Goal: Task Accomplishment & Management: Manage account settings

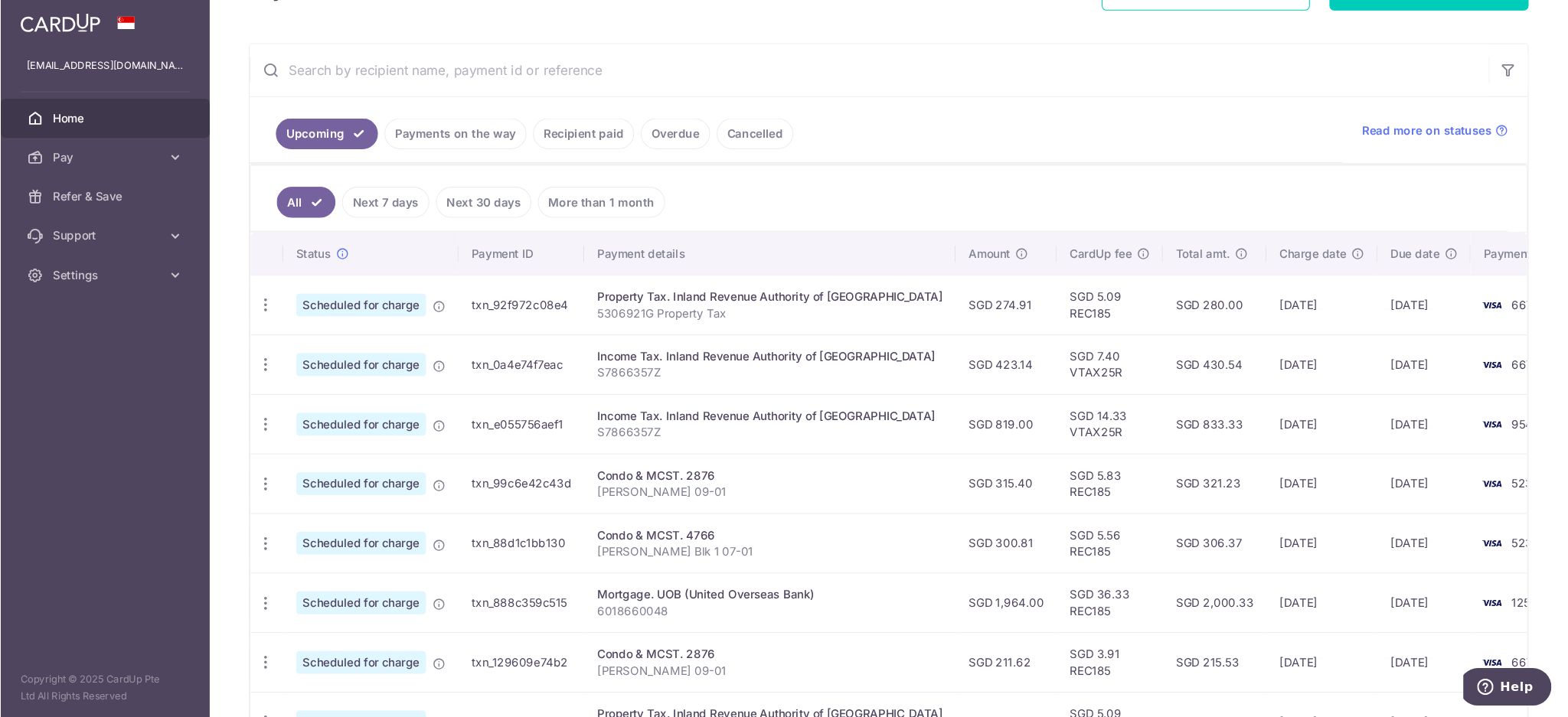
scroll to position [273, 0]
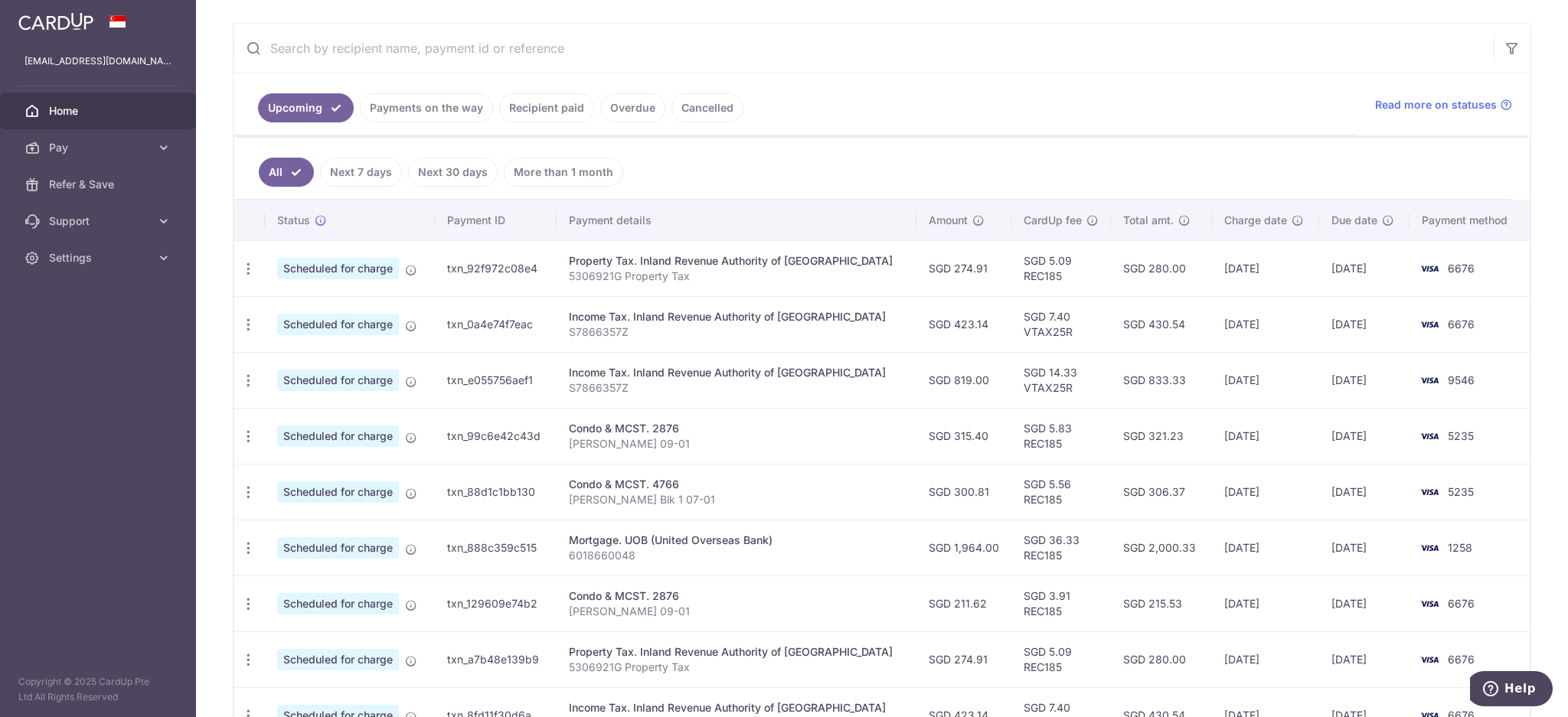
drag, startPoint x: 1196, startPoint y: 265, endPoint x: 1252, endPoint y: 270, distance: 56.2
click at [1175, 270] on td "[DATE]" at bounding box center [1266, 268] width 108 height 56
click at [247, 326] on icon "button" at bounding box center [248, 325] width 16 height 16
click at [282, 371] on span "Update payment" at bounding box center [330, 366] width 104 height 18
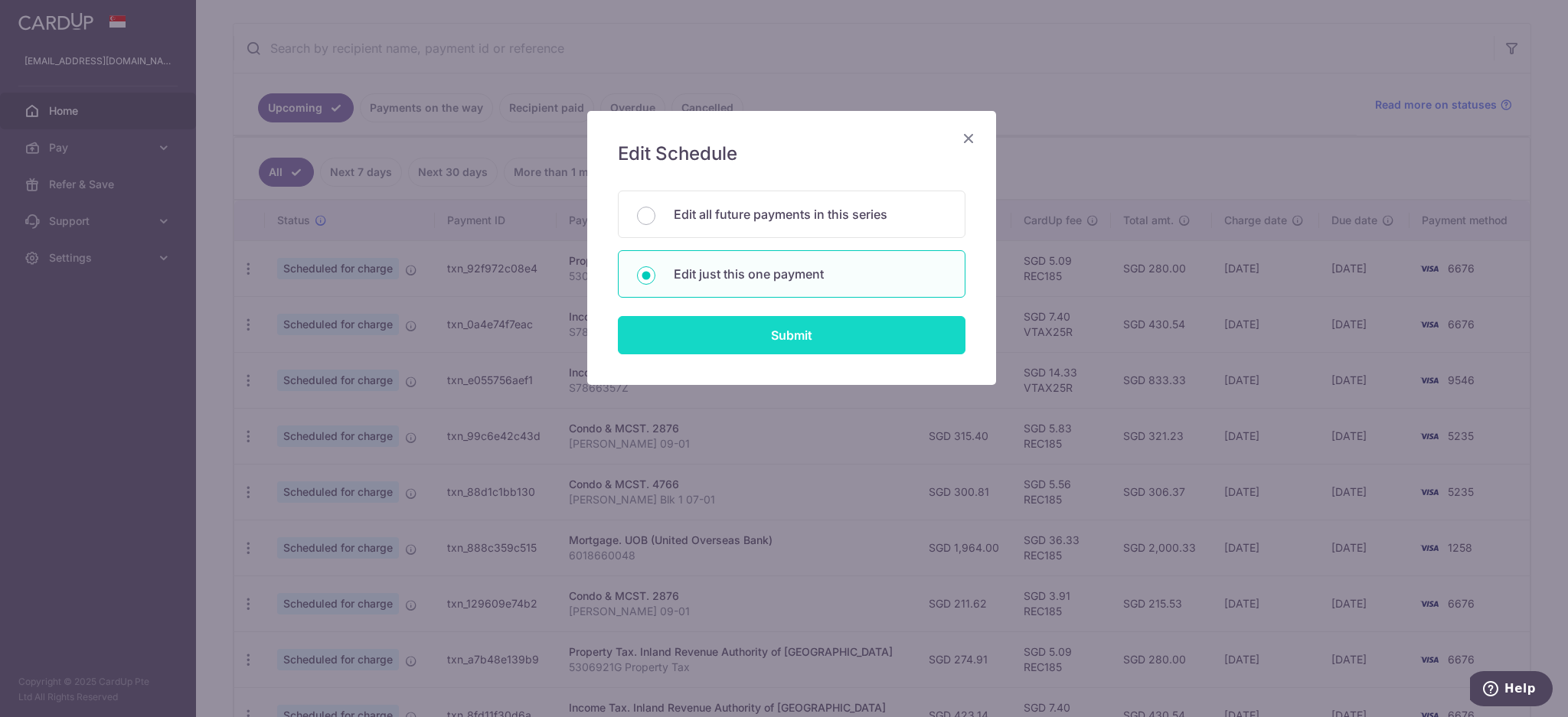
click at [752, 338] on input "Submit" at bounding box center [792, 335] width 348 height 39
radio input "true"
type input "423.14"
type input "[DATE]"
type input "S7866357Z"
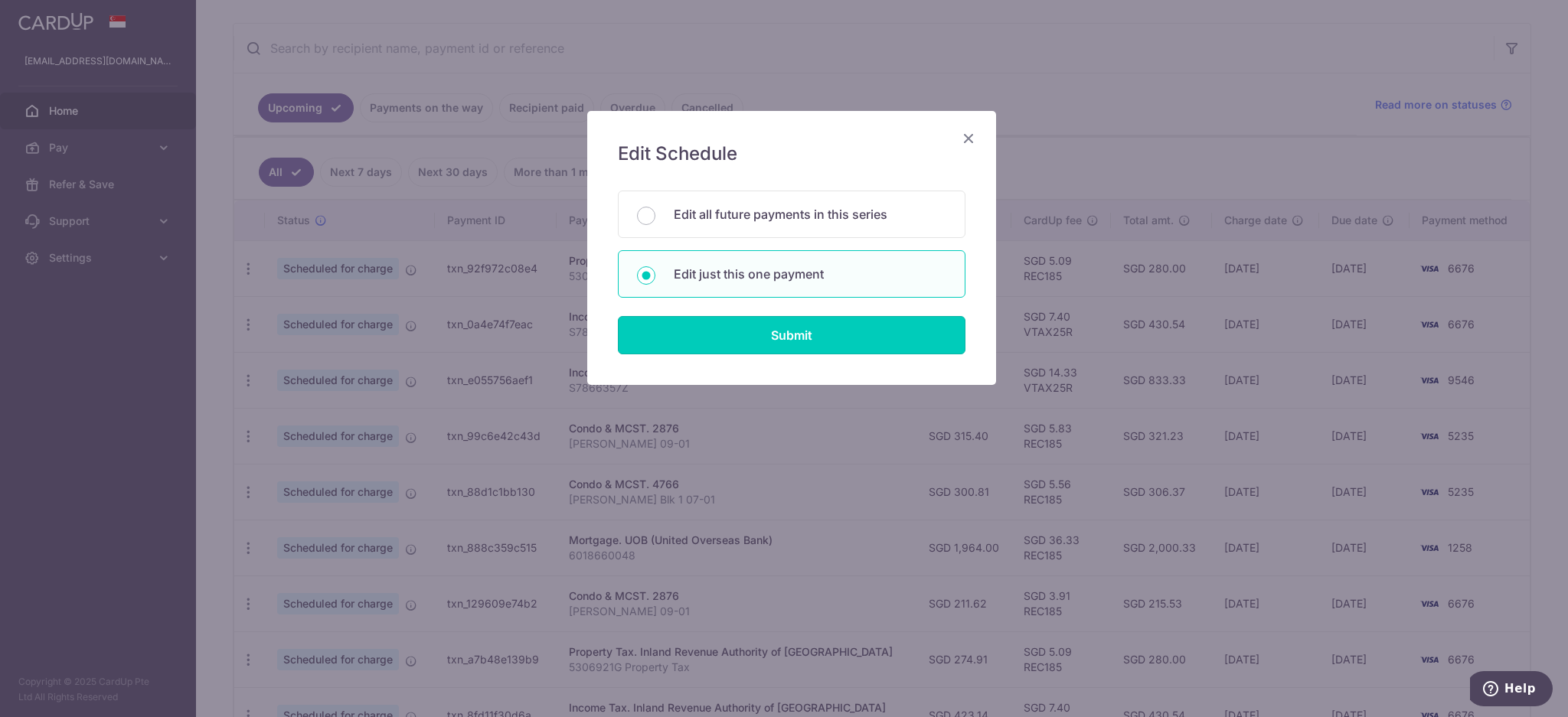
type input "VTAX25R"
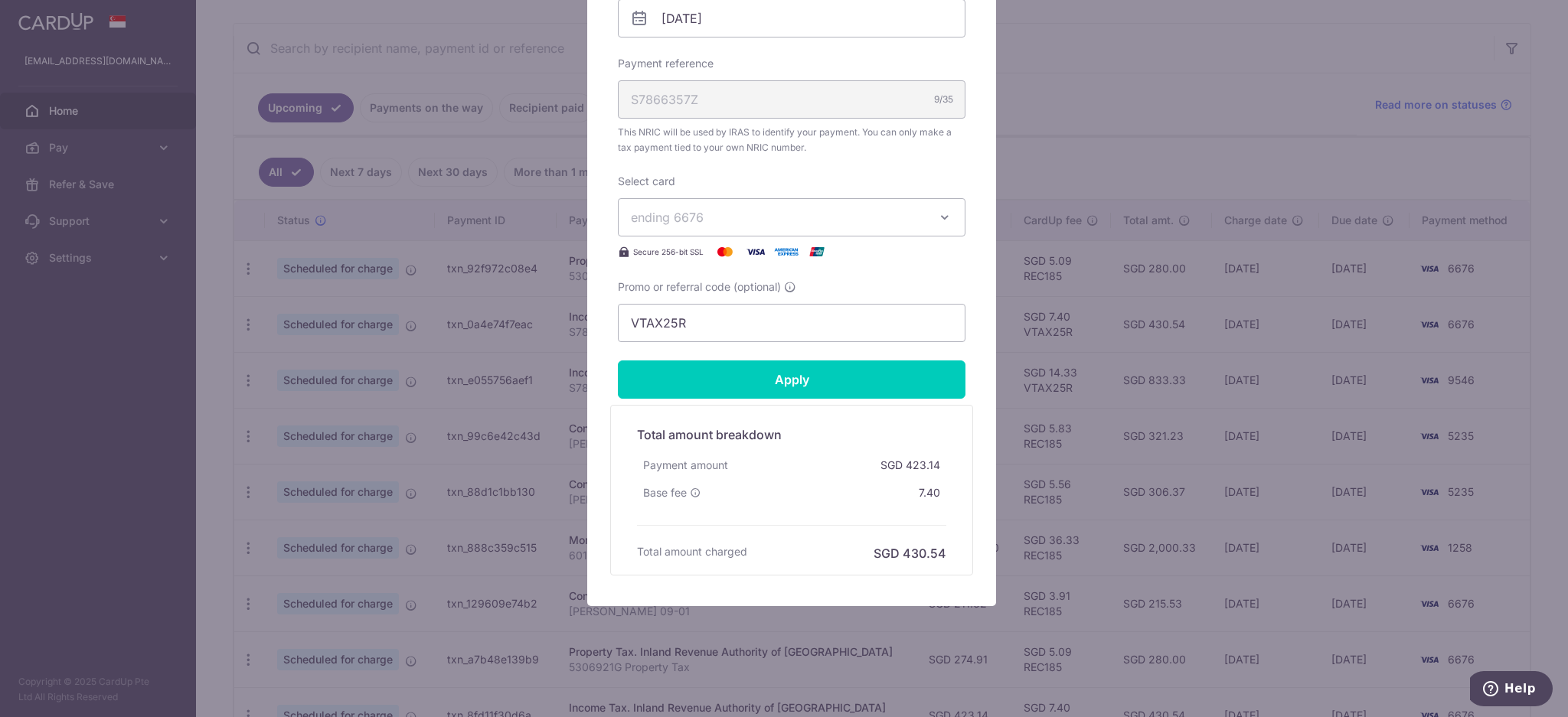
scroll to position [0, 0]
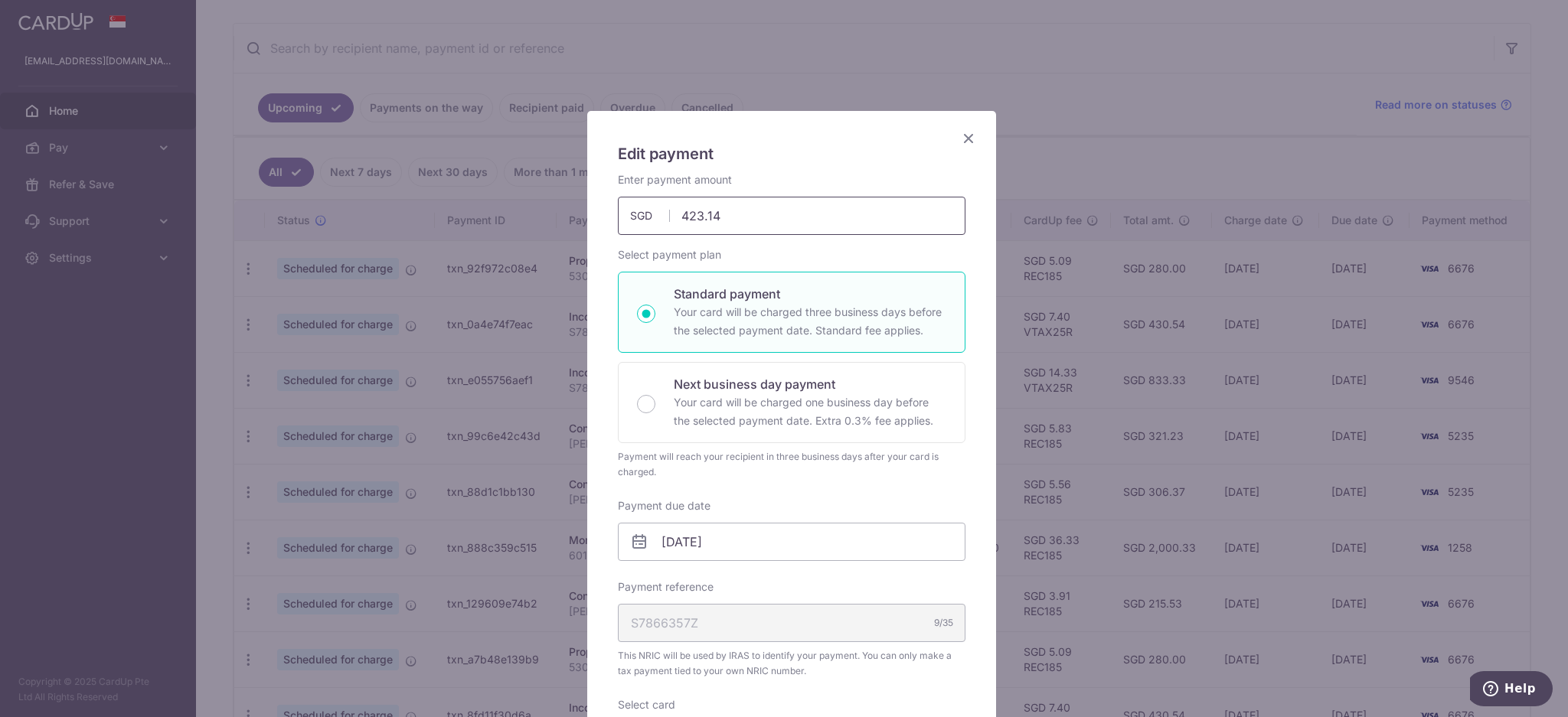
drag, startPoint x: 738, startPoint y: 216, endPoint x: 554, endPoint y: 208, distance: 184.2
click at [557, 216] on div "Edit payment By clicking apply, you will make changes to all payments to Inland…" at bounding box center [784, 358] width 1568 height 717
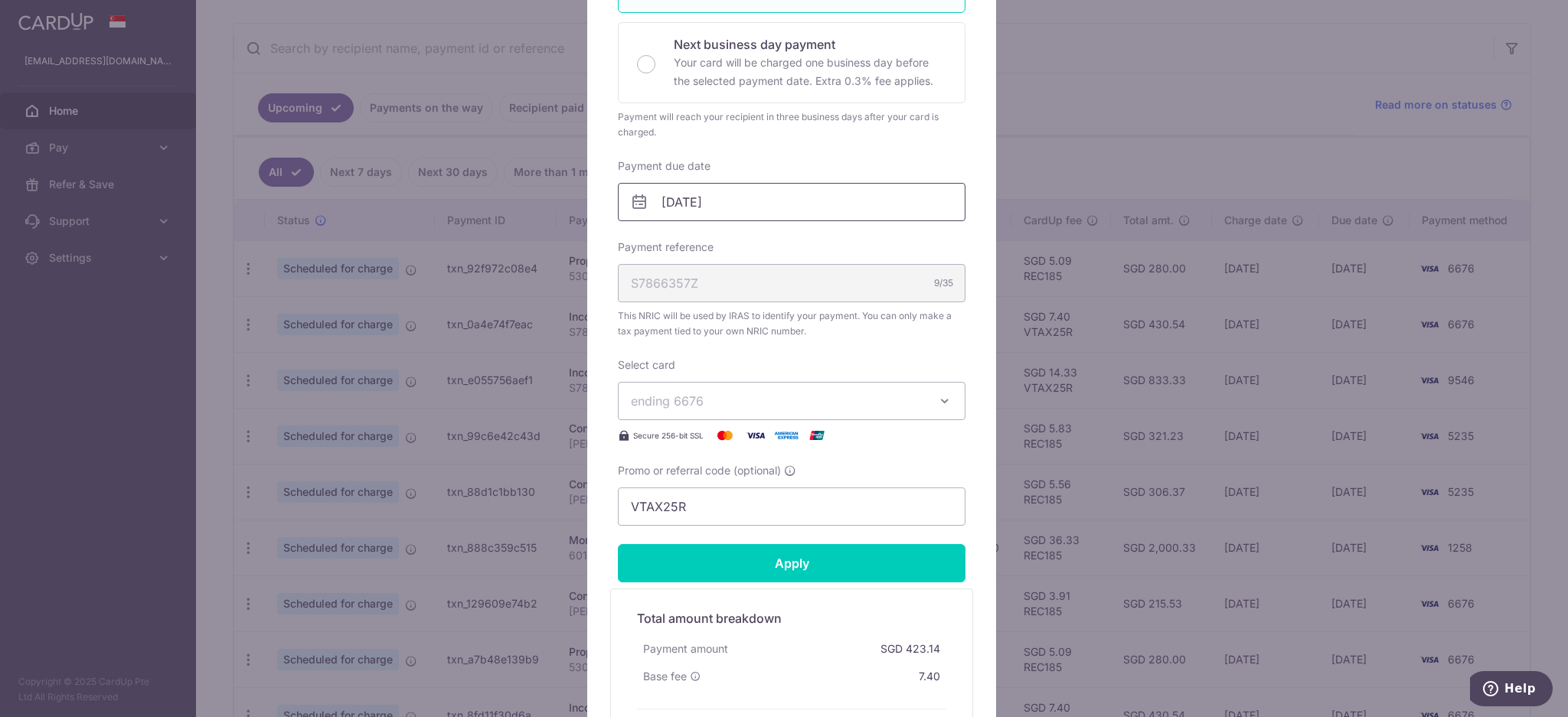
type input "310.00"
click at [829, 204] on input "[DATE]" at bounding box center [792, 202] width 348 height 39
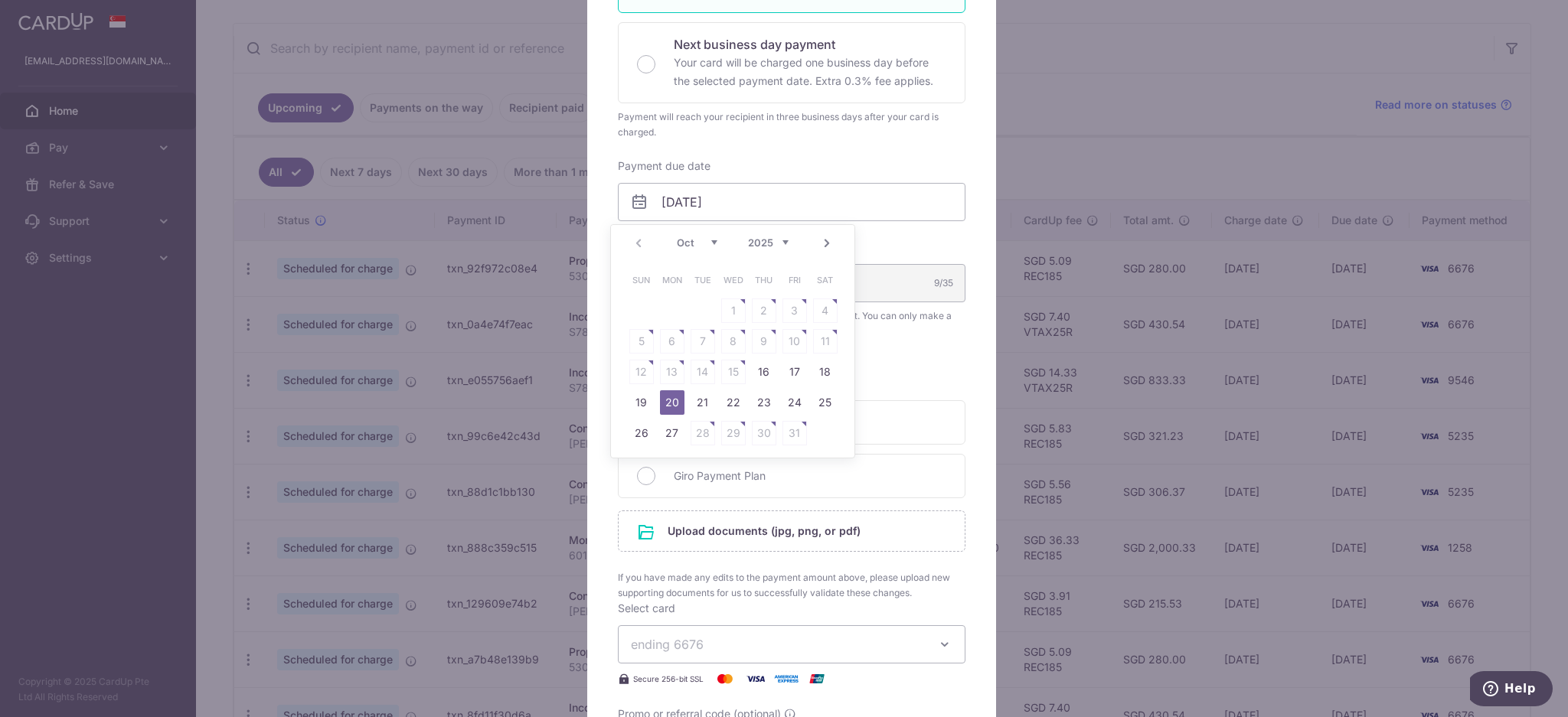
click at [677, 399] on link "20" at bounding box center [672, 402] width 25 height 25
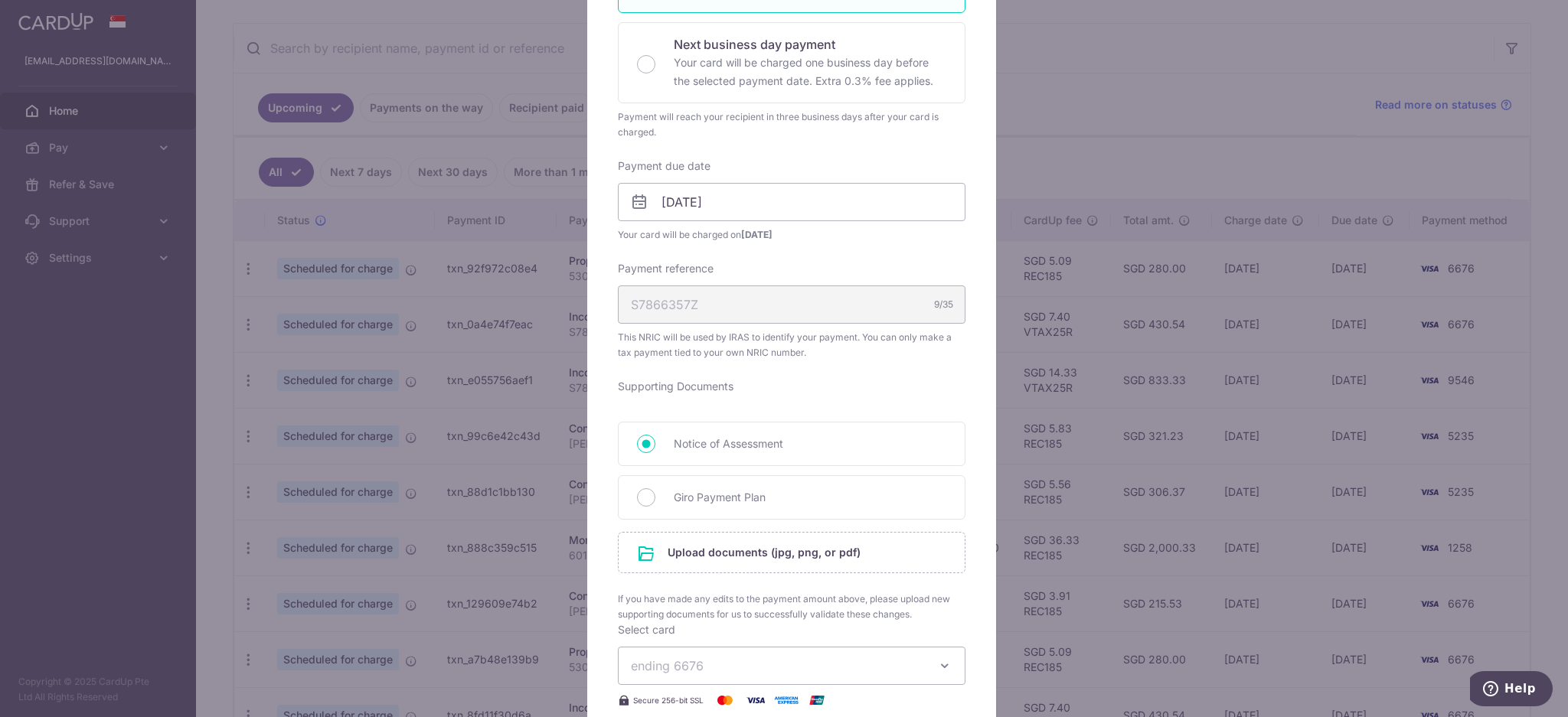
scroll to position [680, 0]
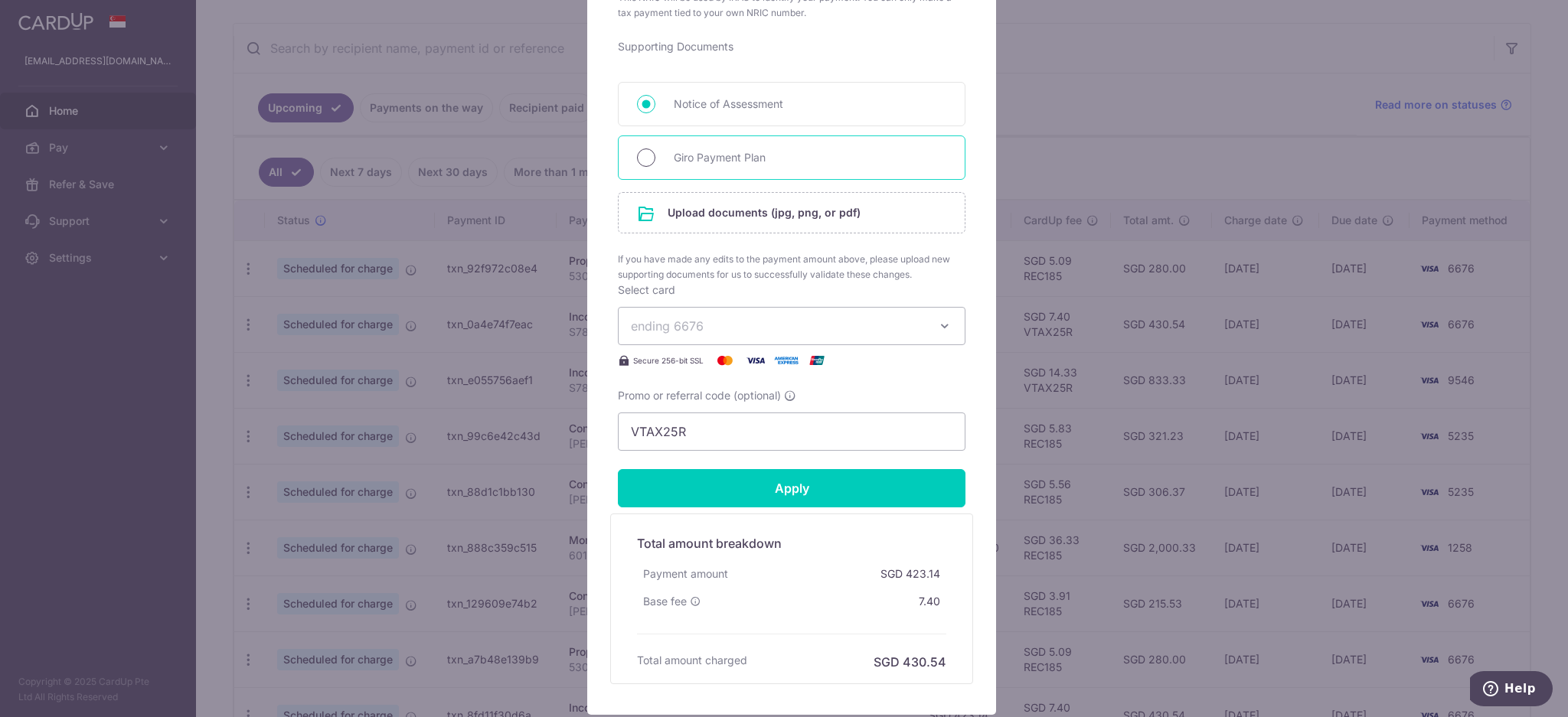
click at [637, 157] on input "Giro Payment Plan" at bounding box center [646, 157] width 18 height 18
radio input "true"
click at [711, 209] on input "file" at bounding box center [792, 212] width 346 height 40
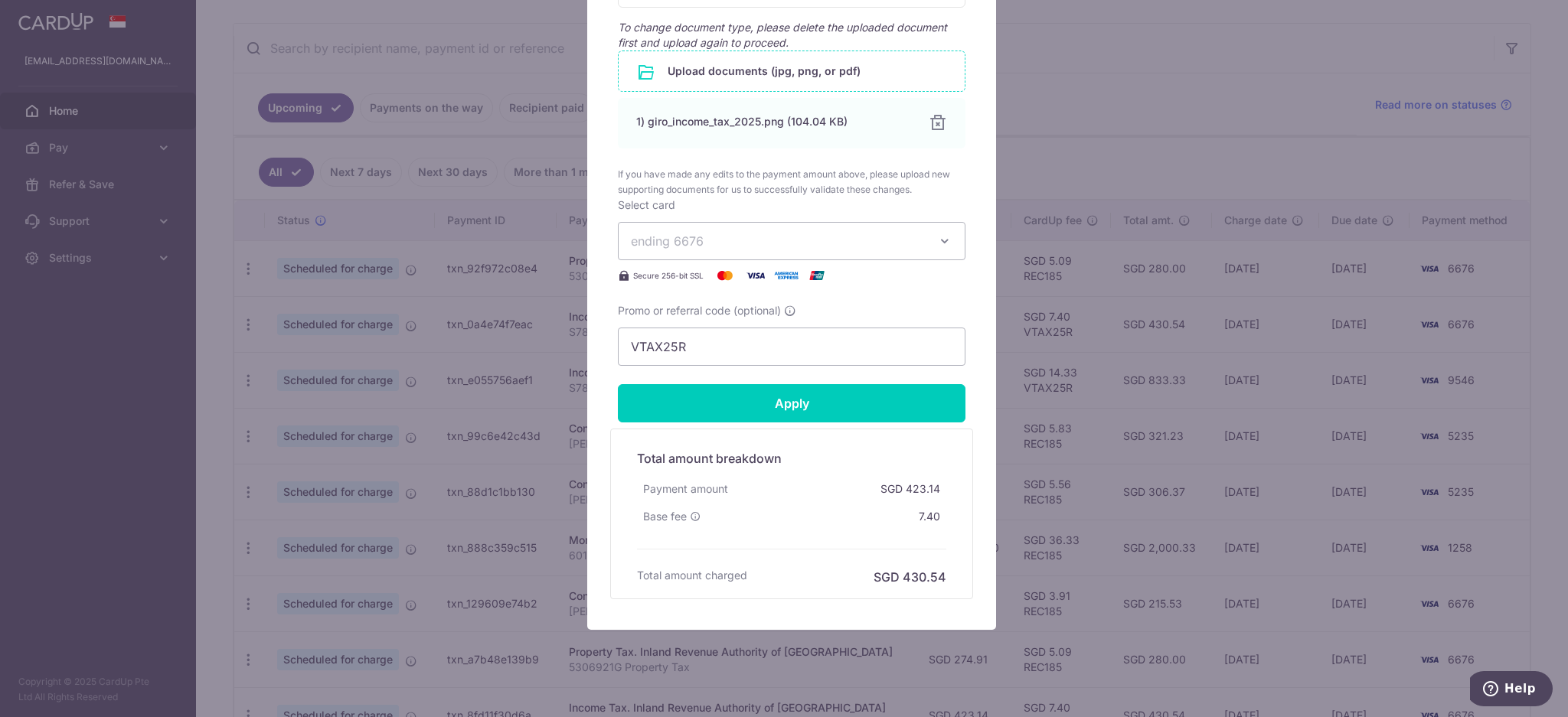
scroll to position [876, 0]
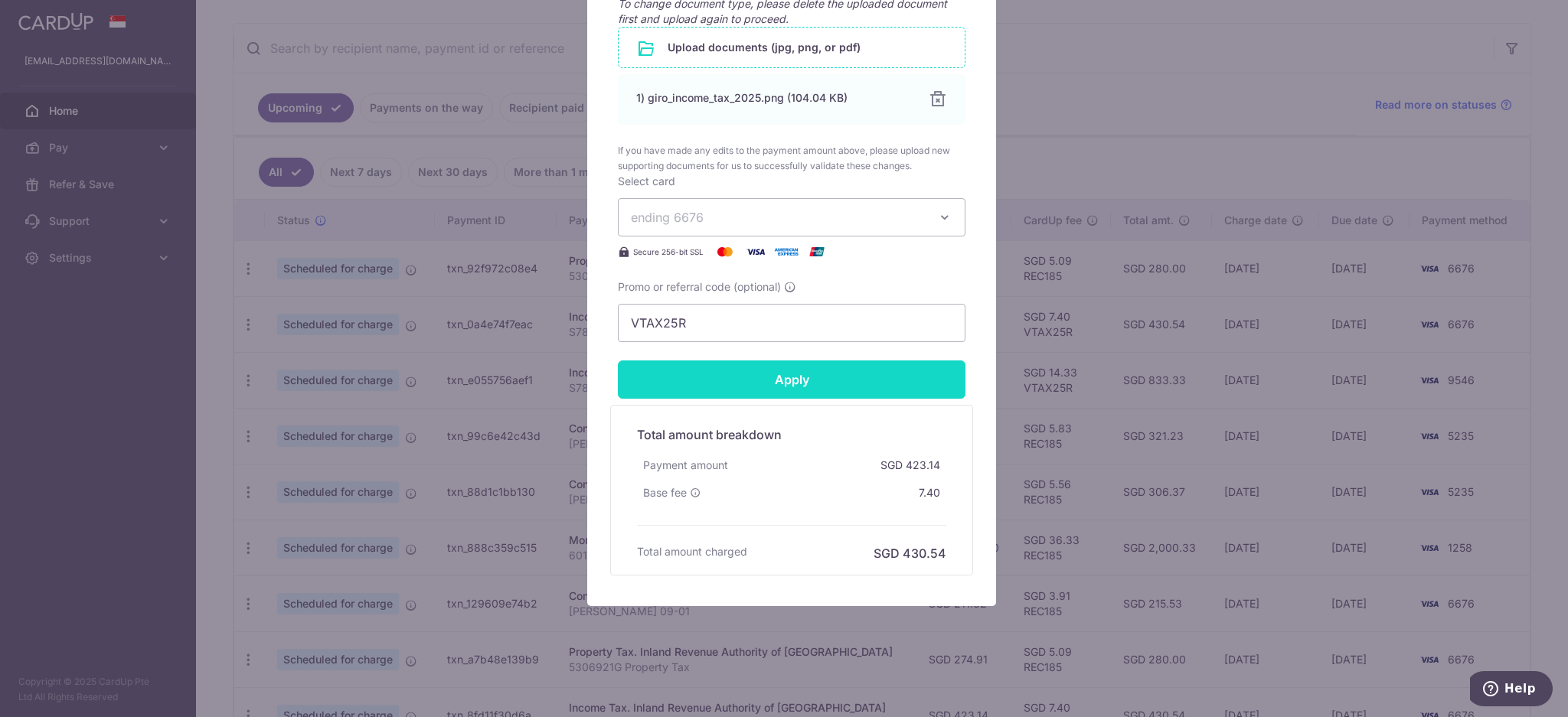
click at [811, 388] on input "Apply" at bounding box center [792, 379] width 348 height 39
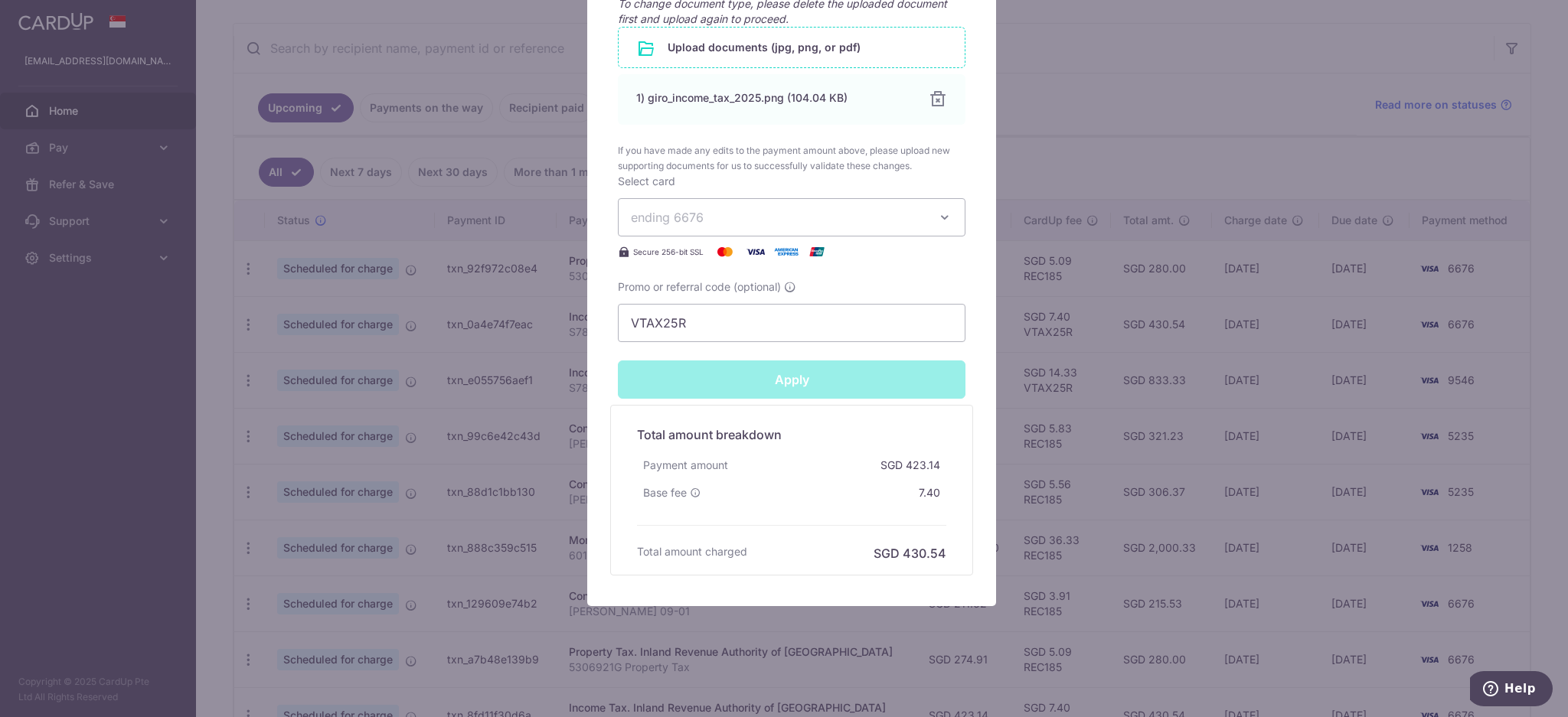
type input "Successfully Applied"
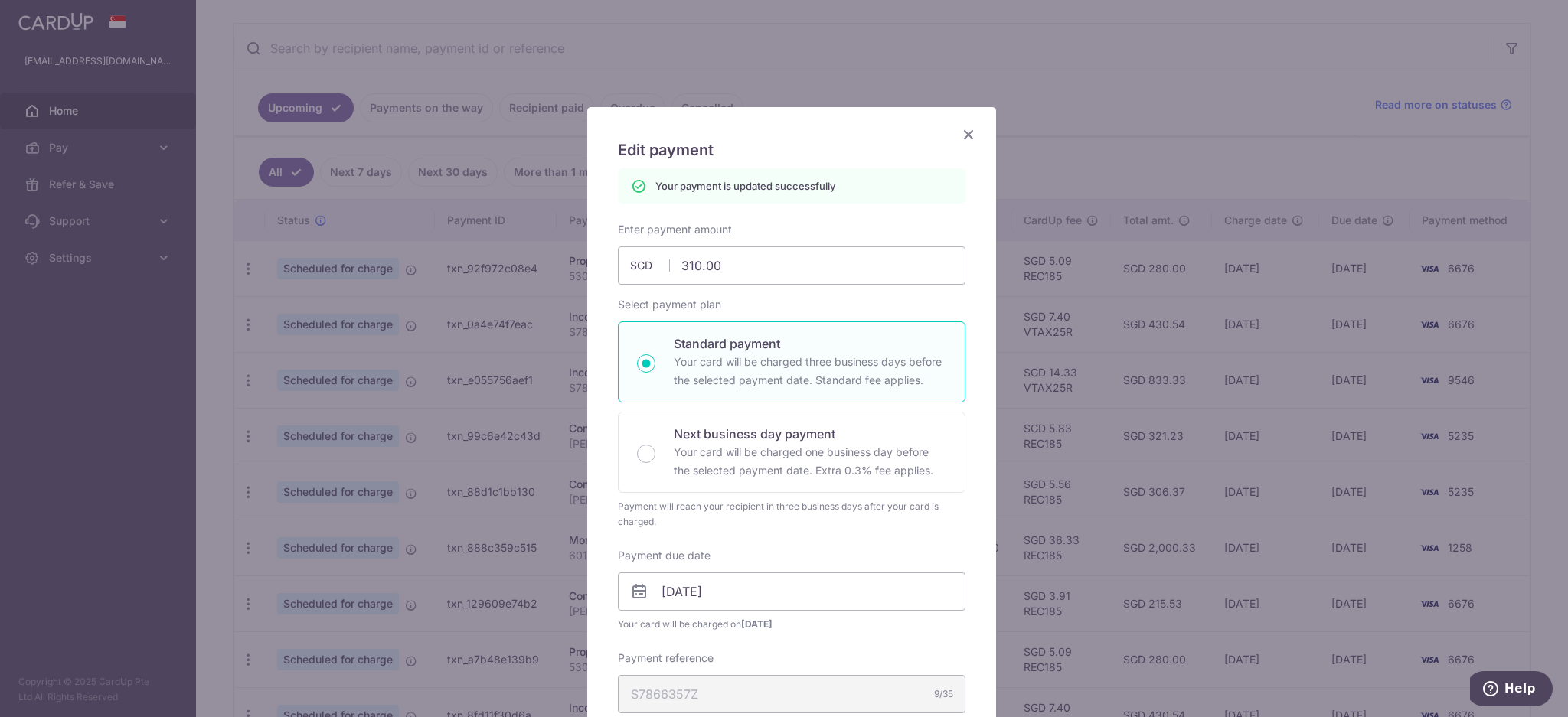
scroll to position [0, 0]
click at [961, 134] on icon "Close" at bounding box center [968, 138] width 18 height 19
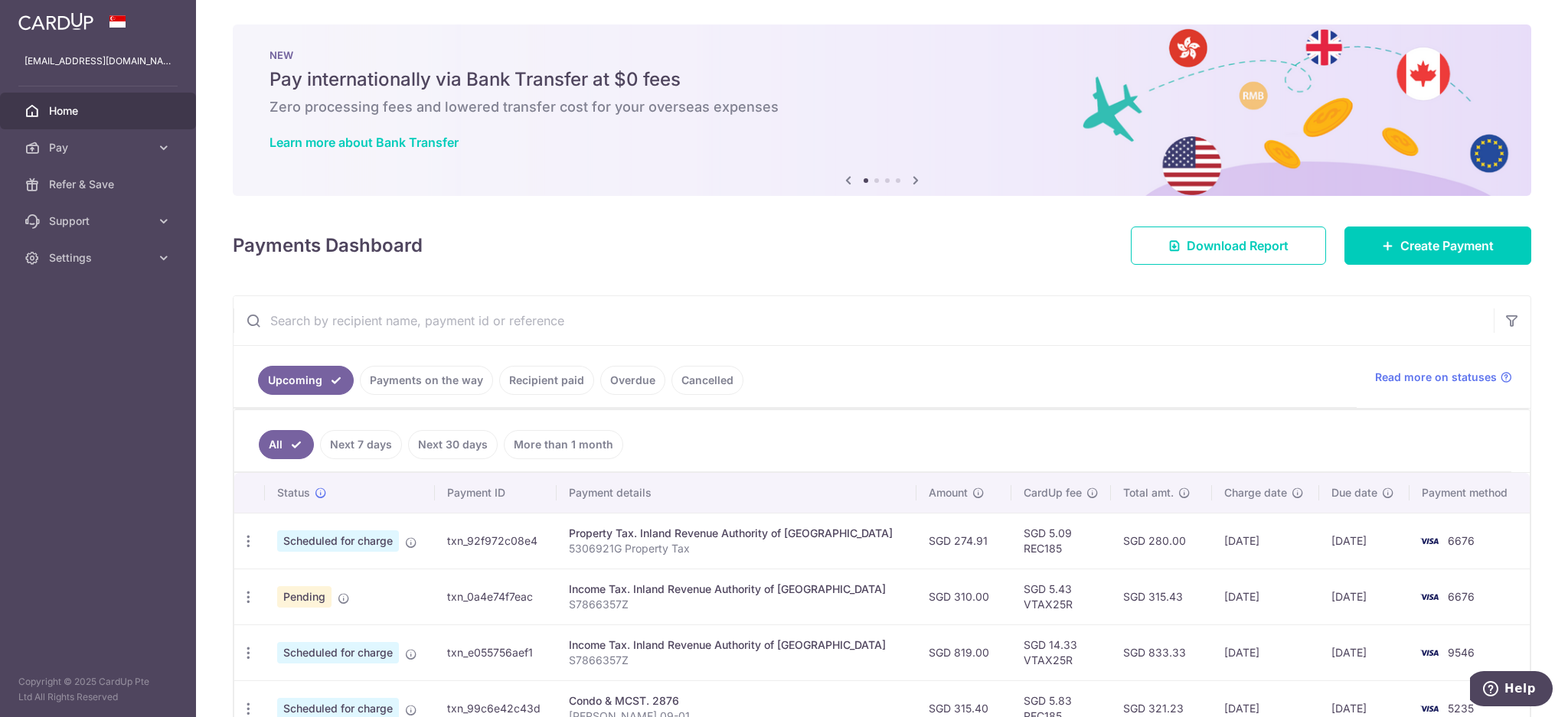
scroll to position [340, 0]
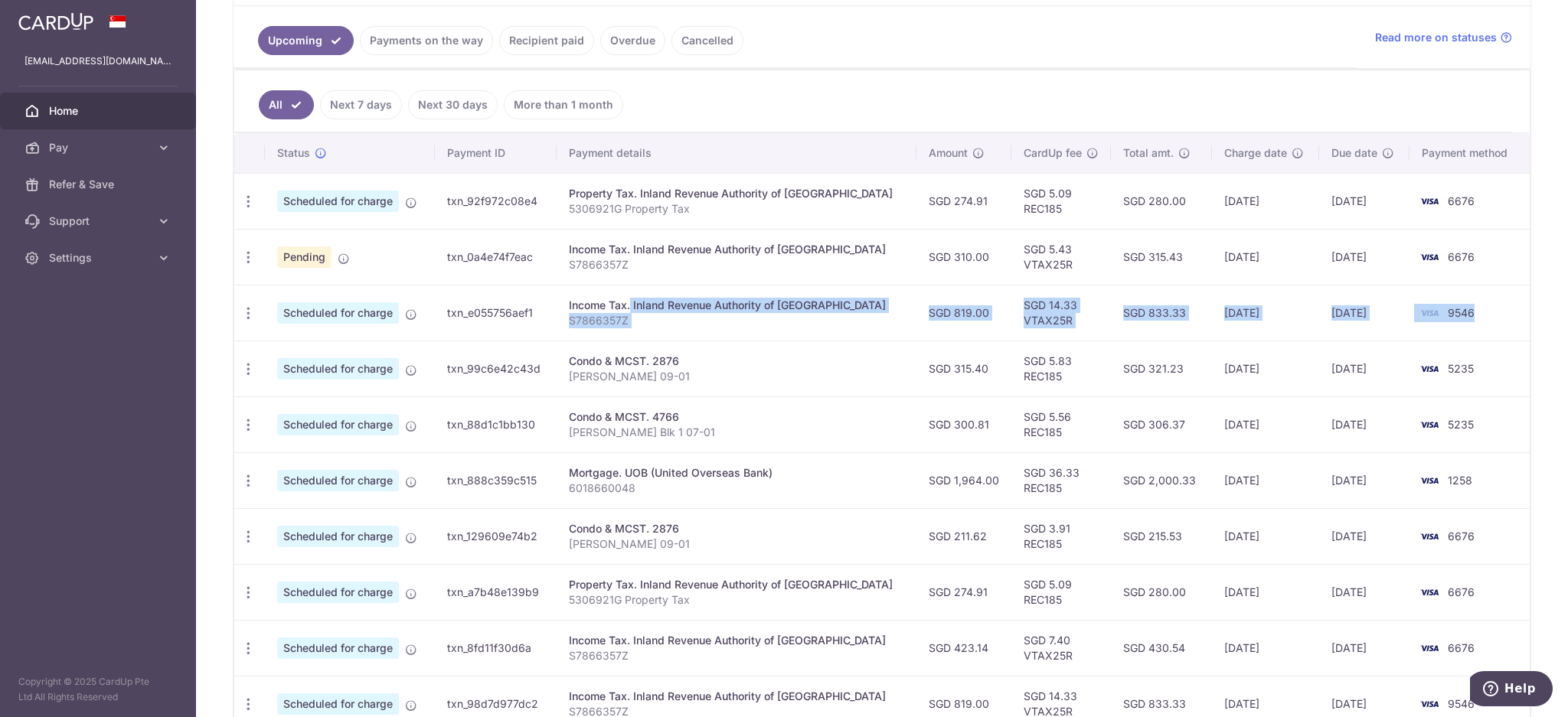
drag, startPoint x: 592, startPoint y: 308, endPoint x: 1466, endPoint y: 310, distance: 874.0
click at [1466, 310] on tr "Update payment Cancel payment Scheduled for charge txn_e055756aef1 Income Tax. …" at bounding box center [882, 312] width 1296 height 56
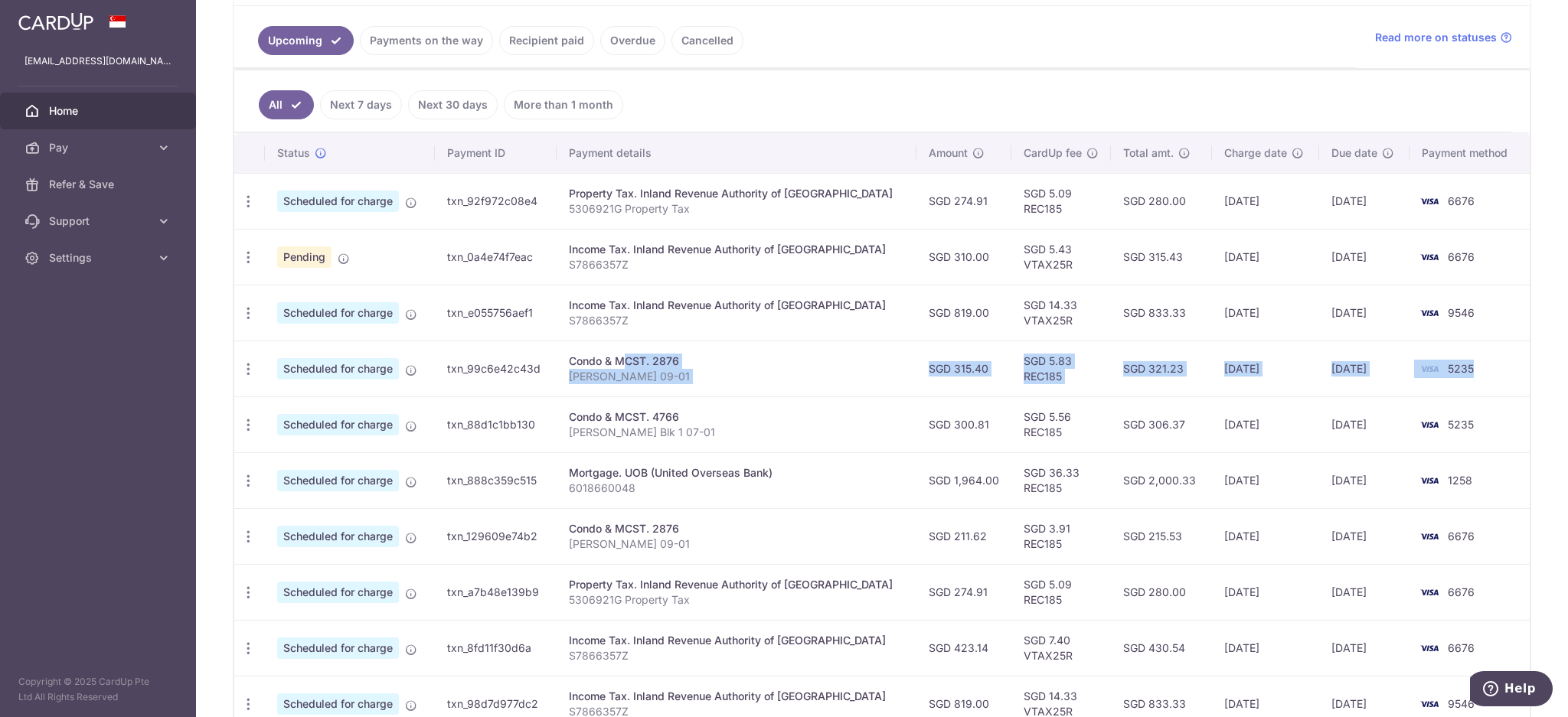
drag, startPoint x: 588, startPoint y: 362, endPoint x: 1488, endPoint y: 367, distance: 900.0
click at [1488, 367] on tr "Update payment Cancel payment Scheduled for charge txn_99c6e42c43d Condo & MCST…" at bounding box center [882, 369] width 1296 height 56
click at [252, 366] on icon "button" at bounding box center [248, 370] width 16 height 16
click at [280, 409] on span "Update payment" at bounding box center [330, 411] width 104 height 18
radio input "true"
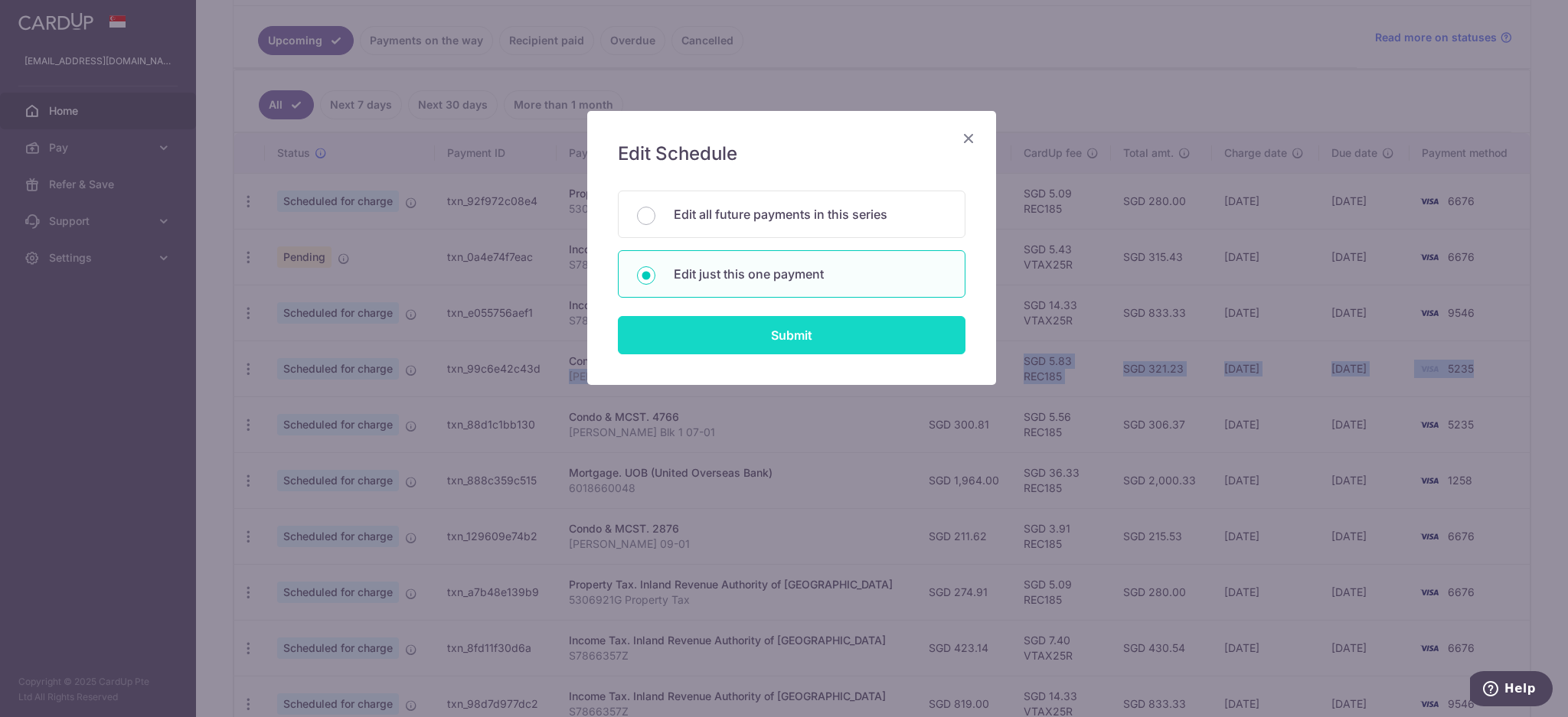
click at [695, 331] on input "Submit" at bounding box center [792, 335] width 348 height 39
radio input "true"
type input "315.40"
type input "[DATE]"
type input "[PERSON_NAME] 09-01"
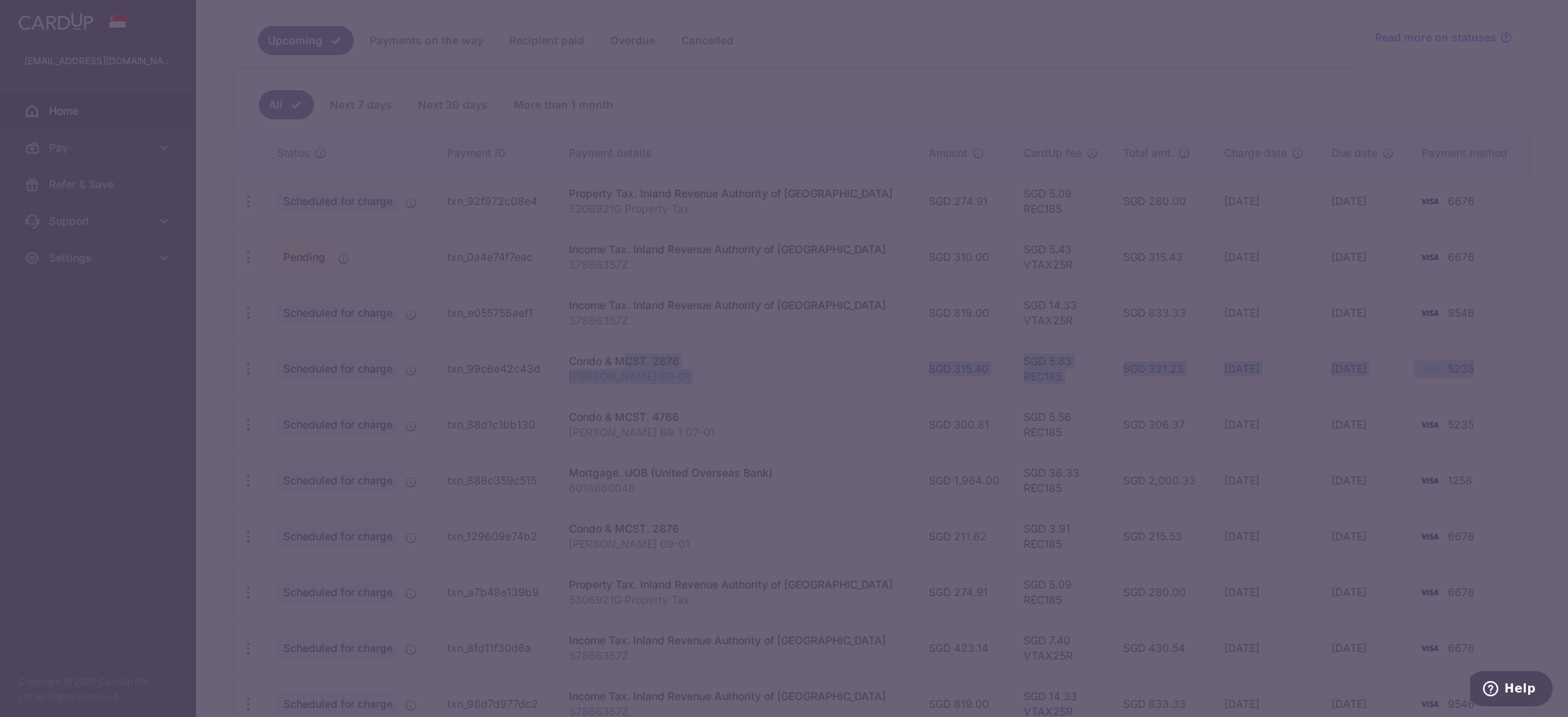
type input "REC185"
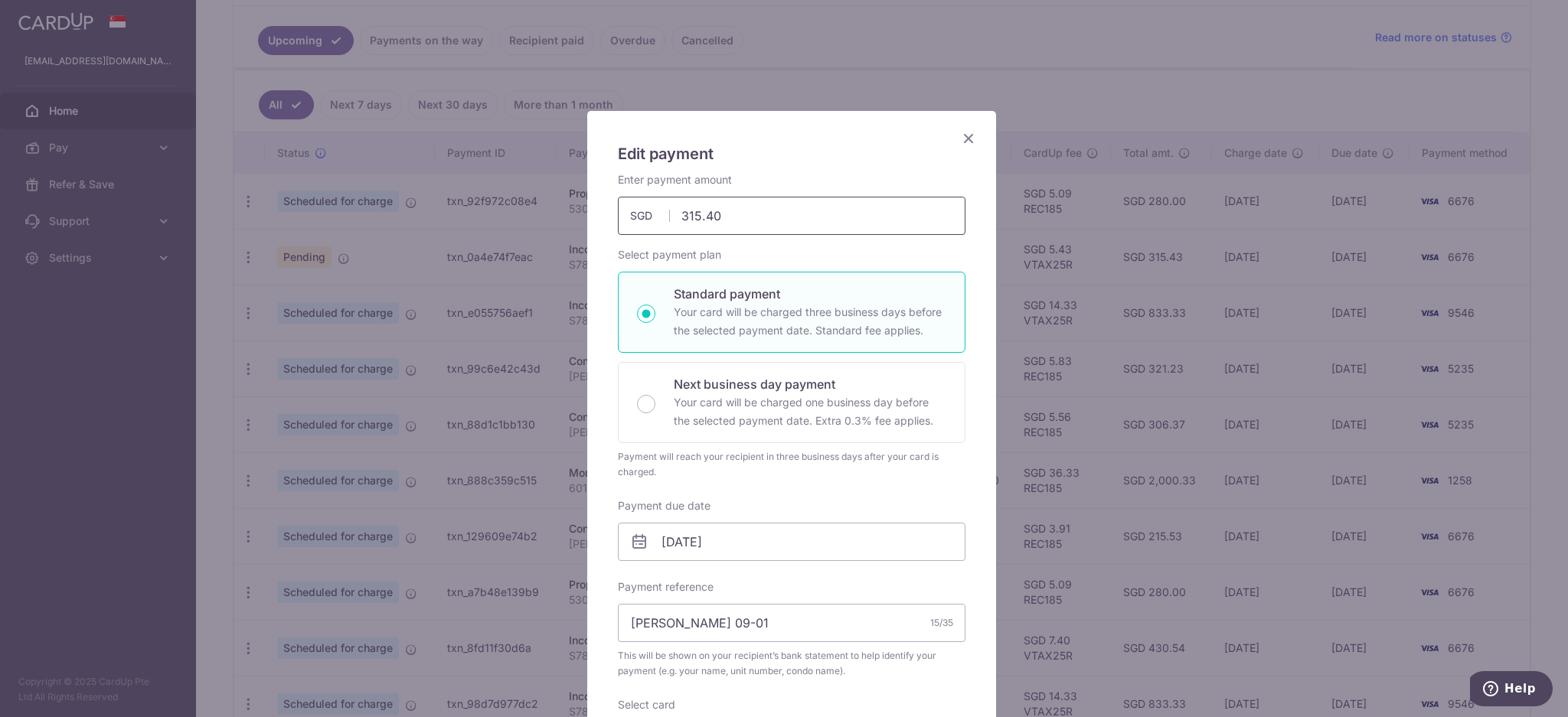
drag, startPoint x: 749, startPoint y: 210, endPoint x: 604, endPoint y: 210, distance: 145.0
click at [609, 210] on div "Enter payment amount 315.40 315.40 SGD To change the payment amount, please can…" at bounding box center [792, 203] width 366 height 63
paste input "43.51"
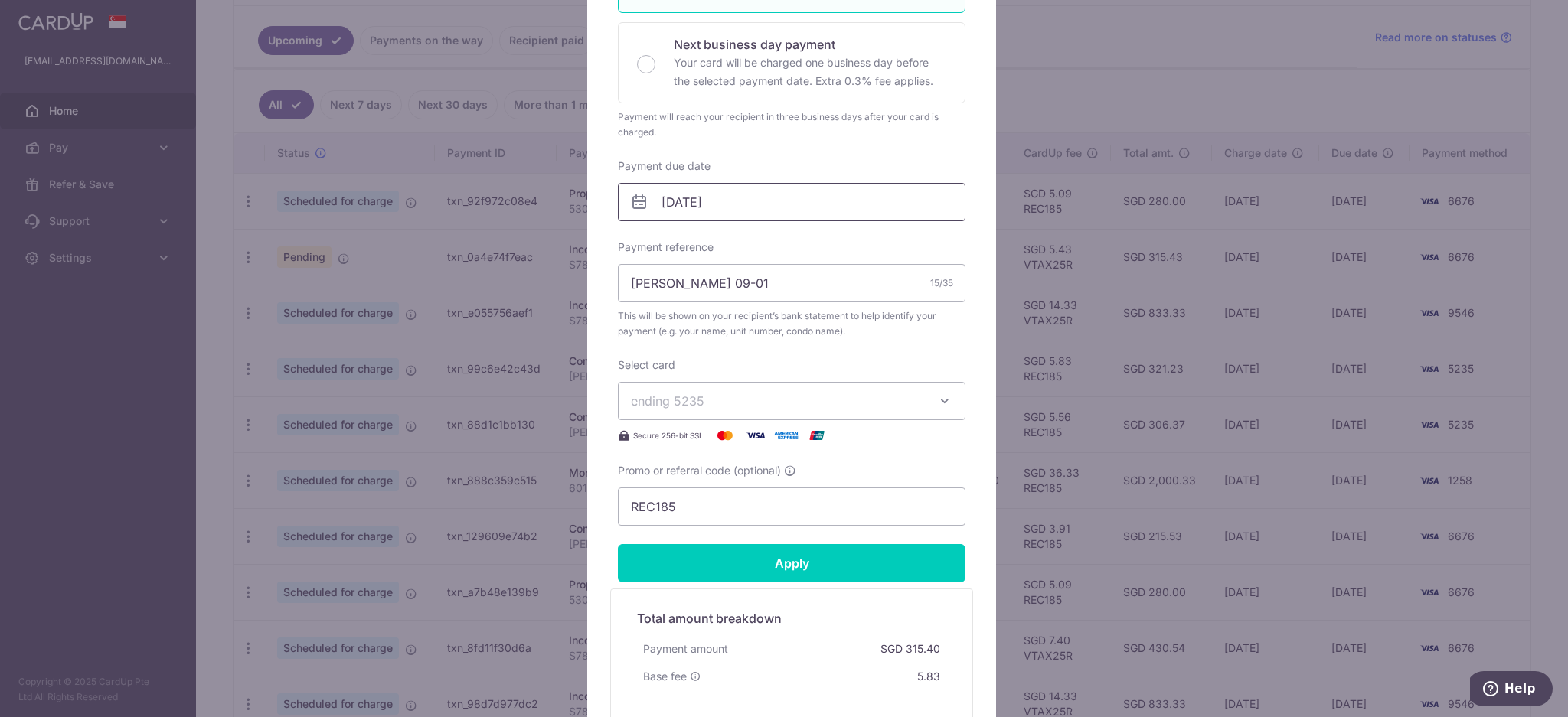
type input "343.51"
click at [773, 207] on input "[DATE]" at bounding box center [792, 202] width 348 height 39
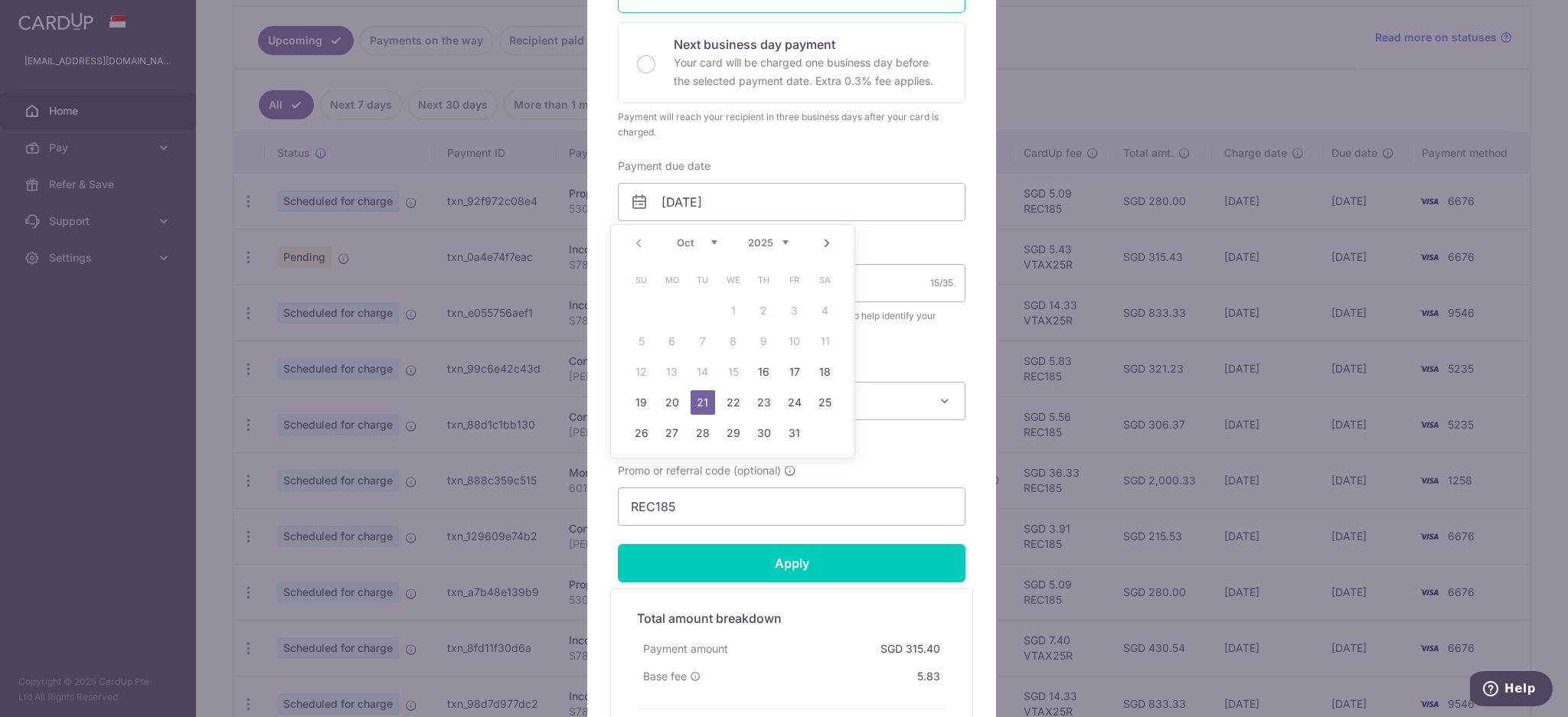
click at [705, 402] on link "21" at bounding box center [703, 402] width 25 height 25
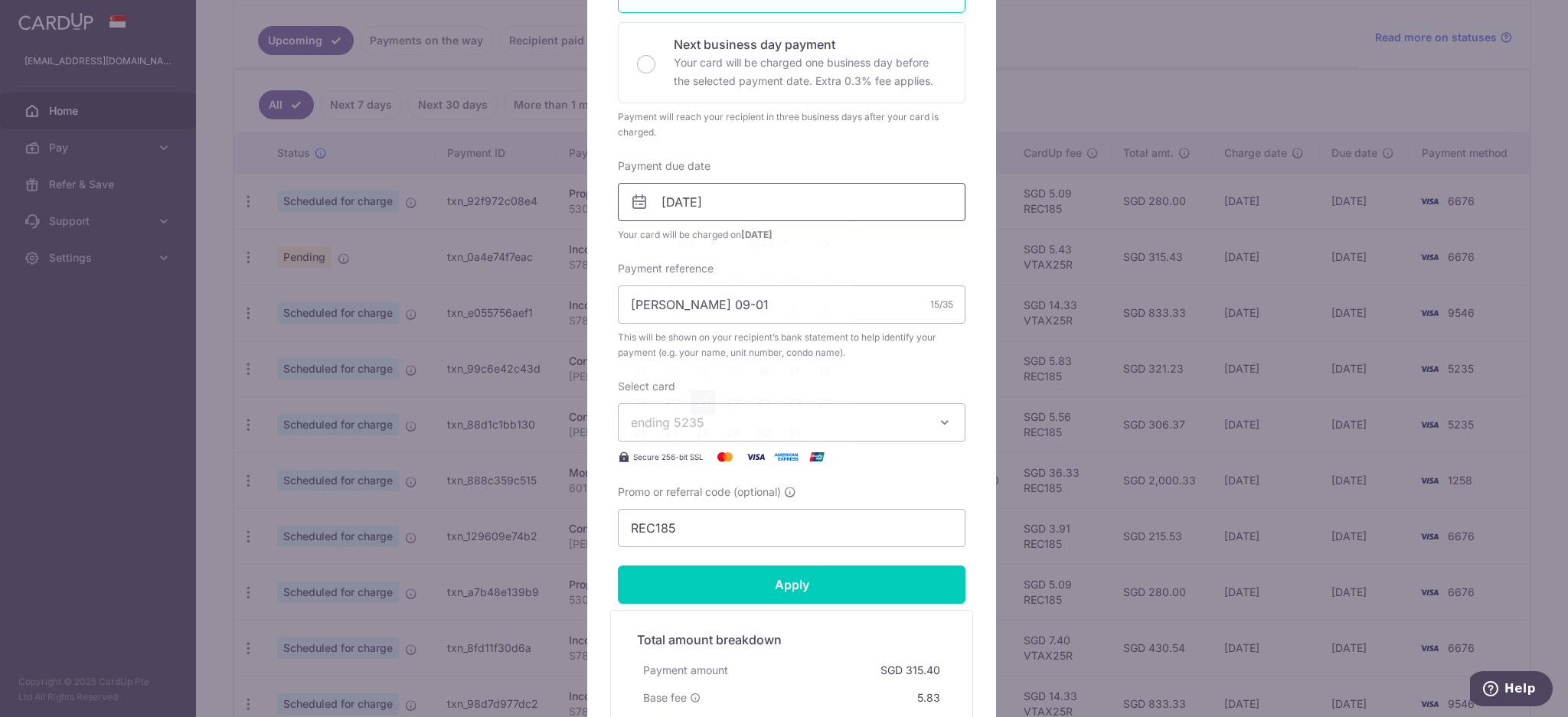
click at [761, 193] on input "[DATE]" at bounding box center [792, 202] width 348 height 39
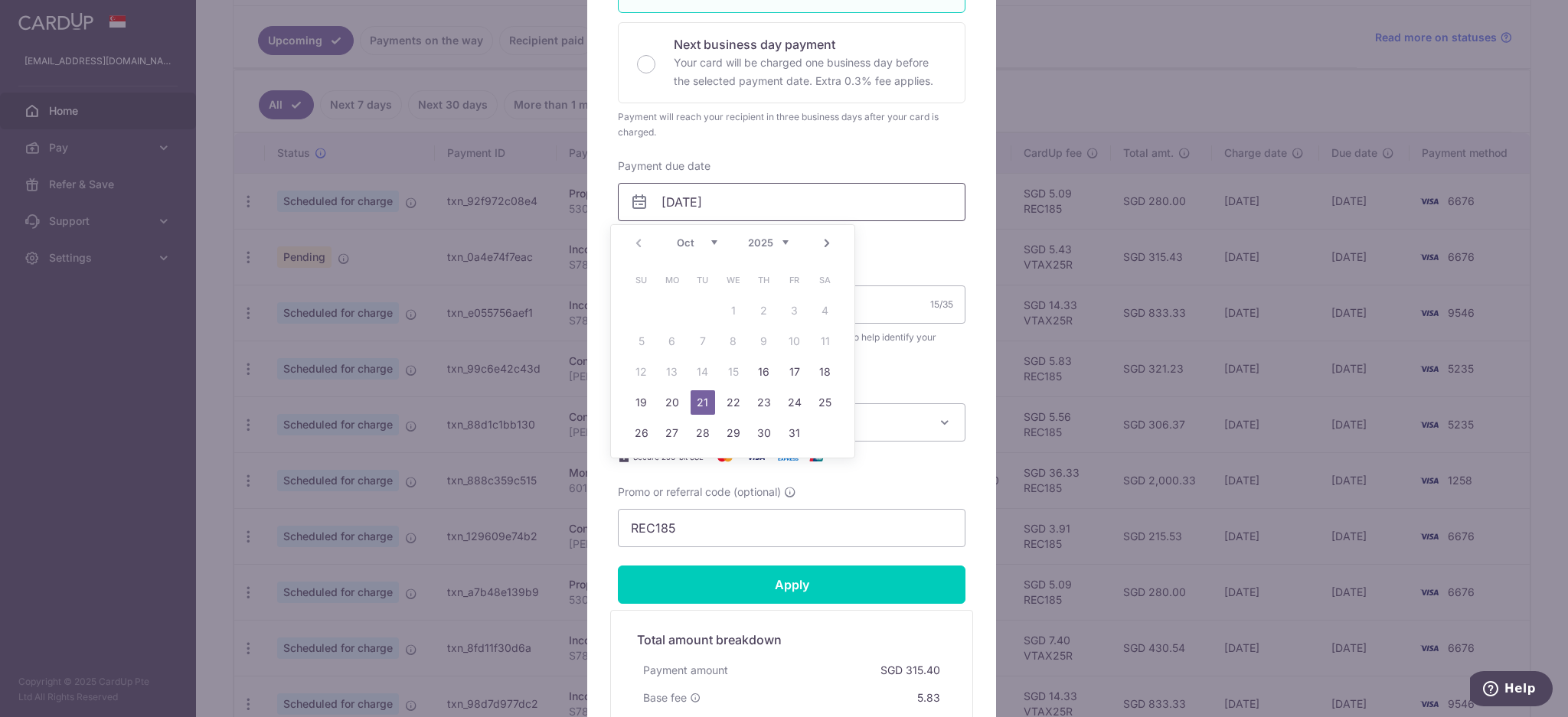
click at [761, 193] on input "[DATE]" at bounding box center [792, 202] width 348 height 39
click at [920, 237] on span "Your card will be charged on 15/10/2025" at bounding box center [792, 234] width 348 height 16
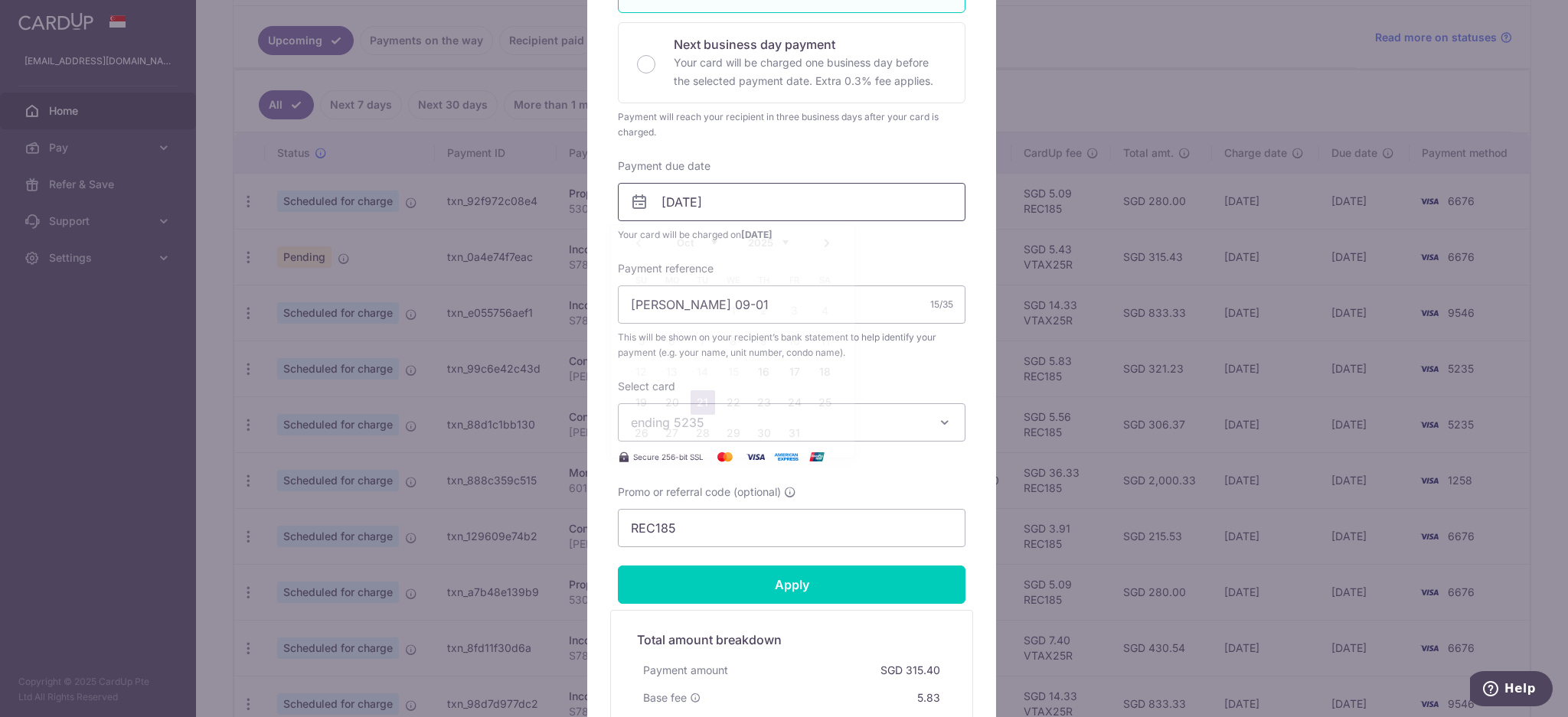
click at [903, 194] on input "[DATE]" at bounding box center [792, 202] width 348 height 39
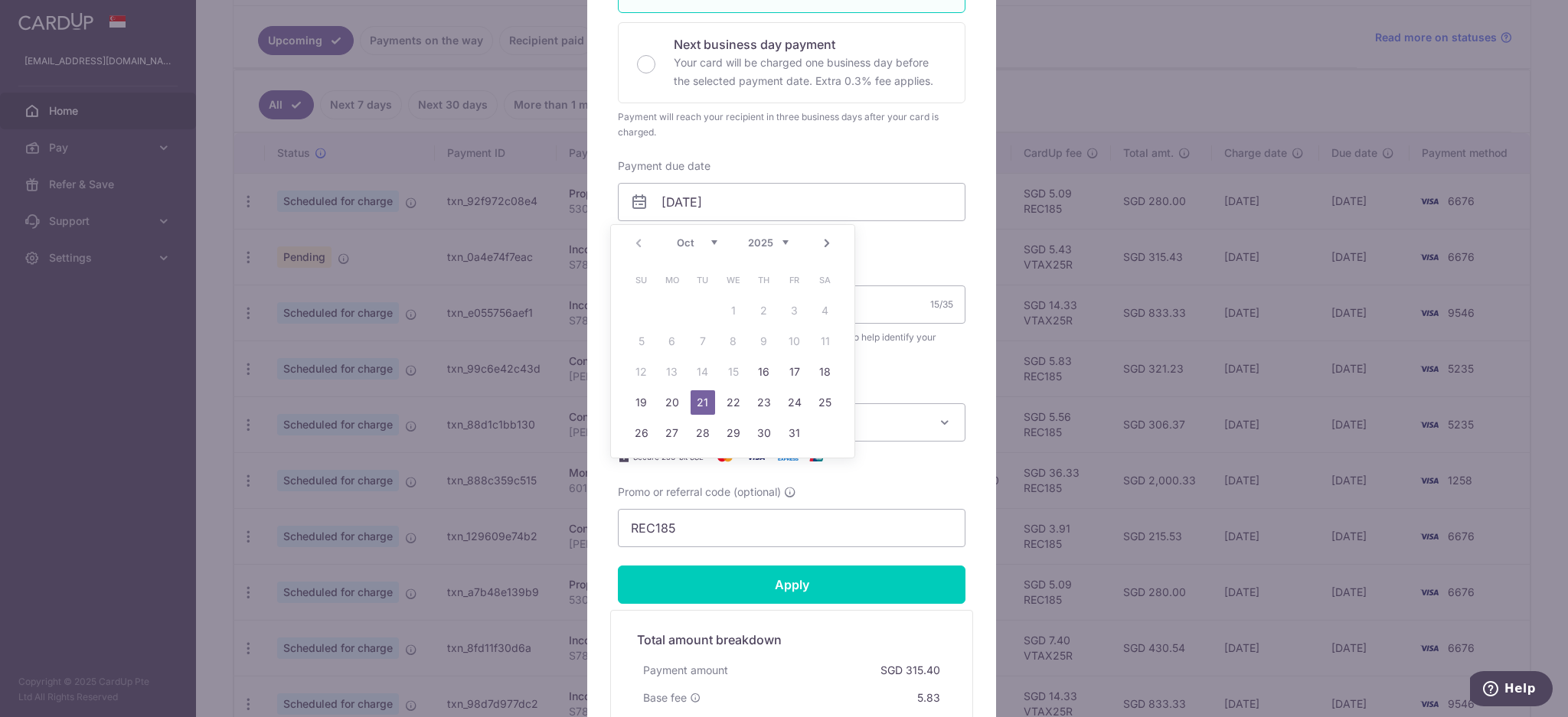
click at [676, 402] on link "20" at bounding box center [672, 402] width 25 height 25
type input "[DATE]"
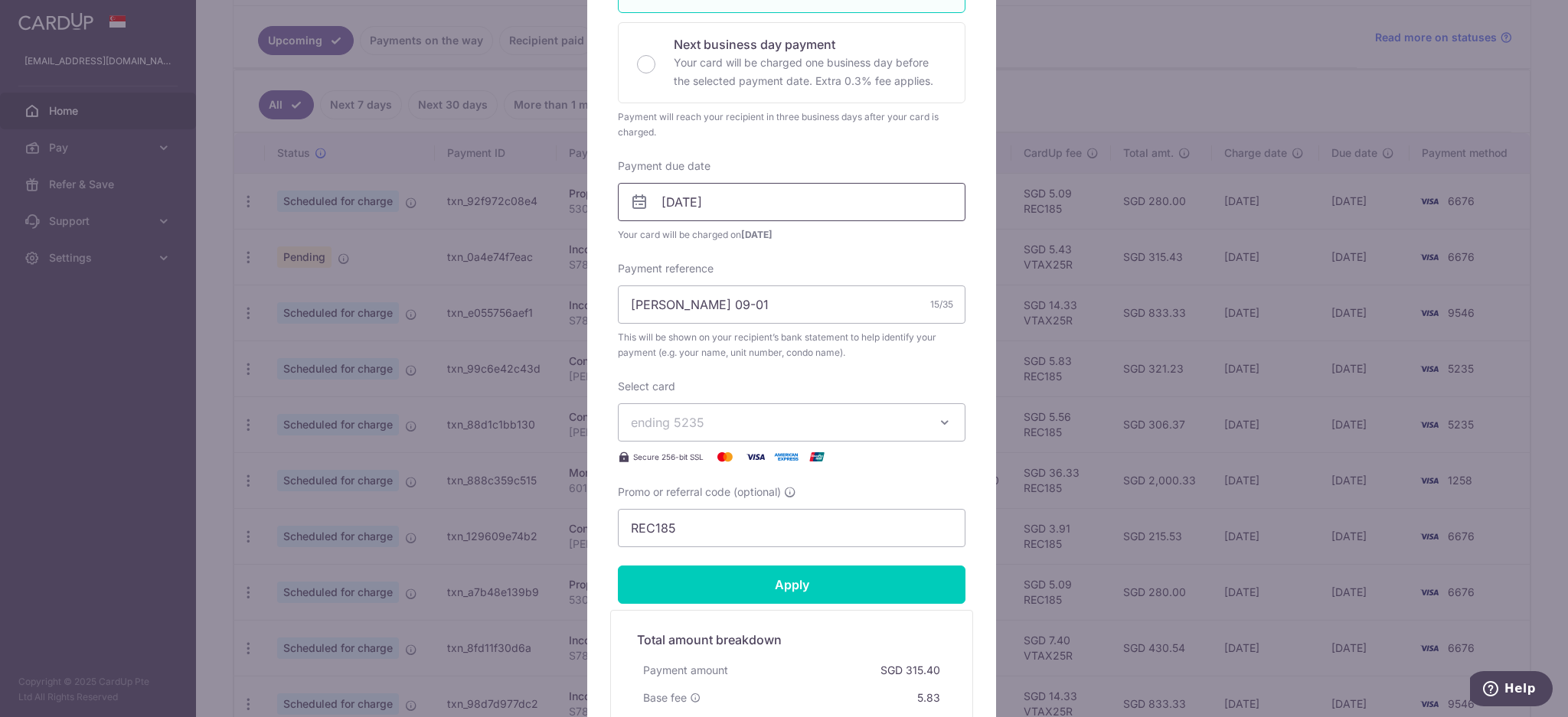
click at [794, 205] on input "[DATE]" at bounding box center [792, 202] width 348 height 39
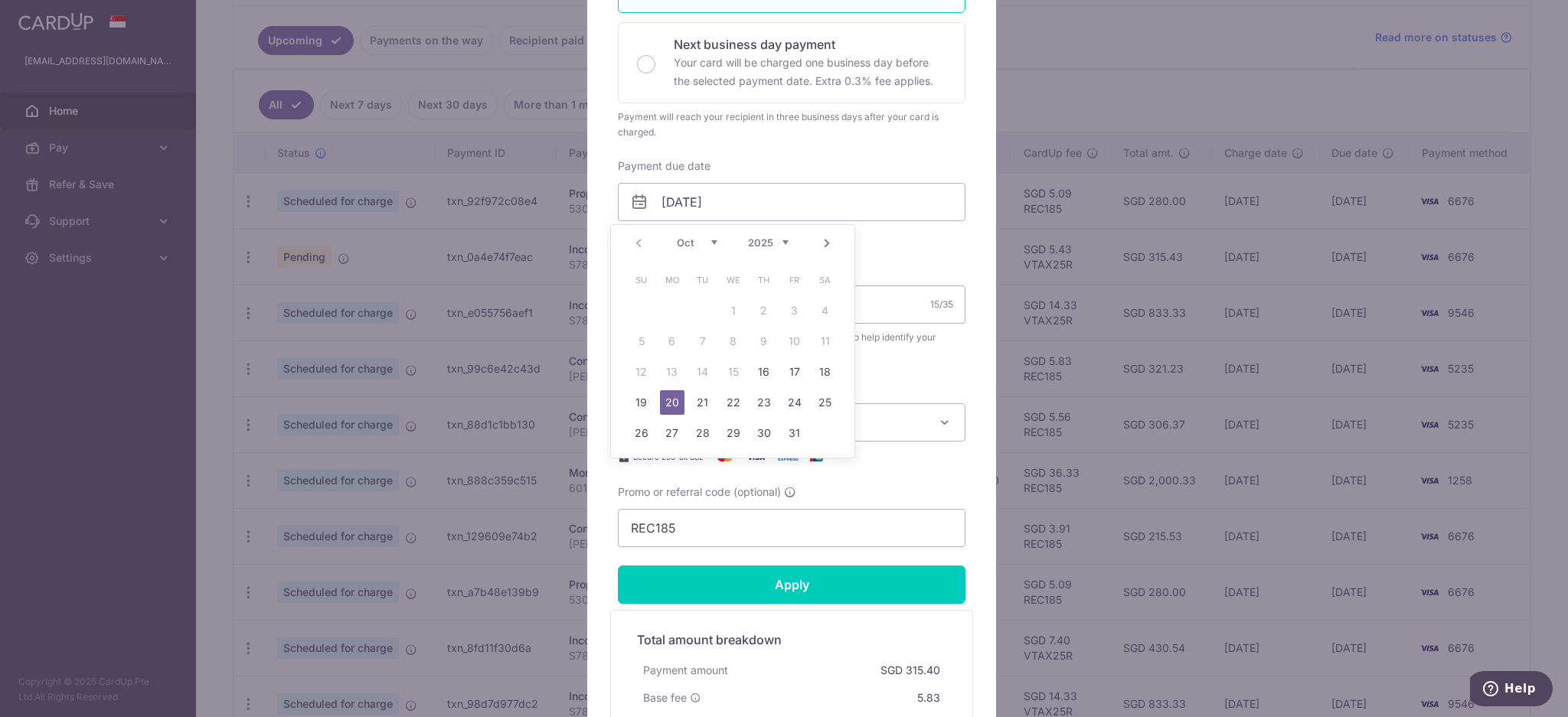
click at [668, 401] on link "20" at bounding box center [672, 402] width 25 height 25
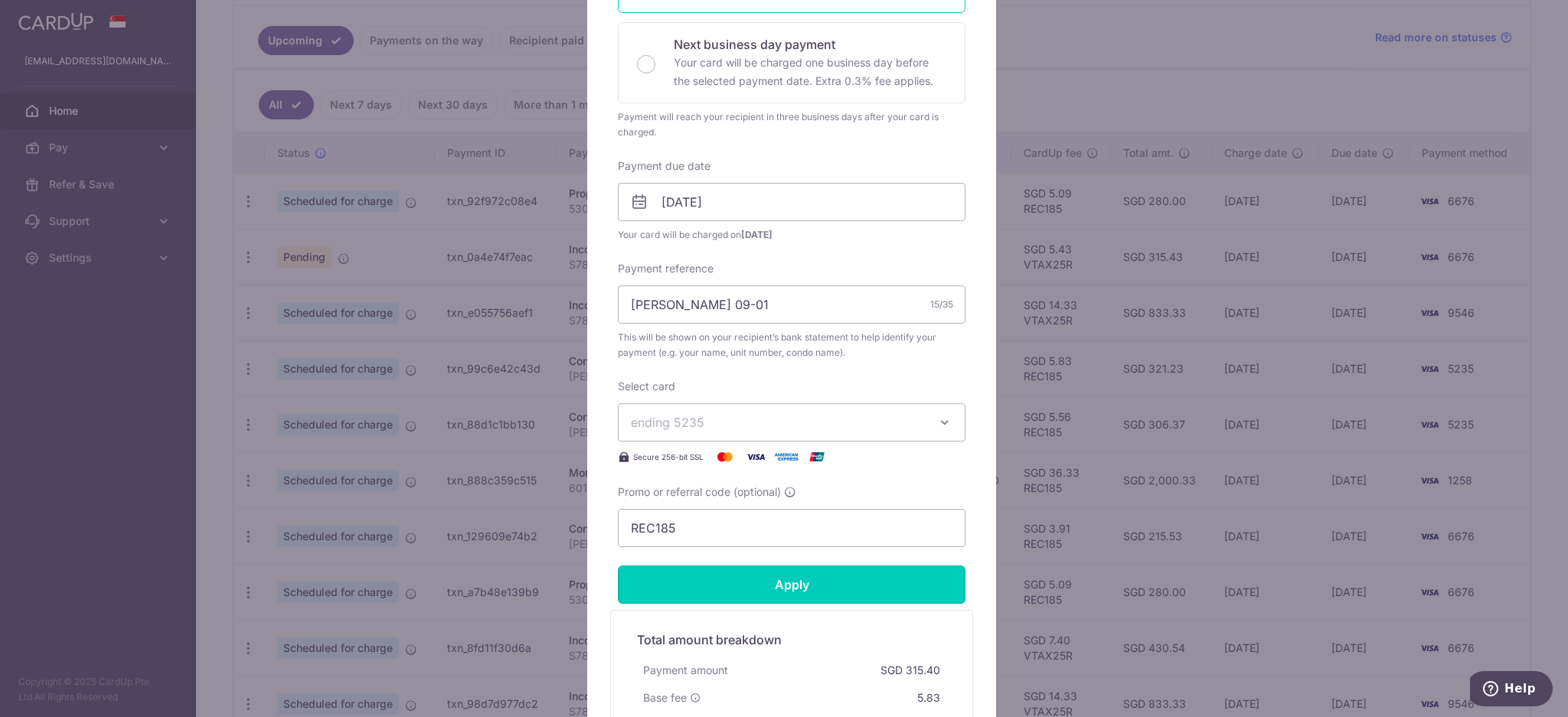
click at [735, 595] on input "Apply" at bounding box center [792, 584] width 348 height 39
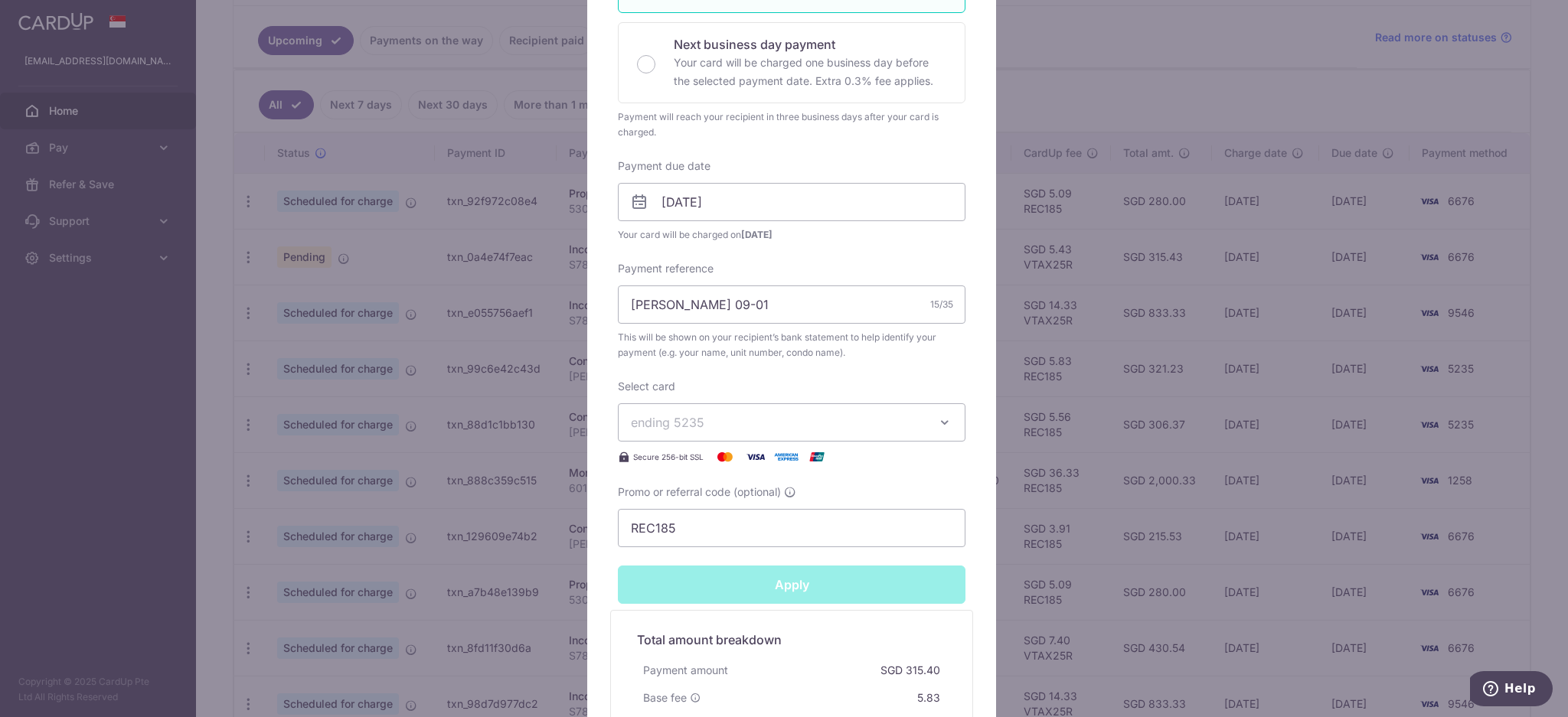
type input "Successfully Applied"
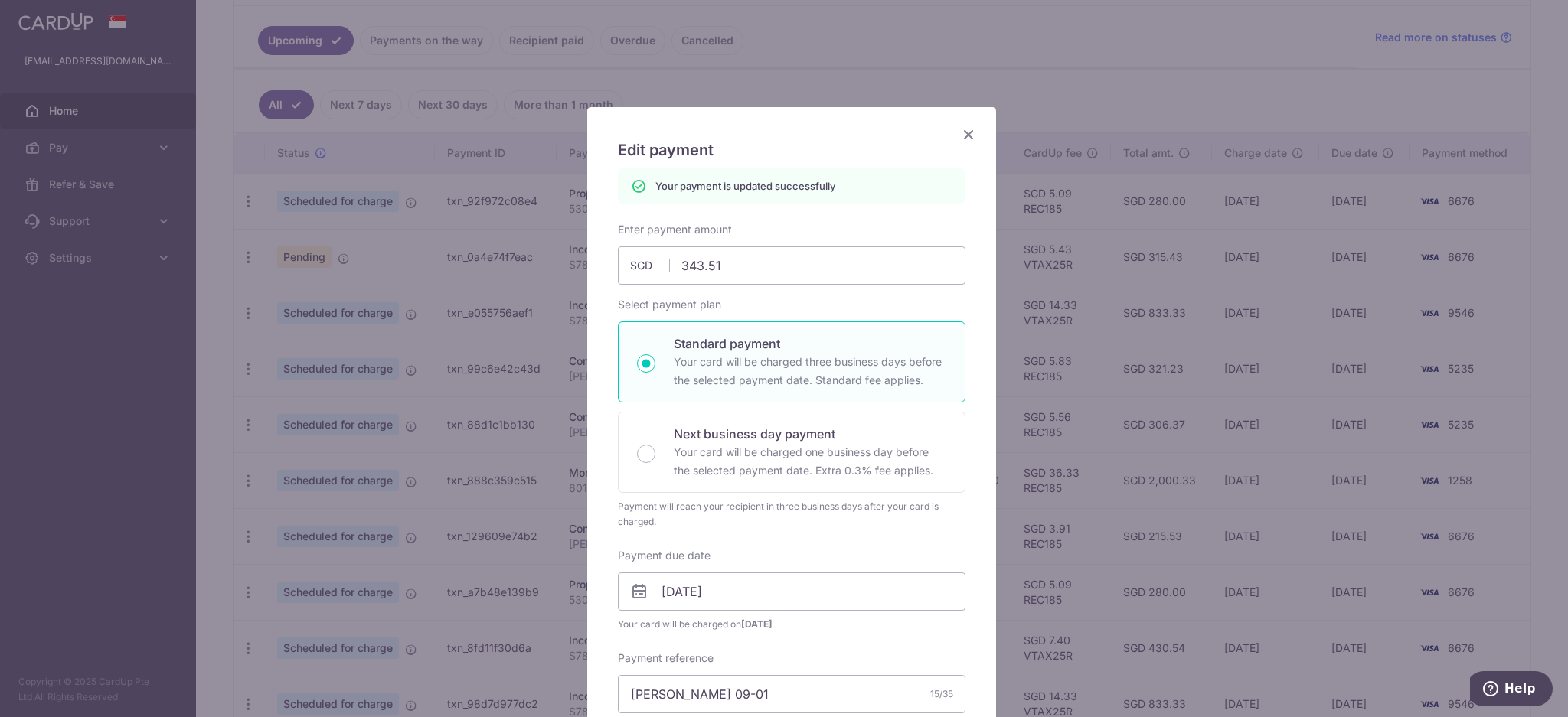
scroll to position [0, 0]
click at [964, 136] on icon "Close" at bounding box center [968, 138] width 18 height 19
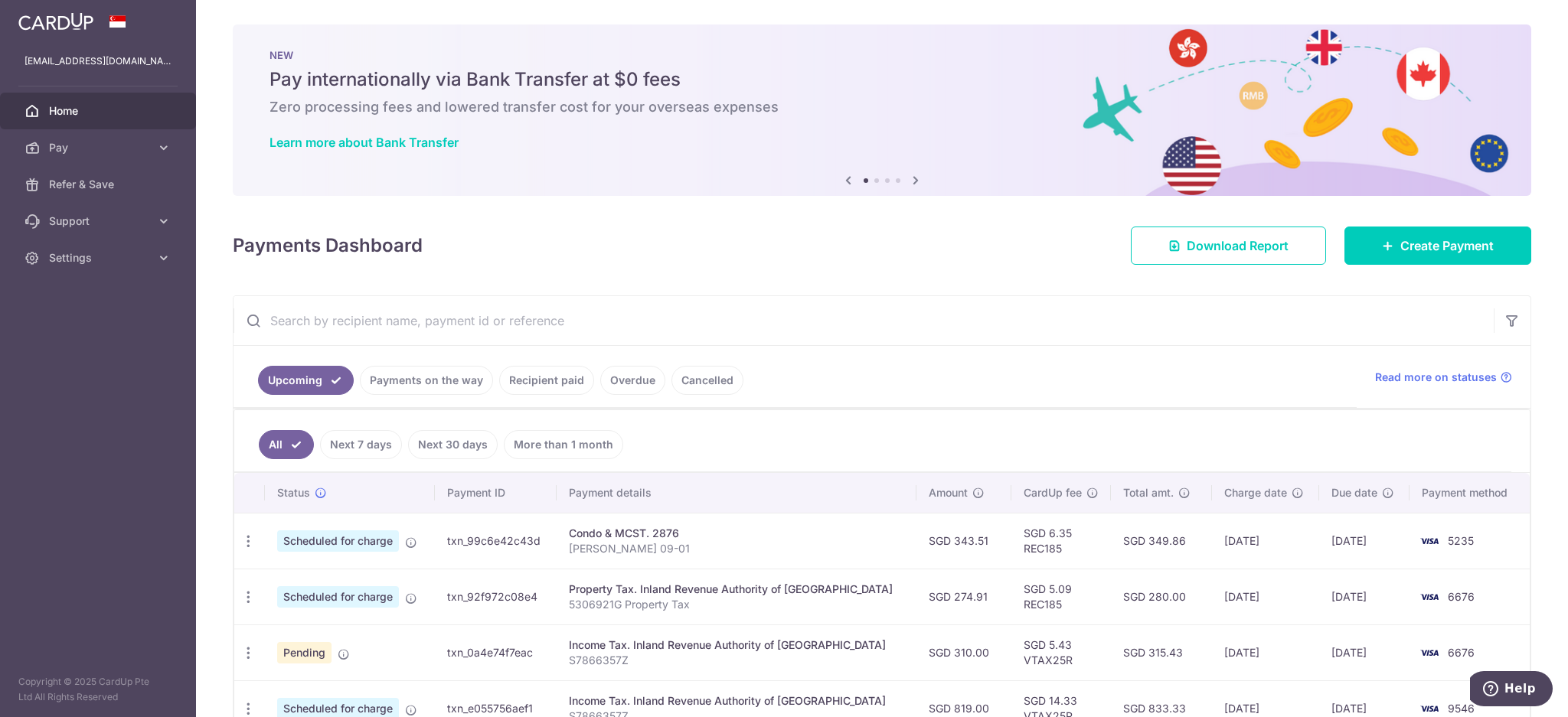
scroll to position [340, 0]
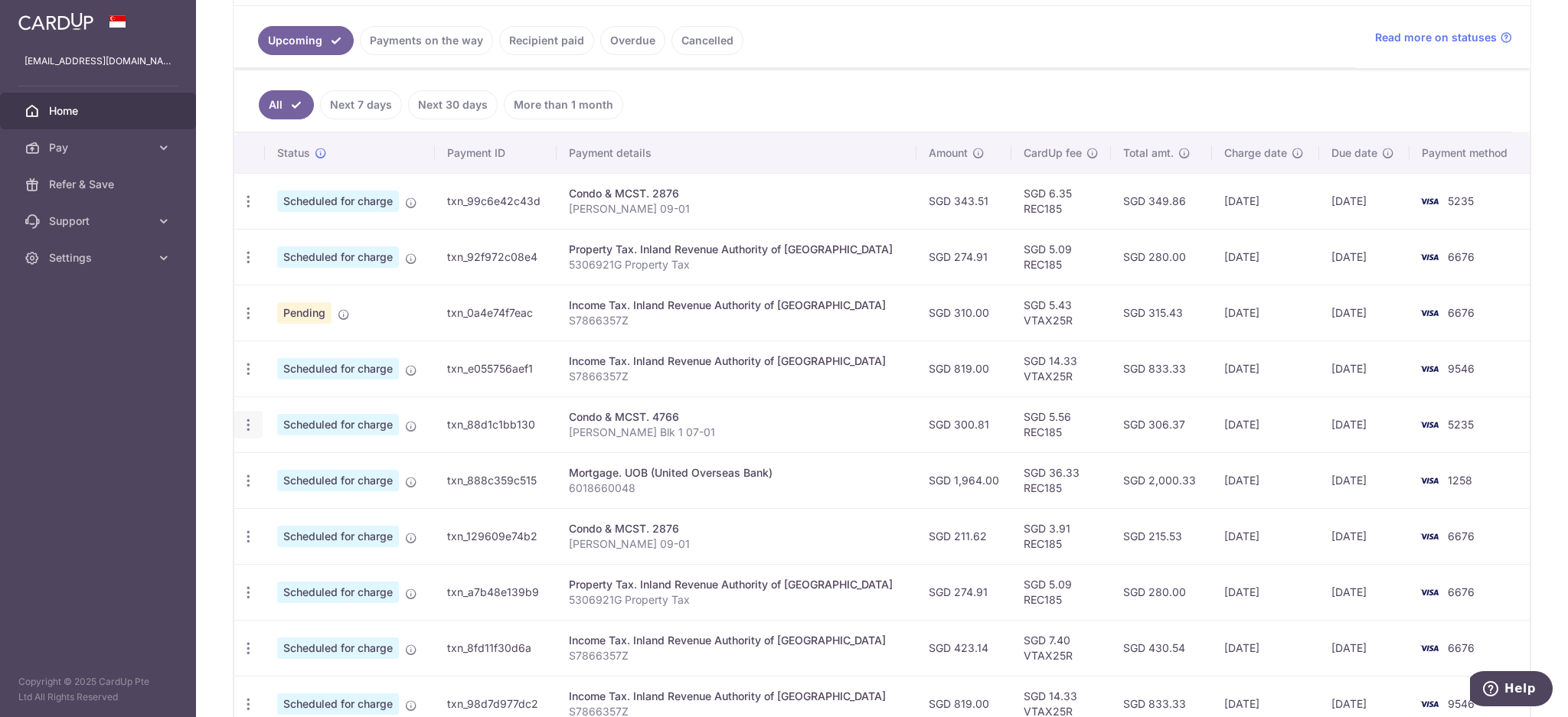
click at [247, 426] on icon "button" at bounding box center [248, 425] width 16 height 16
click at [272, 457] on link "Update payment" at bounding box center [315, 466] width 159 height 37
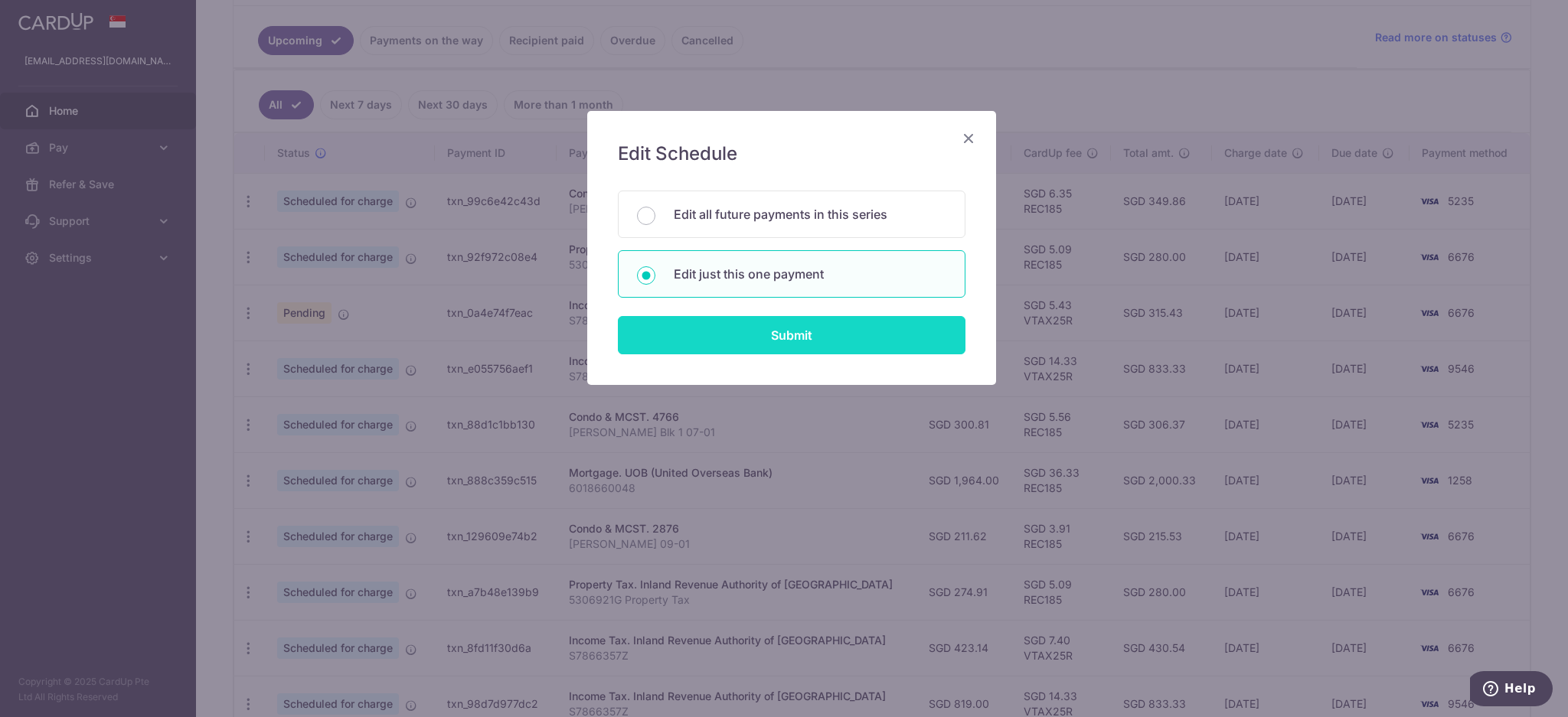
click at [760, 316] on input "Submit" at bounding box center [792, 335] width 348 height 39
radio input "true"
type input "300.81"
type input "[DATE]"
type input "[PERSON_NAME] Blk 1 07-01"
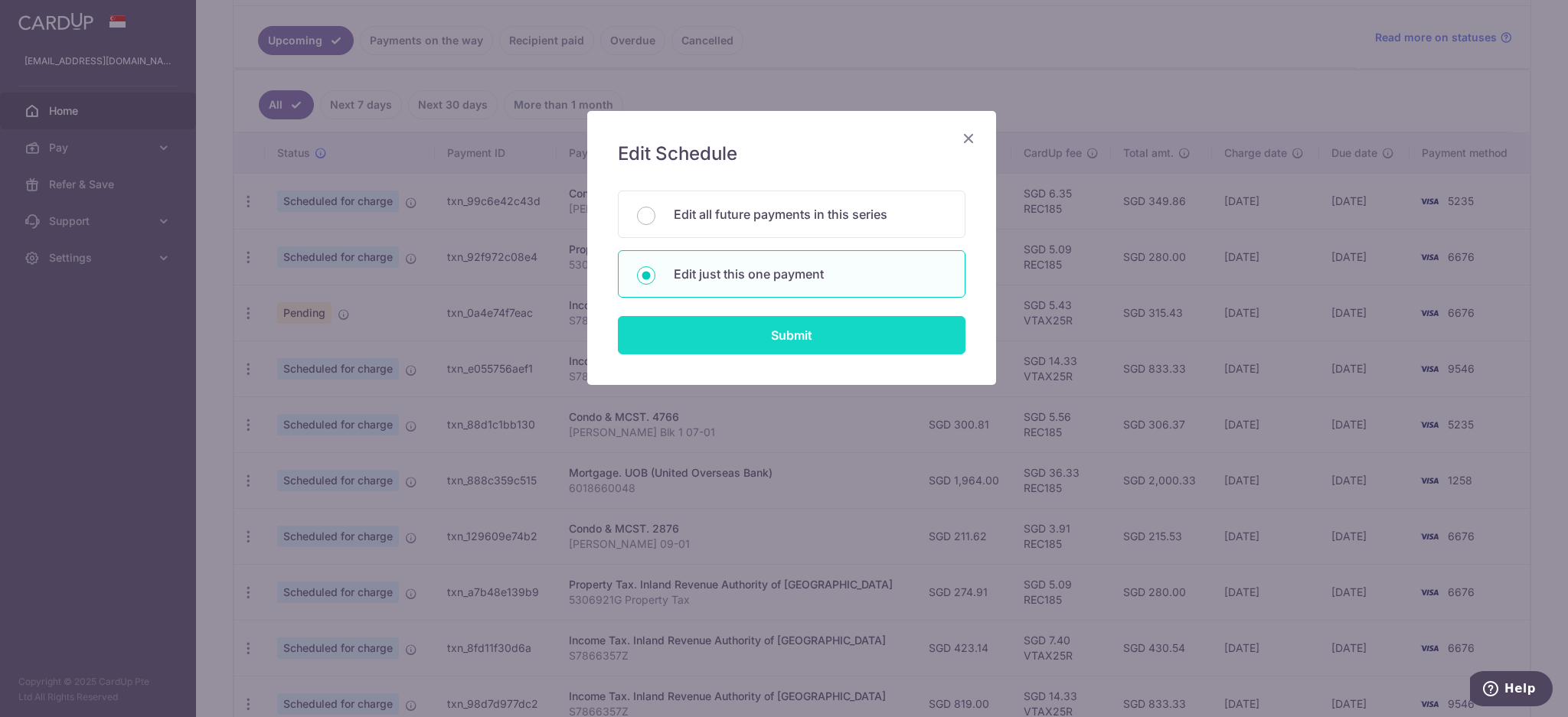
type input "REC185"
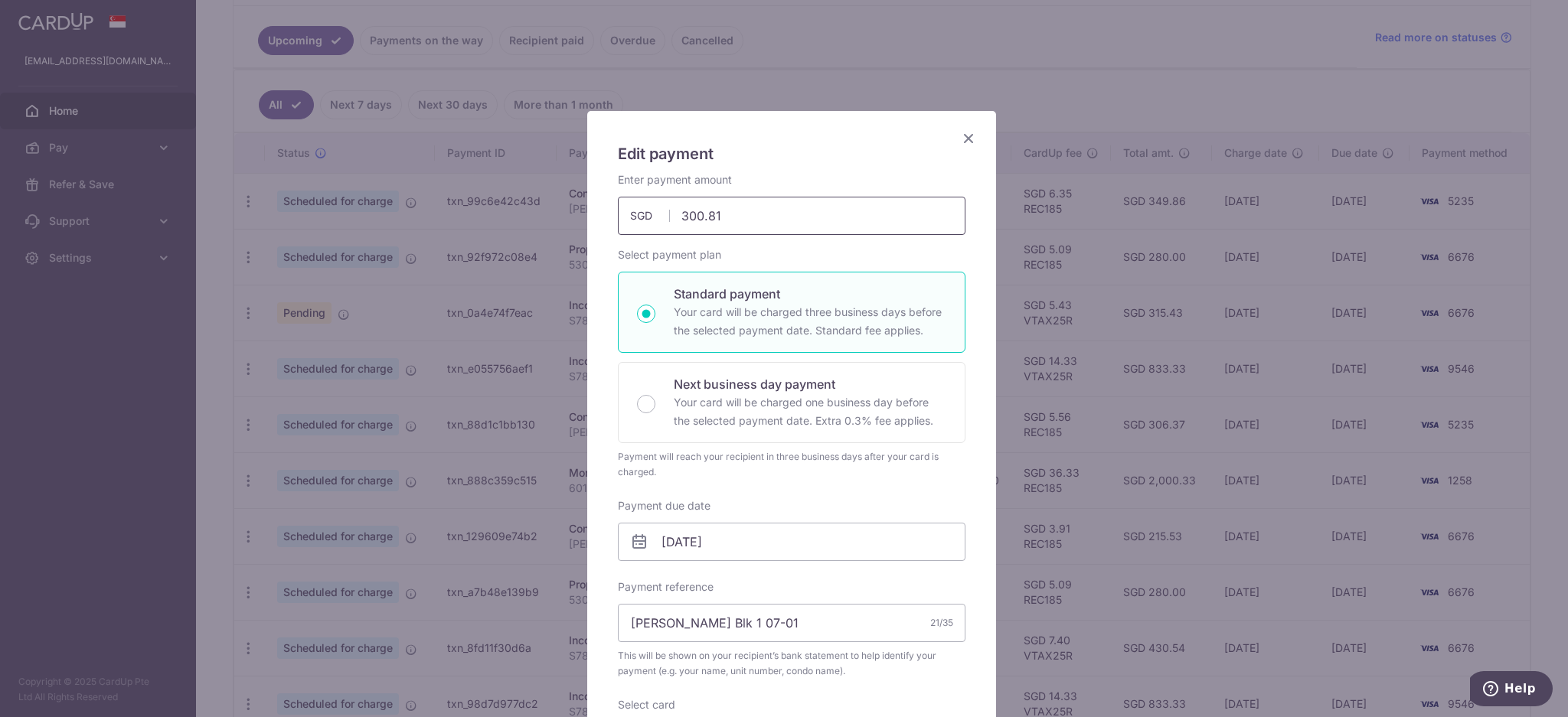
drag, startPoint x: 740, startPoint y: 203, endPoint x: 603, endPoint y: 211, distance: 137.2
click at [609, 211] on div "Enter payment amount 300.81 300.81 SGD To change the payment amount, please can…" at bounding box center [792, 203] width 366 height 63
paste input "$335.69"
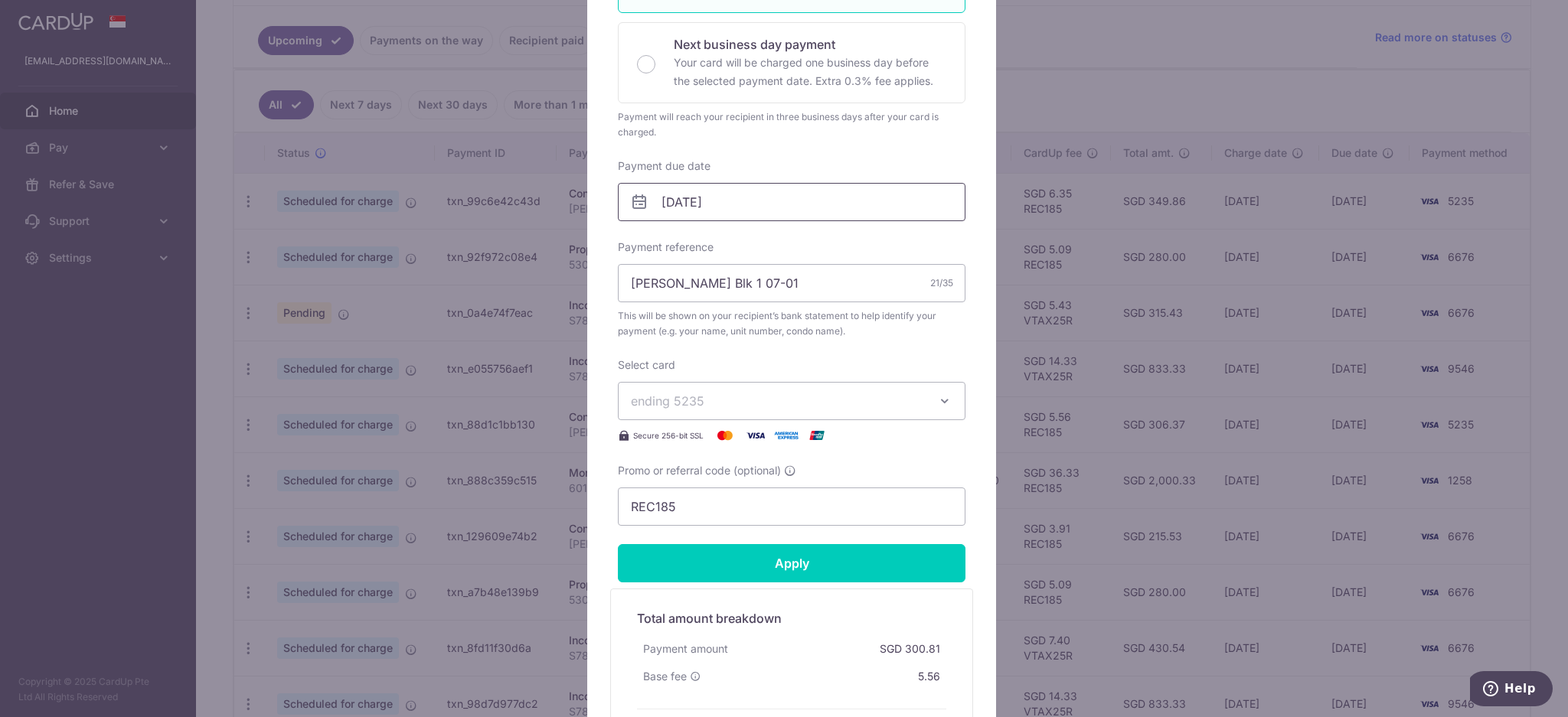
type input "335.69"
click at [755, 204] on input "[DATE]" at bounding box center [792, 202] width 348 height 39
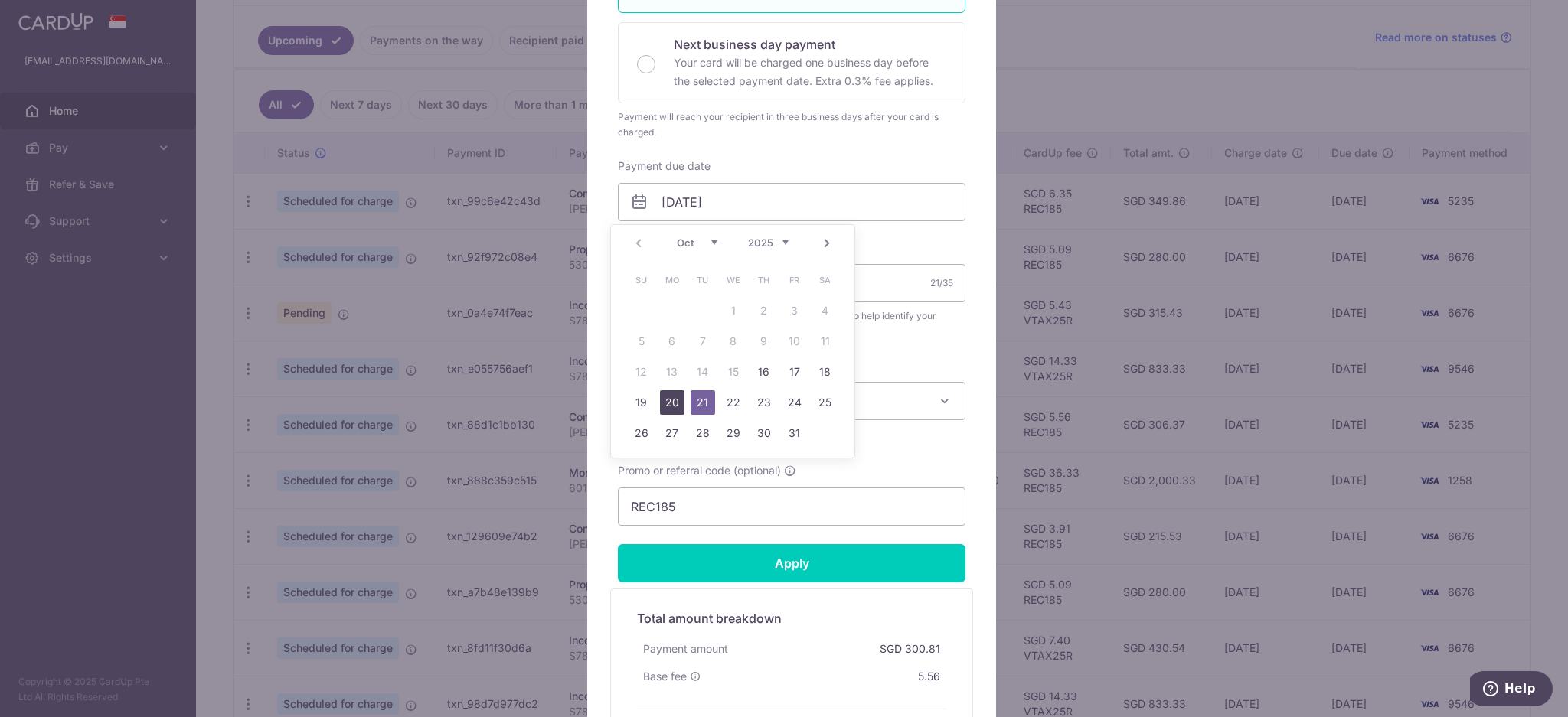
click at [676, 398] on link "20" at bounding box center [672, 402] width 25 height 25
type input "[DATE]"
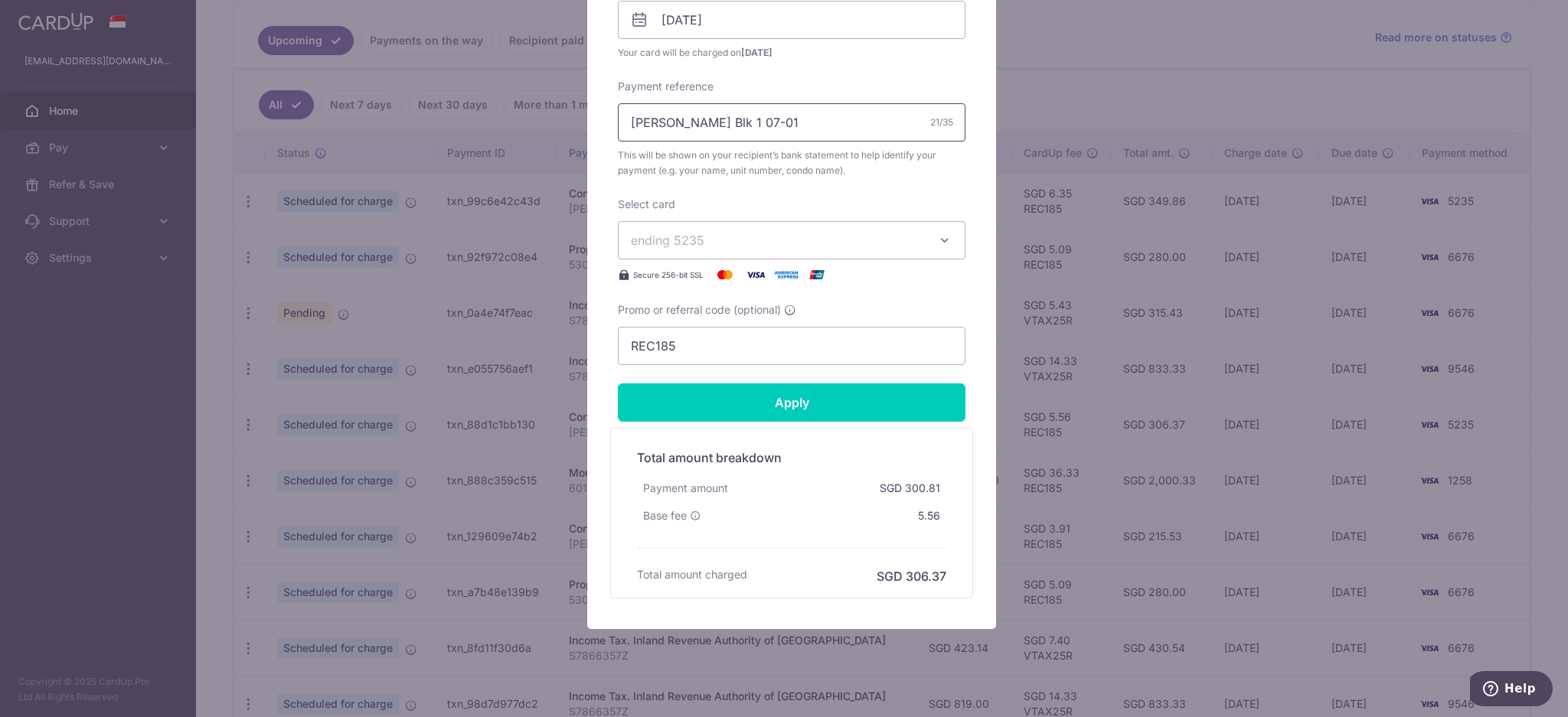
scroll to position [545, 0]
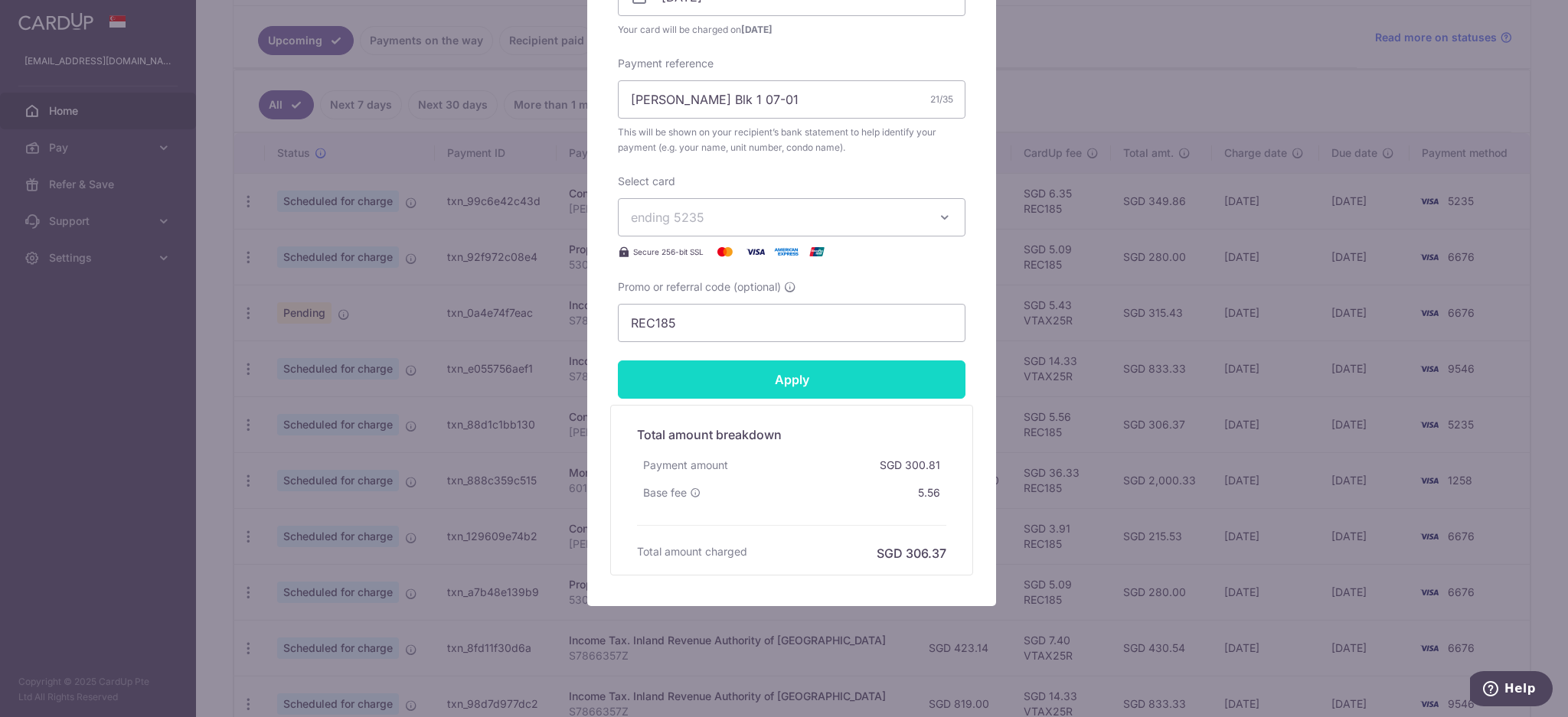
click at [784, 397] on input "Apply" at bounding box center [792, 379] width 348 height 39
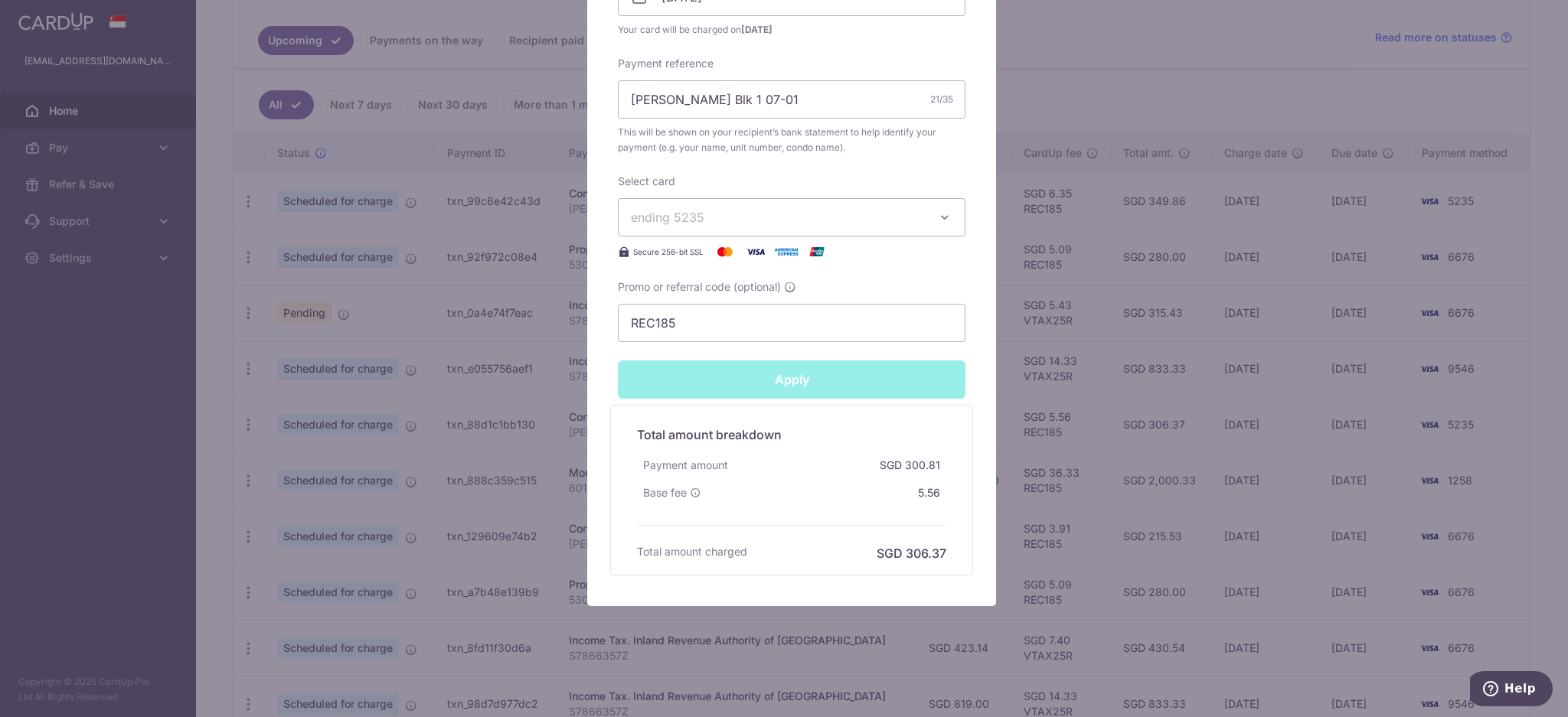
type input "Successfully Applied"
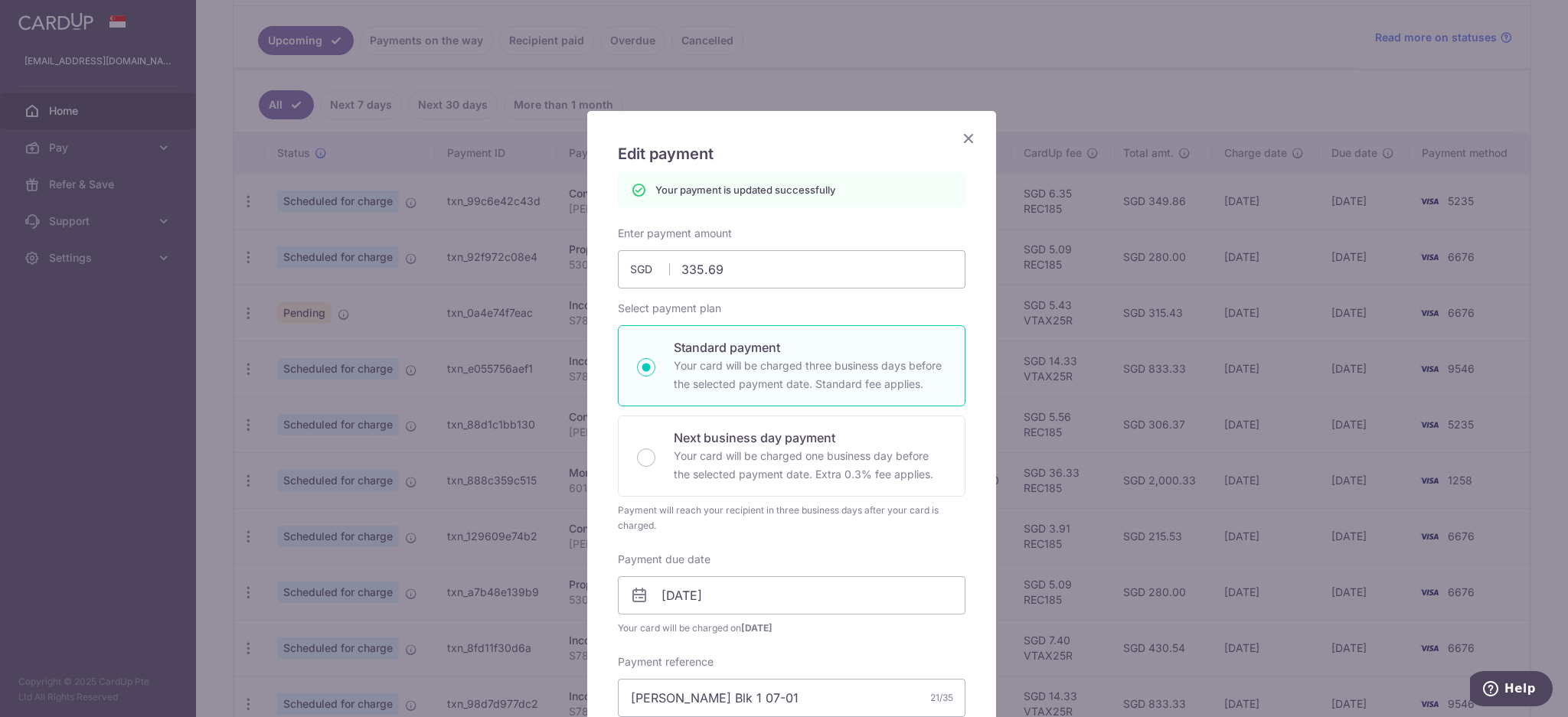
click at [962, 136] on icon "Close" at bounding box center [968, 138] width 18 height 19
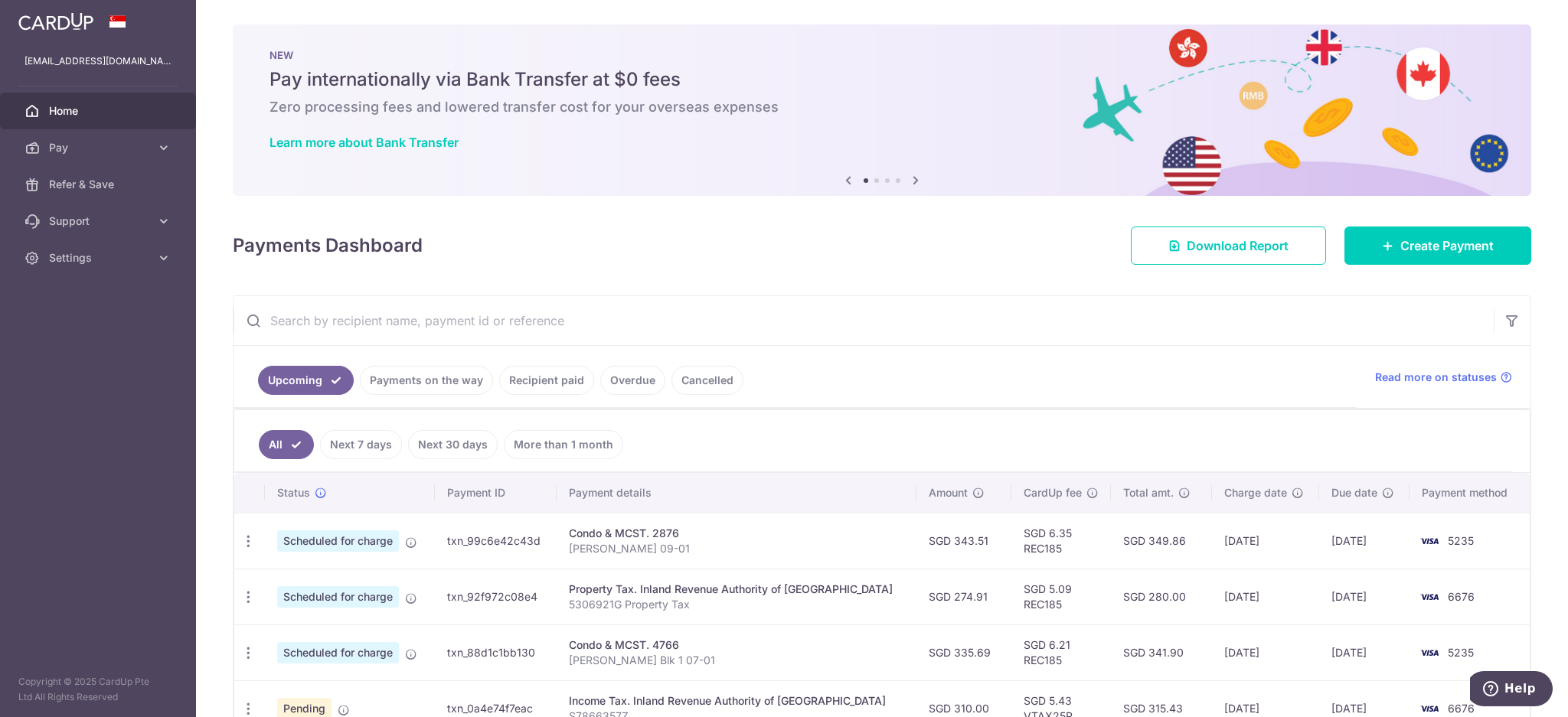
scroll to position [340, 0]
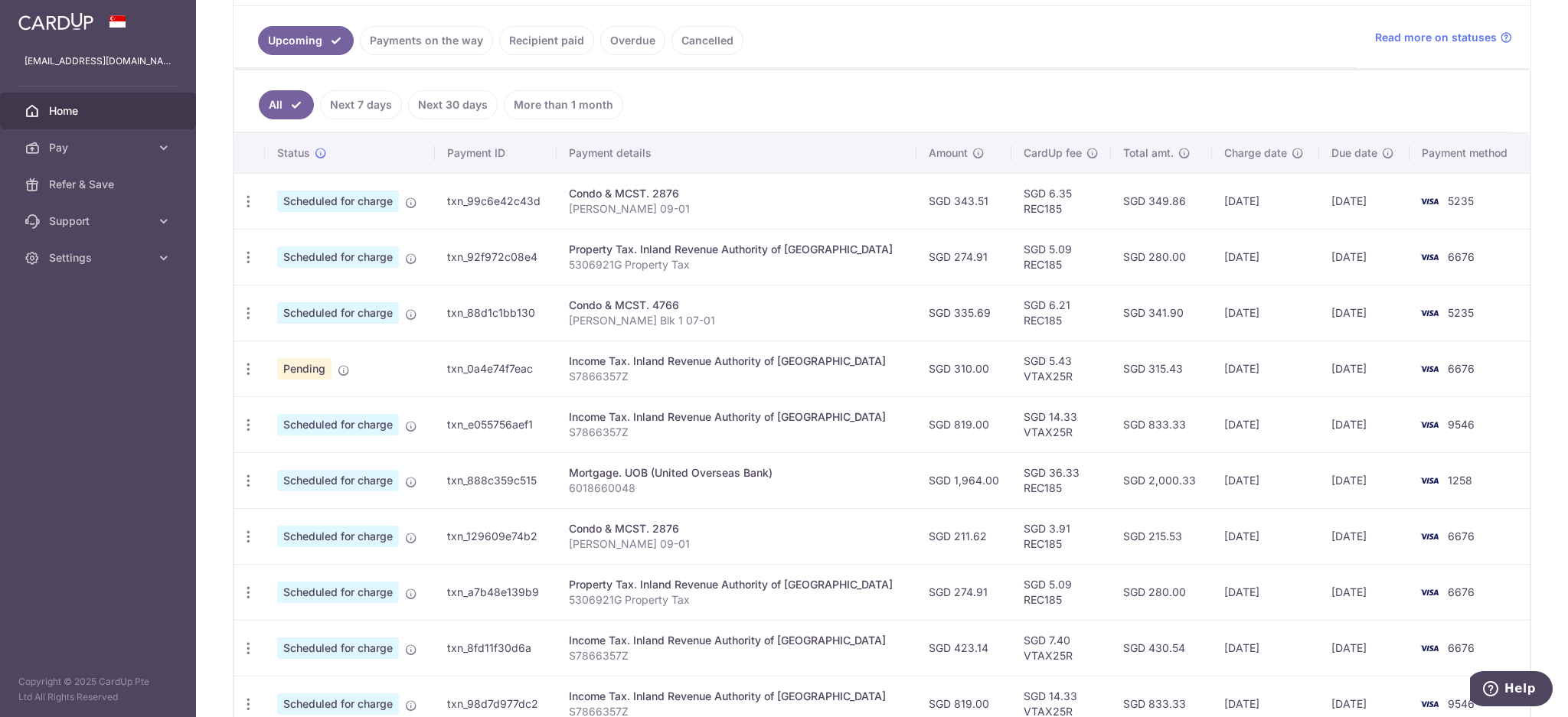
click at [1414, 481] on img at bounding box center [1429, 480] width 30 height 18
drag, startPoint x: 1202, startPoint y: 479, endPoint x: 1290, endPoint y: 479, distance: 88.0
click at [1290, 479] on td "[DATE]" at bounding box center [1266, 480] width 108 height 56
drag, startPoint x: 1207, startPoint y: 539, endPoint x: 1475, endPoint y: 539, distance: 268.0
click at [1475, 539] on tr "Update payment Cancel payment Scheduled for charge txn_129609e74b2 Condo & MCST…" at bounding box center [882, 536] width 1296 height 56
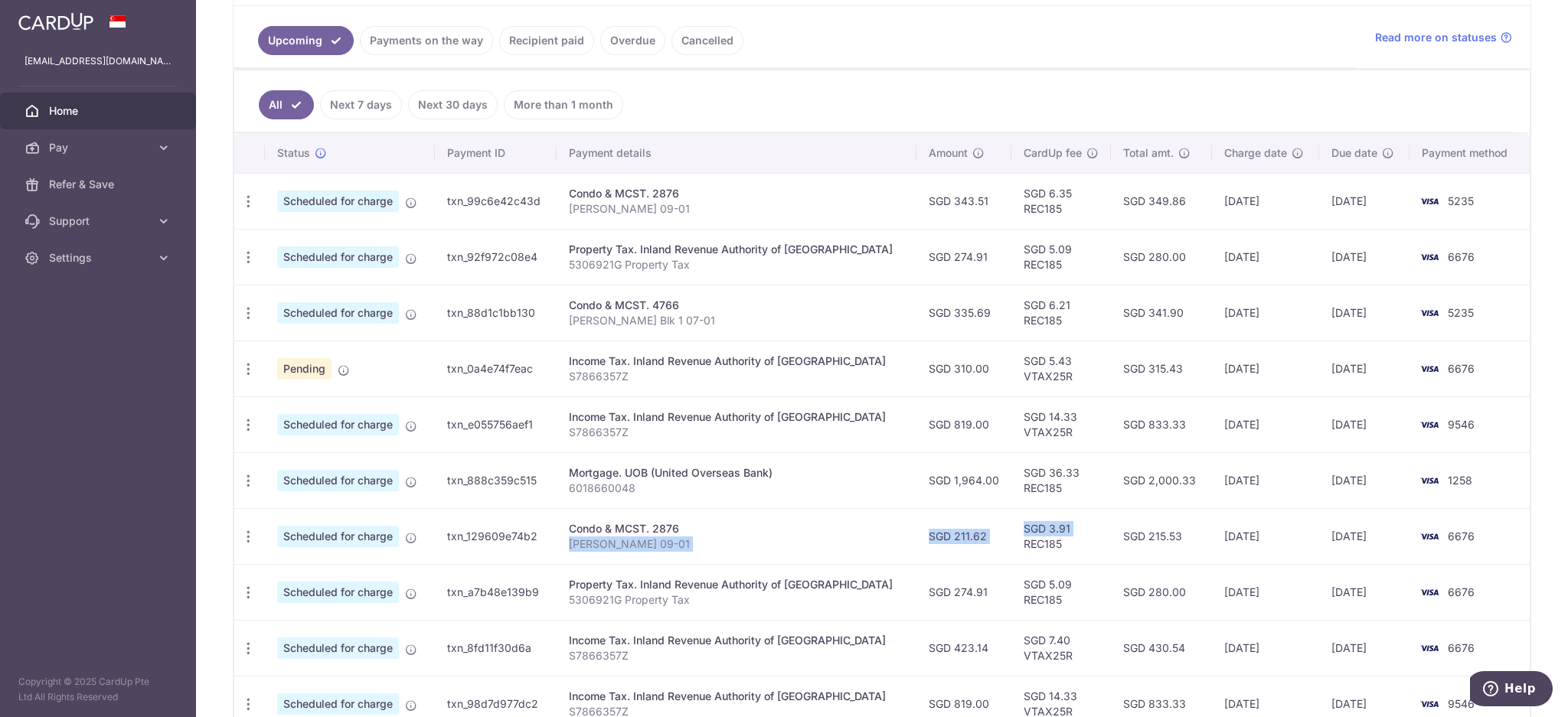
drag, startPoint x: 889, startPoint y: 544, endPoint x: 998, endPoint y: 544, distance: 109.0
click at [998, 544] on tr "Update payment Cancel payment Scheduled for charge txn_129609e74b2 Condo & MCST…" at bounding box center [882, 536] width 1296 height 56
click at [247, 533] on icon "button" at bounding box center [248, 537] width 16 height 16
click at [303, 619] on span "Cancel payment" at bounding box center [330, 616] width 102 height 18
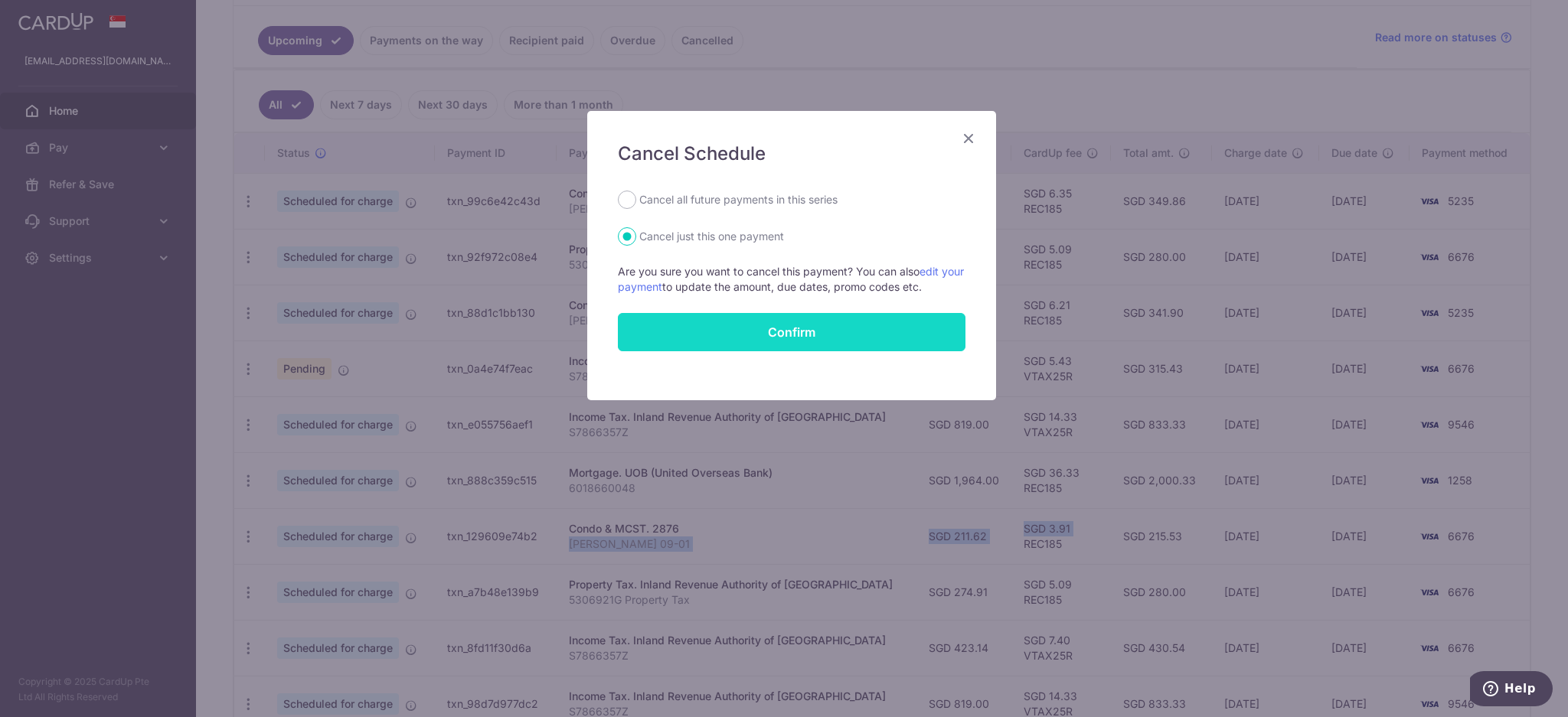
click at [680, 331] on button "Confirm" at bounding box center [792, 332] width 348 height 39
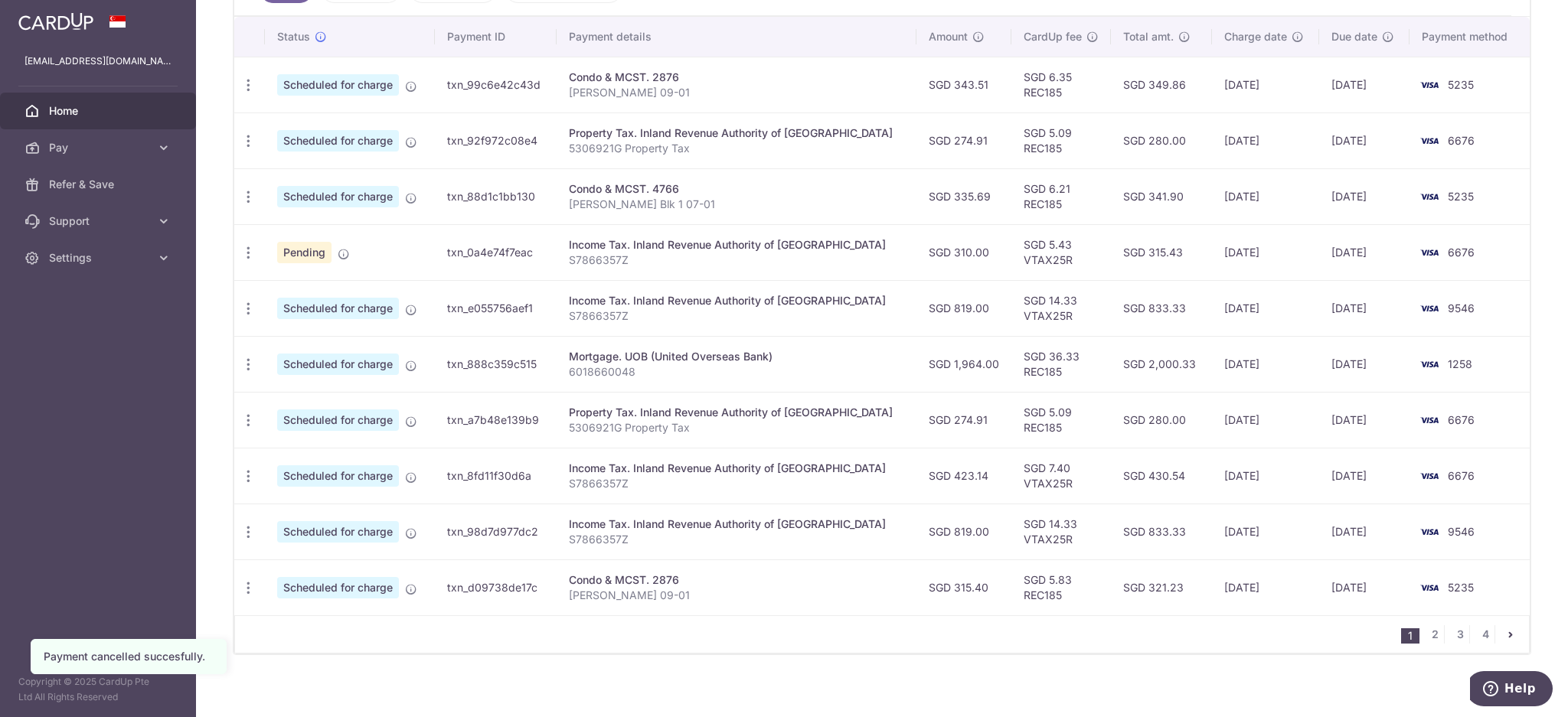
scroll to position [467, 0]
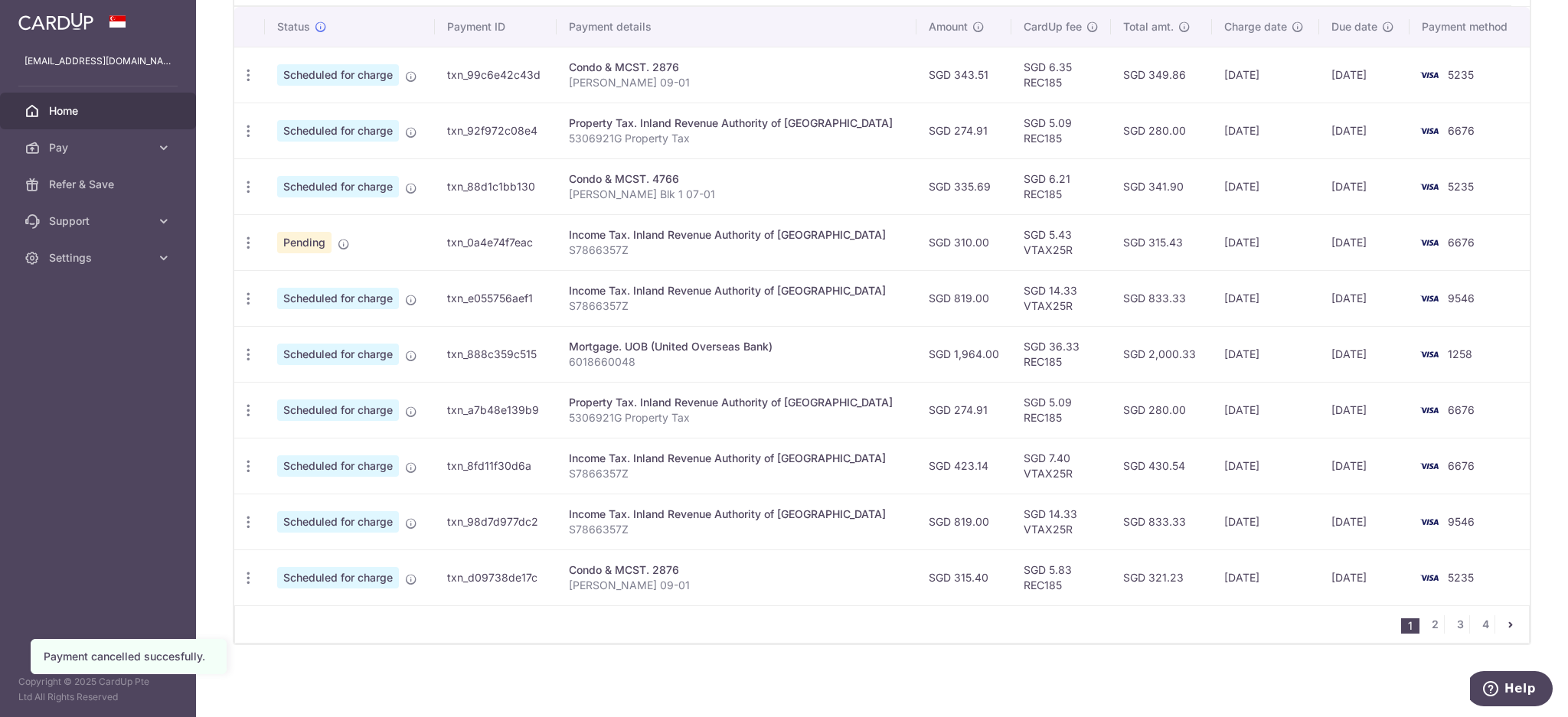
drag, startPoint x: 1184, startPoint y: 347, endPoint x: 1266, endPoint y: 352, distance: 82.2
click at [1266, 352] on tr "Update payment Cancel payment Scheduled for charge txn_888c359c515 Mortgage. UO…" at bounding box center [882, 354] width 1296 height 56
drag, startPoint x: 1202, startPoint y: 405, endPoint x: 1249, endPoint y: 411, distance: 47.4
click at [1249, 411] on td "[DATE]" at bounding box center [1266, 410] width 108 height 56
click at [1217, 350] on td "[DATE]" at bounding box center [1266, 354] width 108 height 56
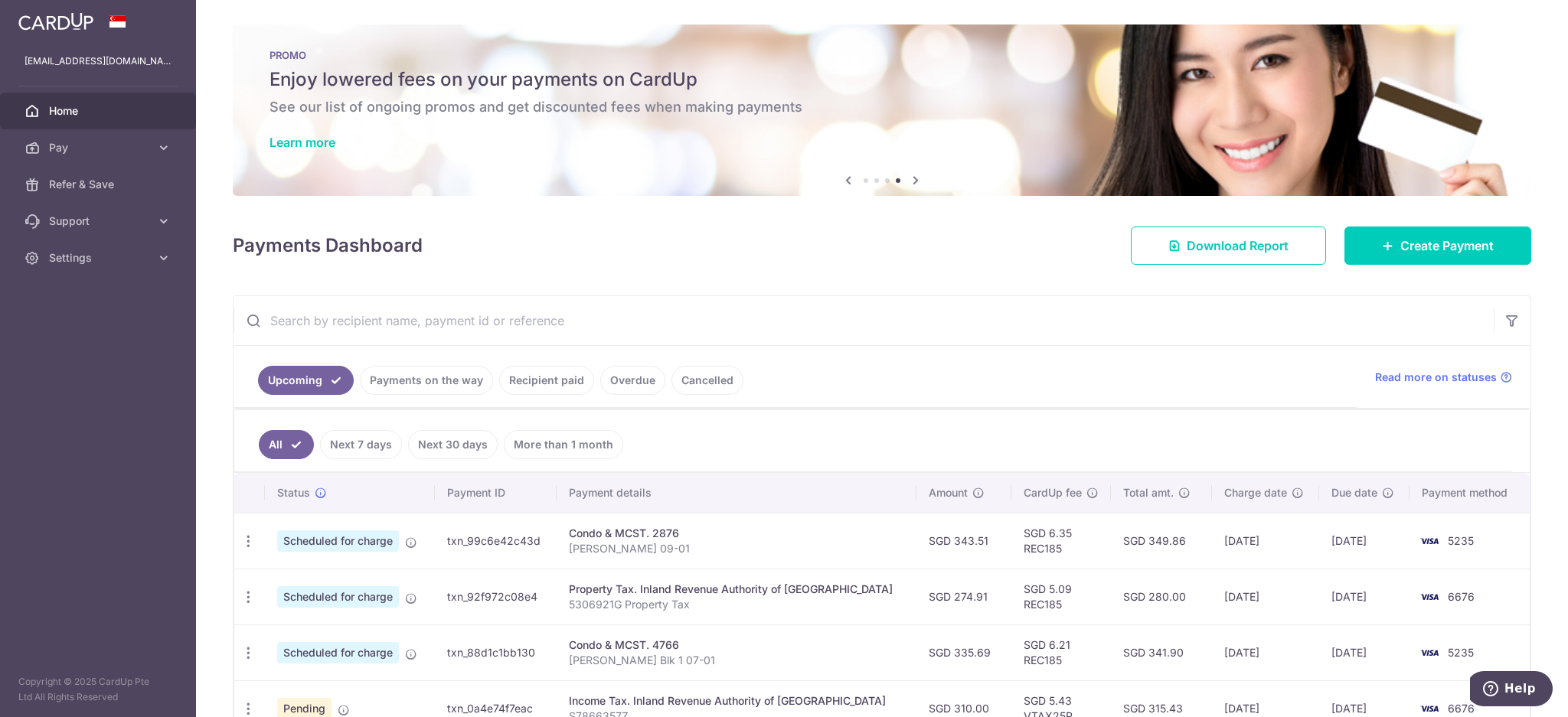
scroll to position [340, 0]
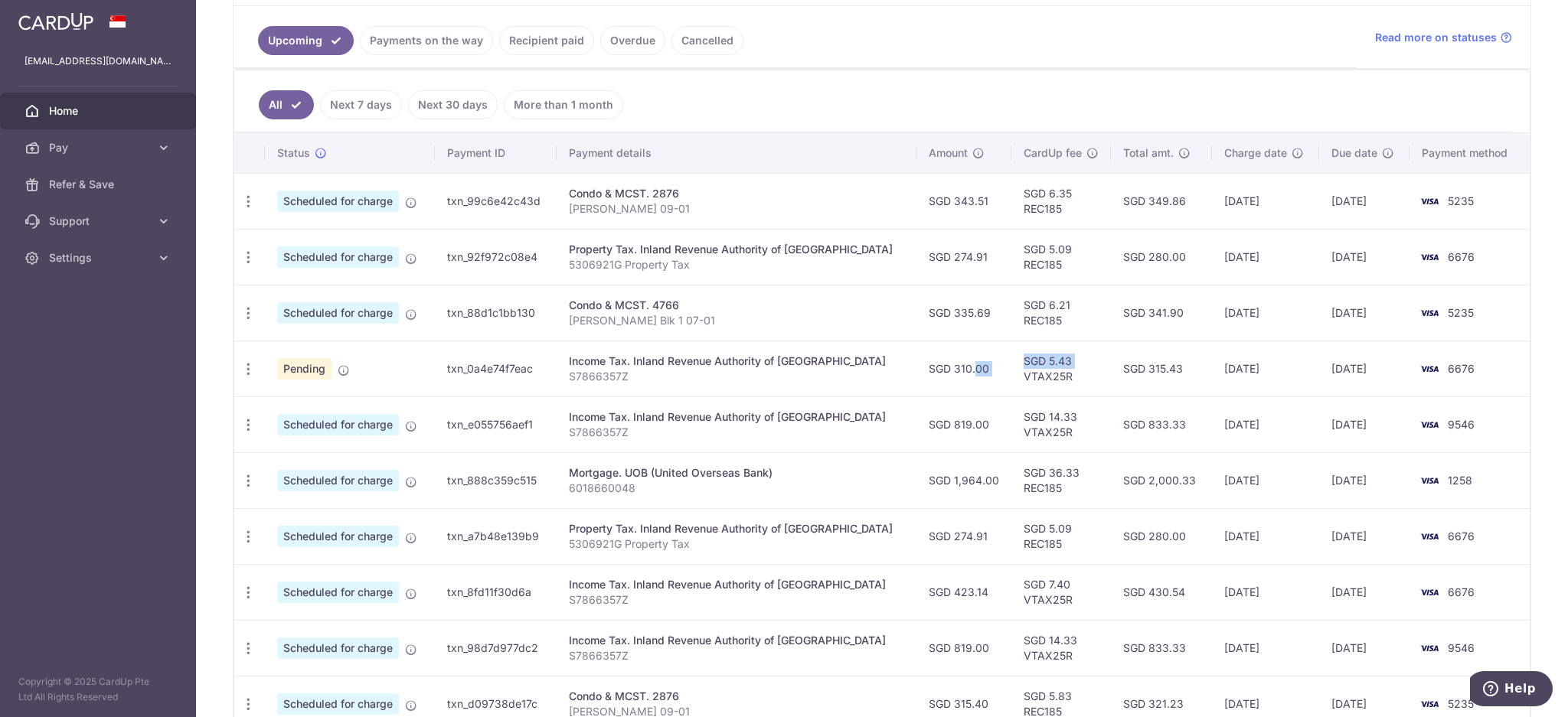
drag, startPoint x: 935, startPoint y: 368, endPoint x: 987, endPoint y: 371, distance: 52.1
click at [987, 371] on tr "Update payment Cancel payment Pending txn_0a4e74f7eac Income Tax. Inland Revenu…" at bounding box center [882, 369] width 1296 height 56
click at [246, 371] on icon "button" at bounding box center [248, 370] width 16 height 16
click at [275, 413] on link "Update payment" at bounding box center [315, 411] width 159 height 37
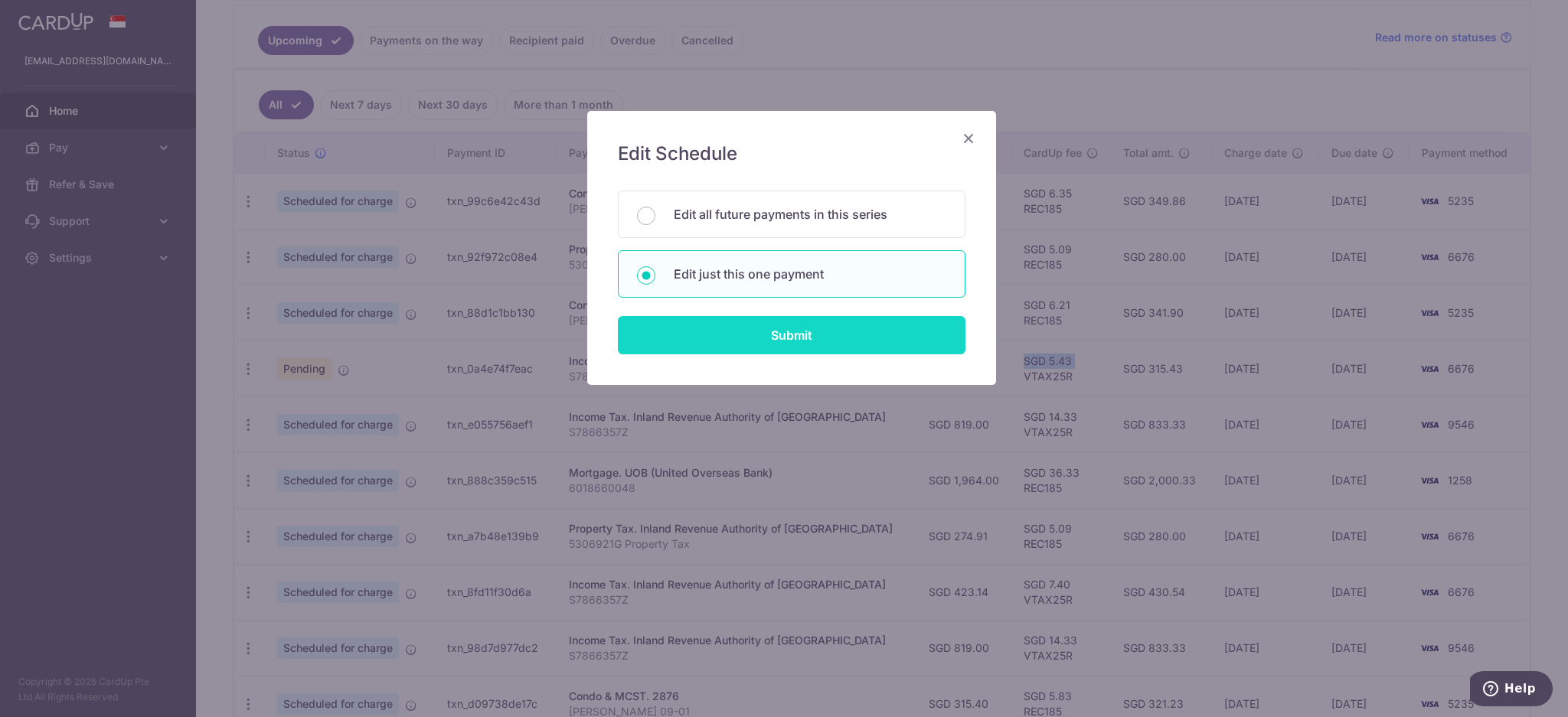
drag, startPoint x: 757, startPoint y: 344, endPoint x: 773, endPoint y: 341, distance: 16.3
click at [757, 344] on input "Submit" at bounding box center [792, 335] width 348 height 39
radio input "true"
type input "310.00"
type input "[DATE]"
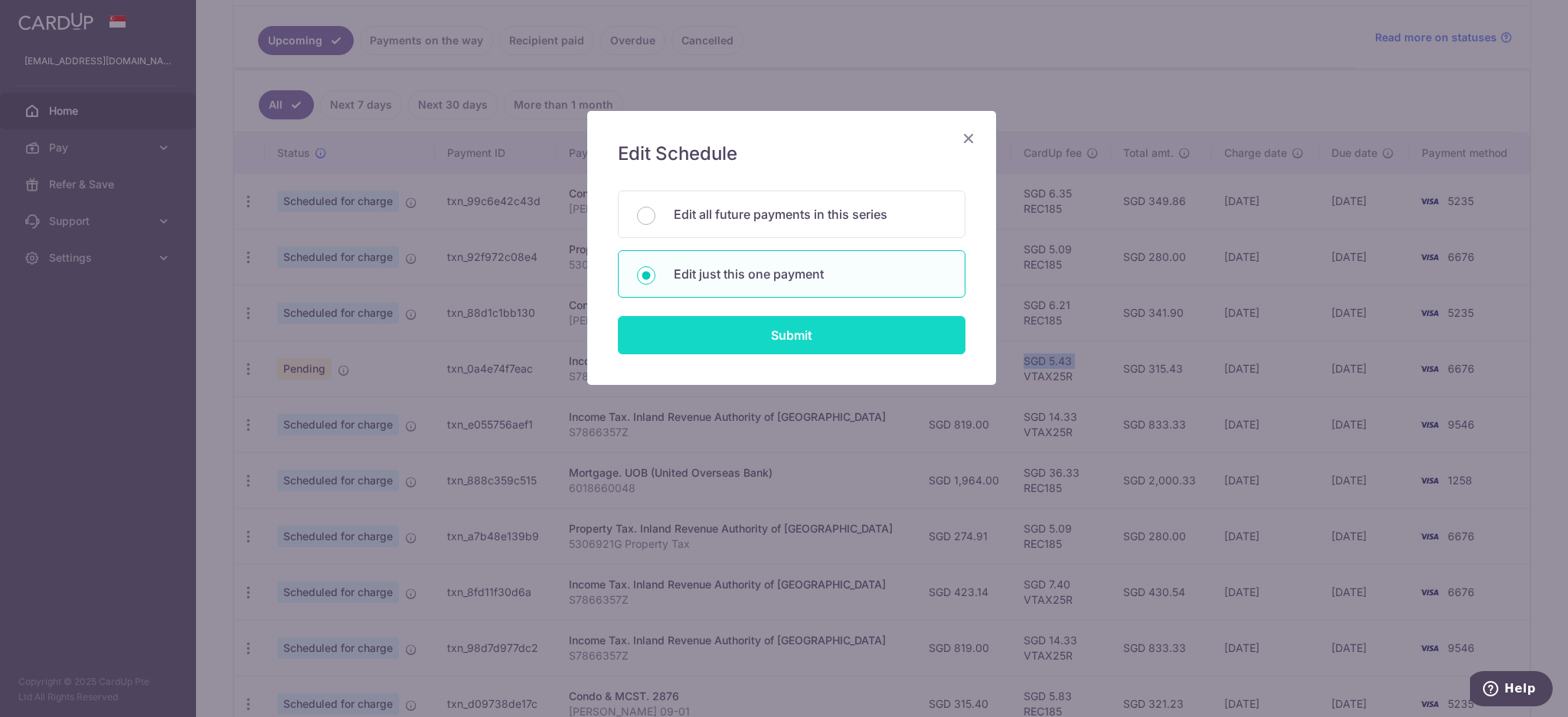
type input "S7866357Z"
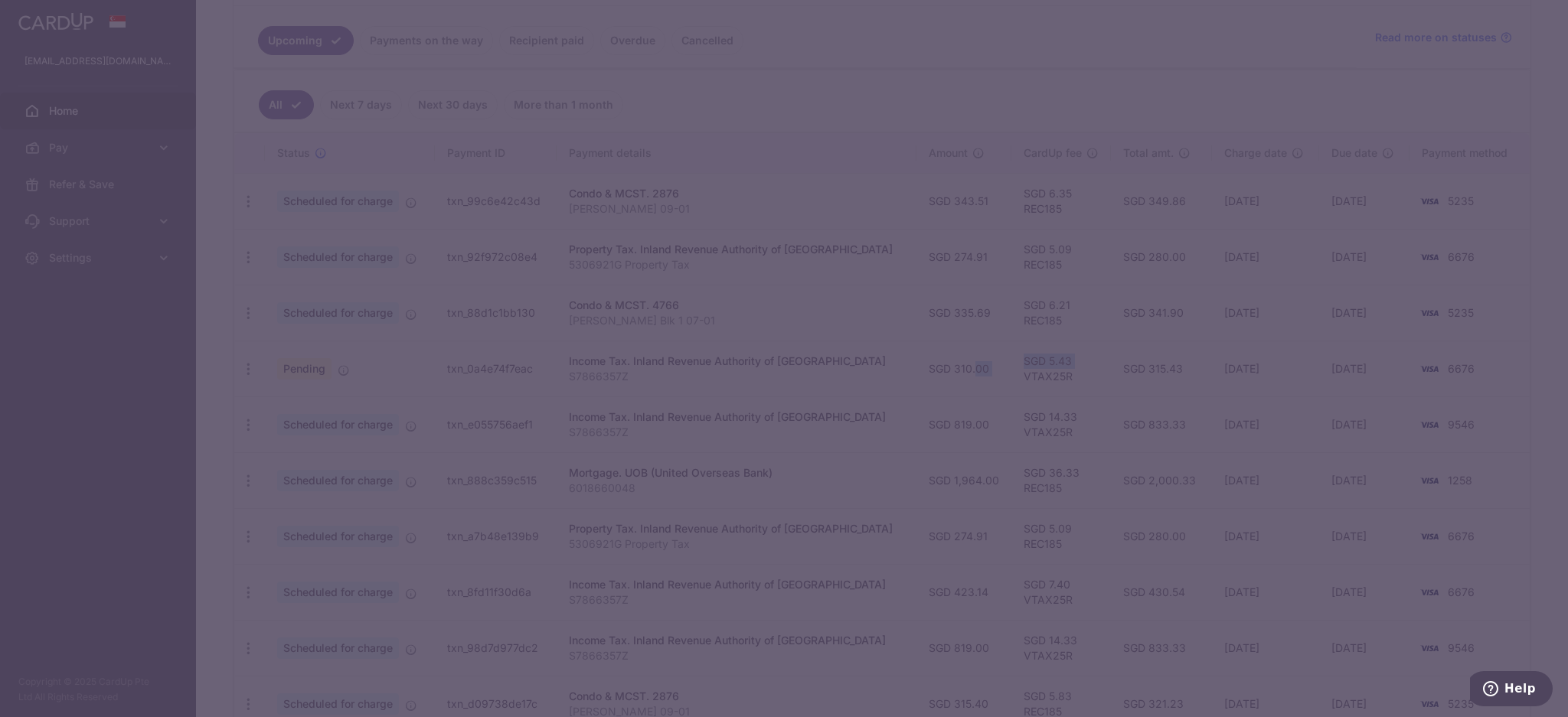
type input "VTAX25R"
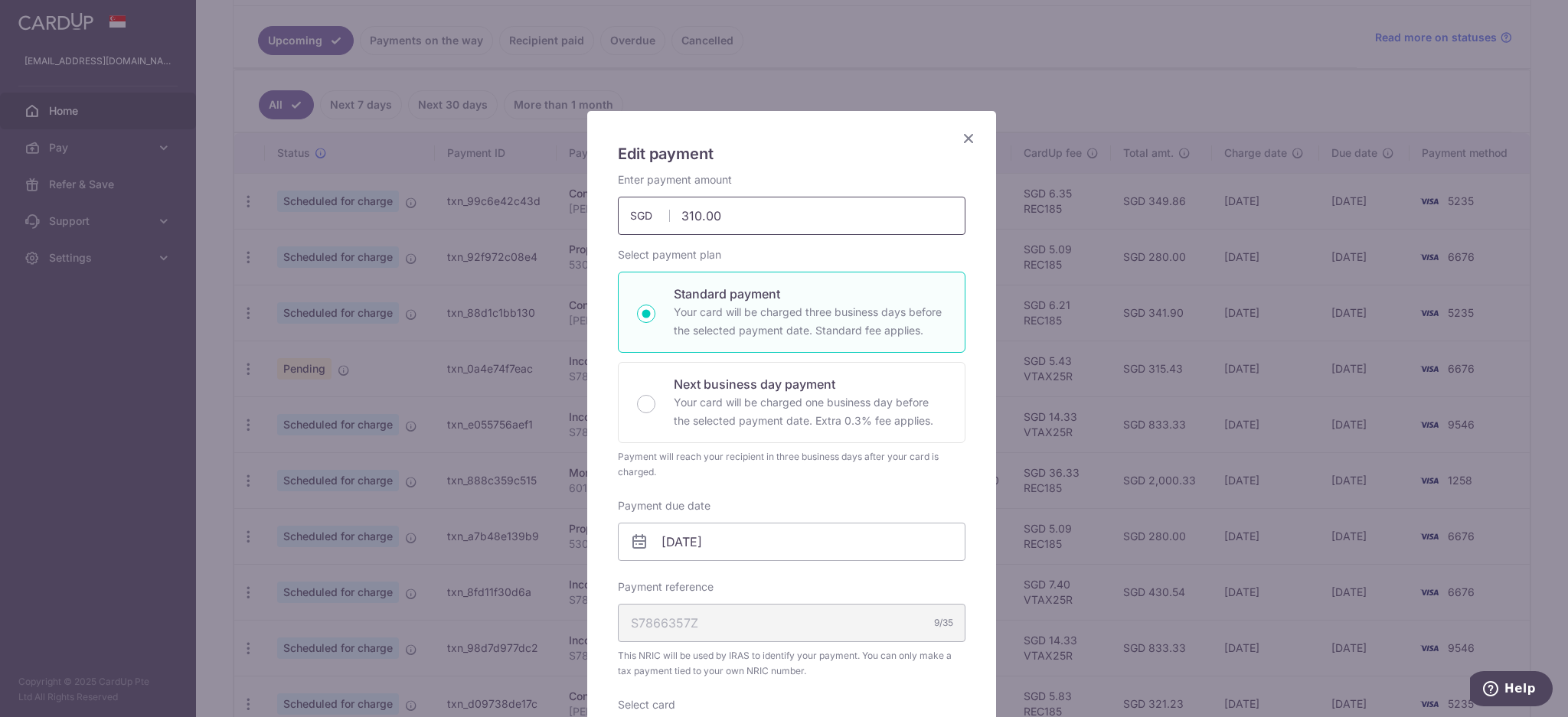
drag, startPoint x: 746, startPoint y: 217, endPoint x: 556, endPoint y: 215, distance: 190.0
click at [546, 216] on div "Edit payment By clicking apply, you will make changes to all payments to Inland…" at bounding box center [784, 358] width 1568 height 717
type input "314.57"
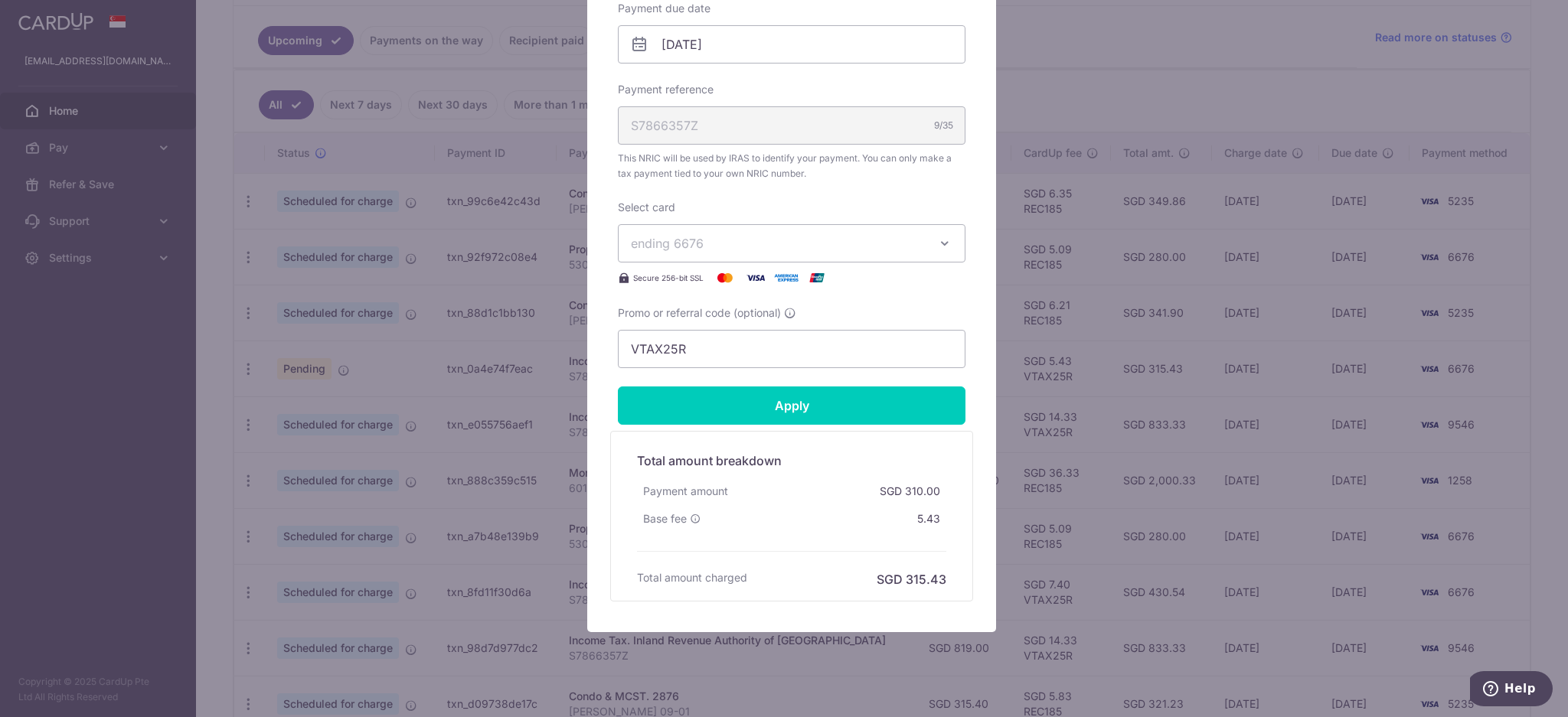
scroll to position [524, 0]
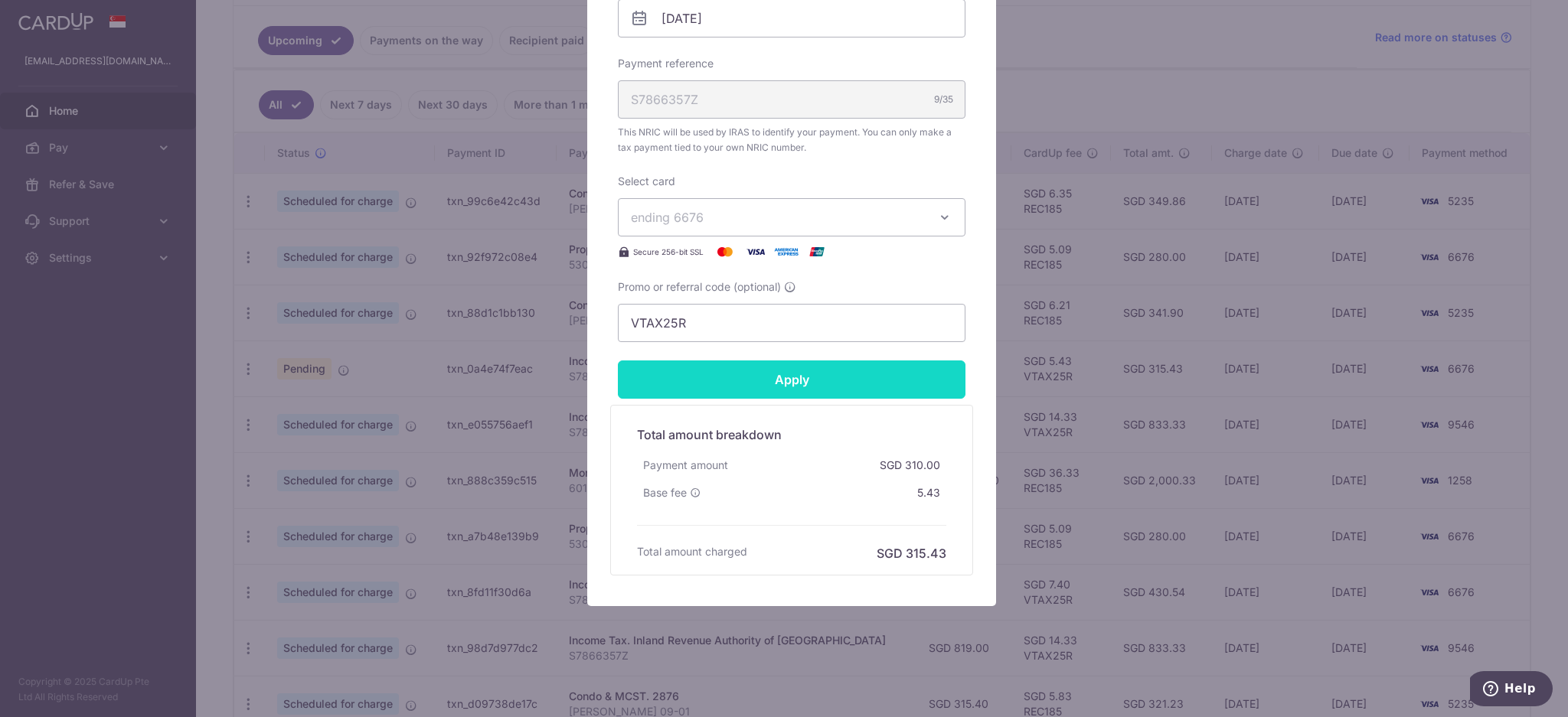
click at [795, 383] on form "By clicking apply, you will make changes to all payments to Inland Revenue Auth…" at bounding box center [792, 111] width 348 height 927
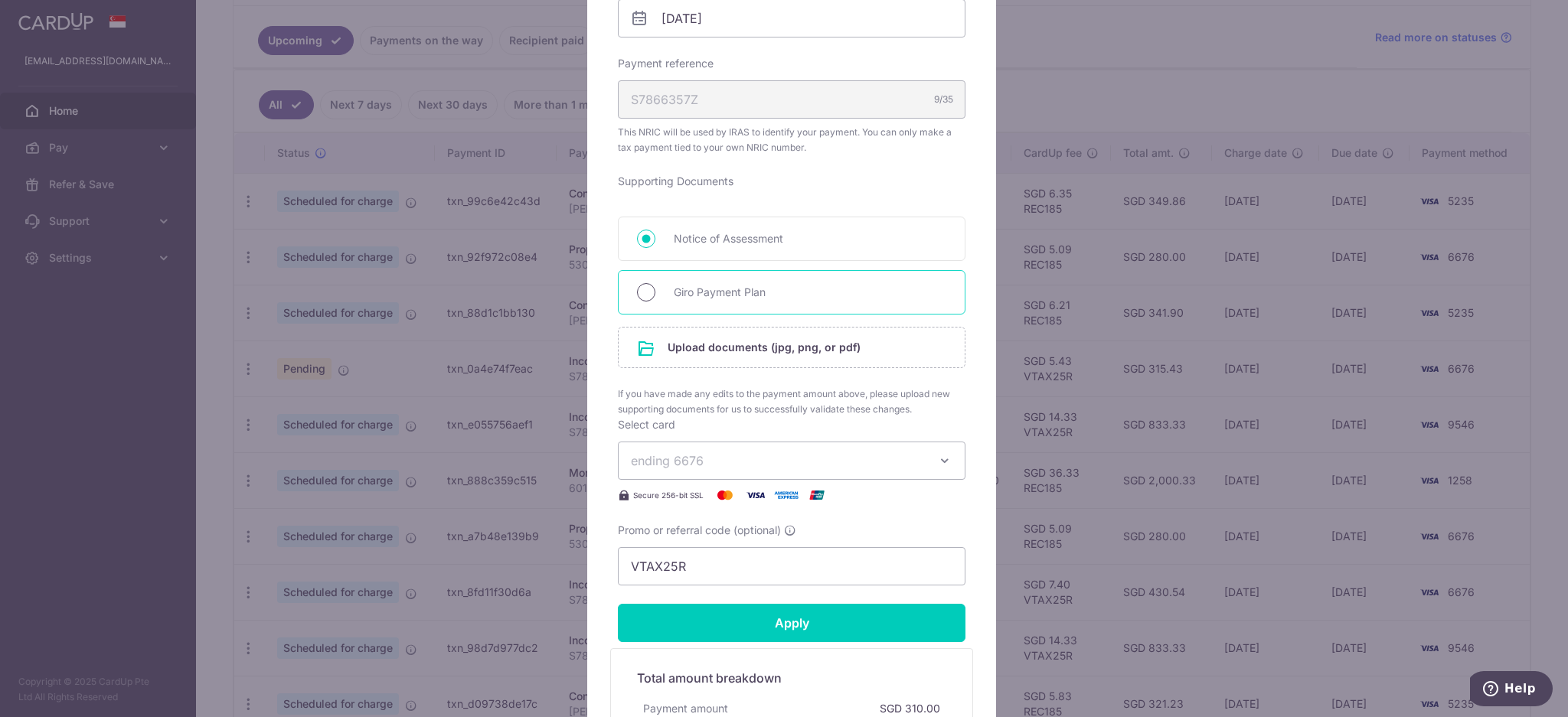
click at [642, 290] on input "Giro Payment Plan" at bounding box center [646, 293] width 18 height 18
radio input "true"
click at [657, 342] on input "file" at bounding box center [792, 347] width 346 height 40
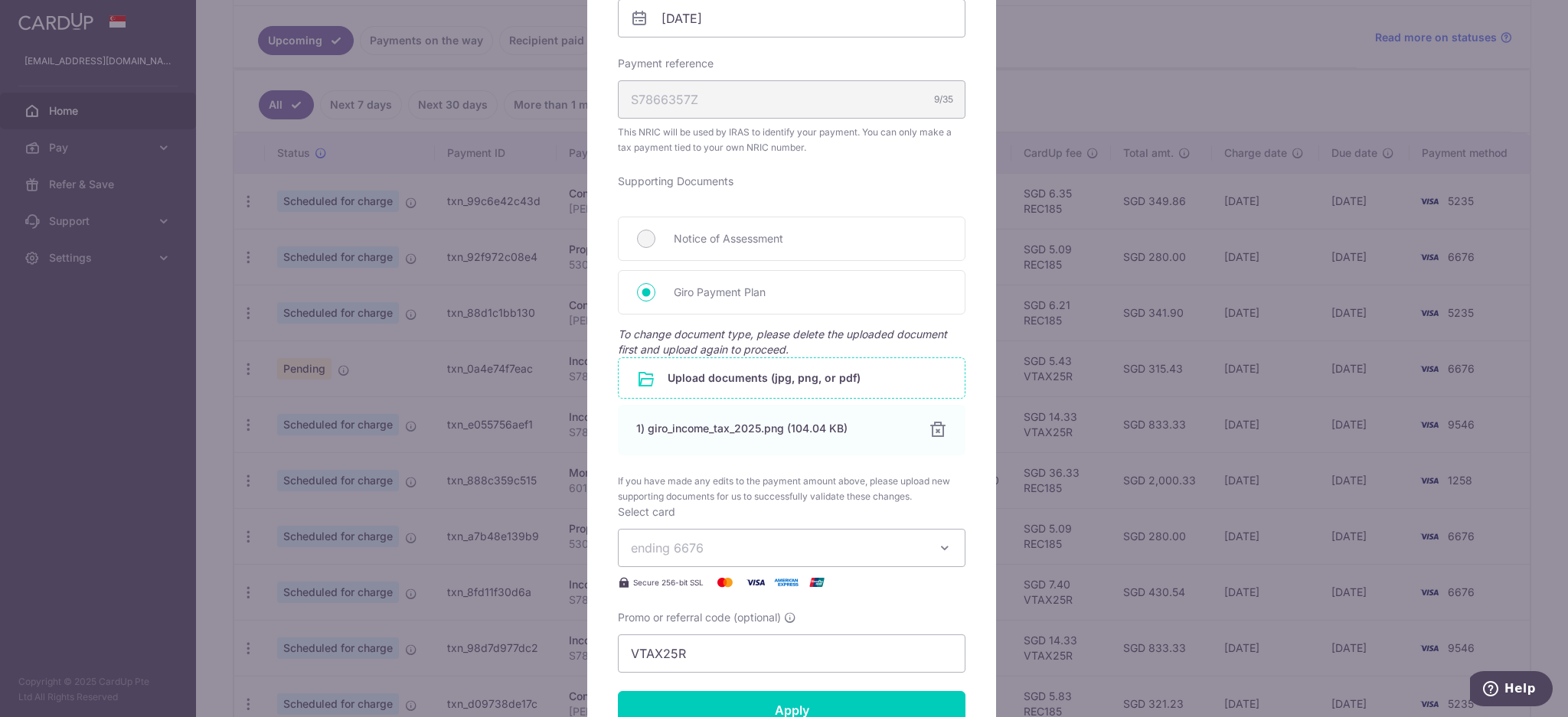
scroll to position [854, 0]
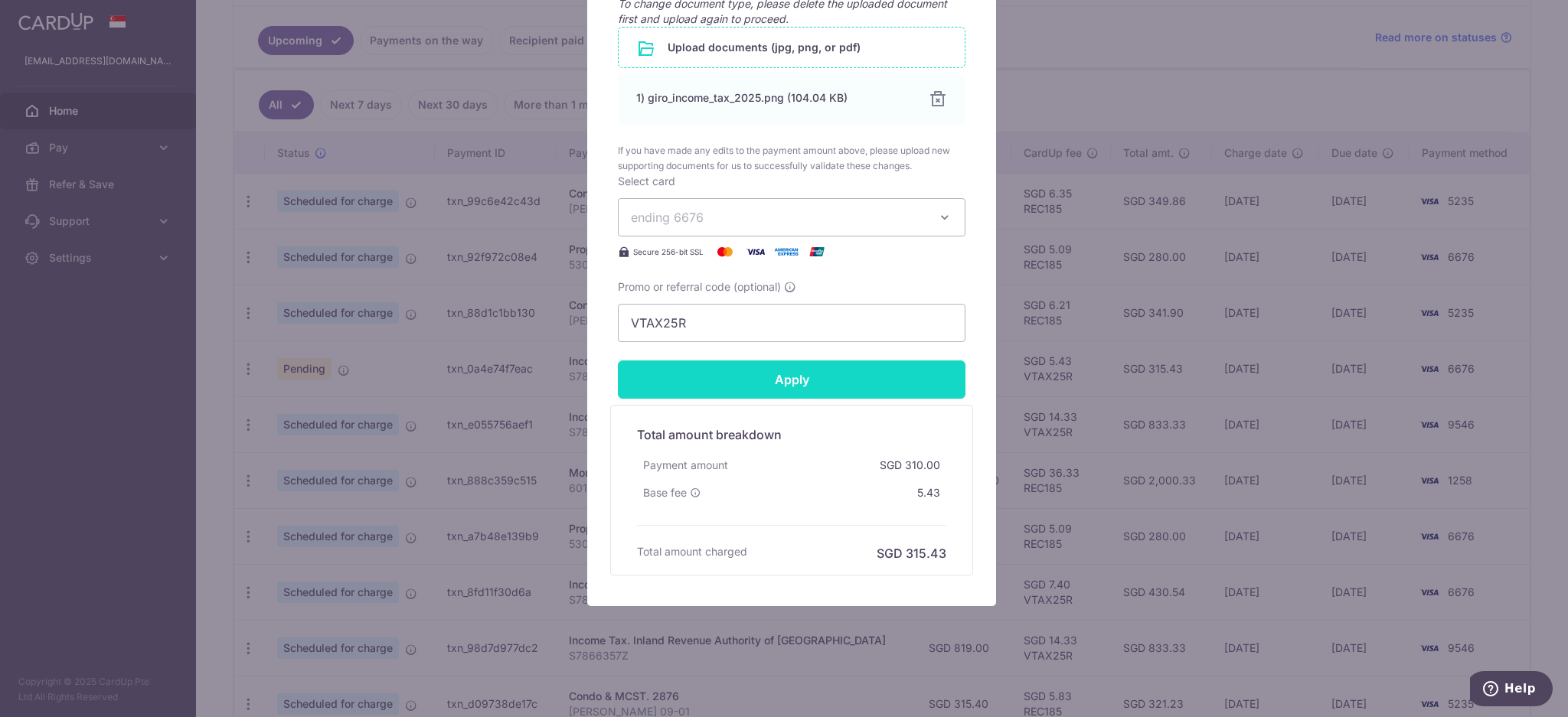
click at [781, 374] on input "Apply" at bounding box center [792, 379] width 348 height 39
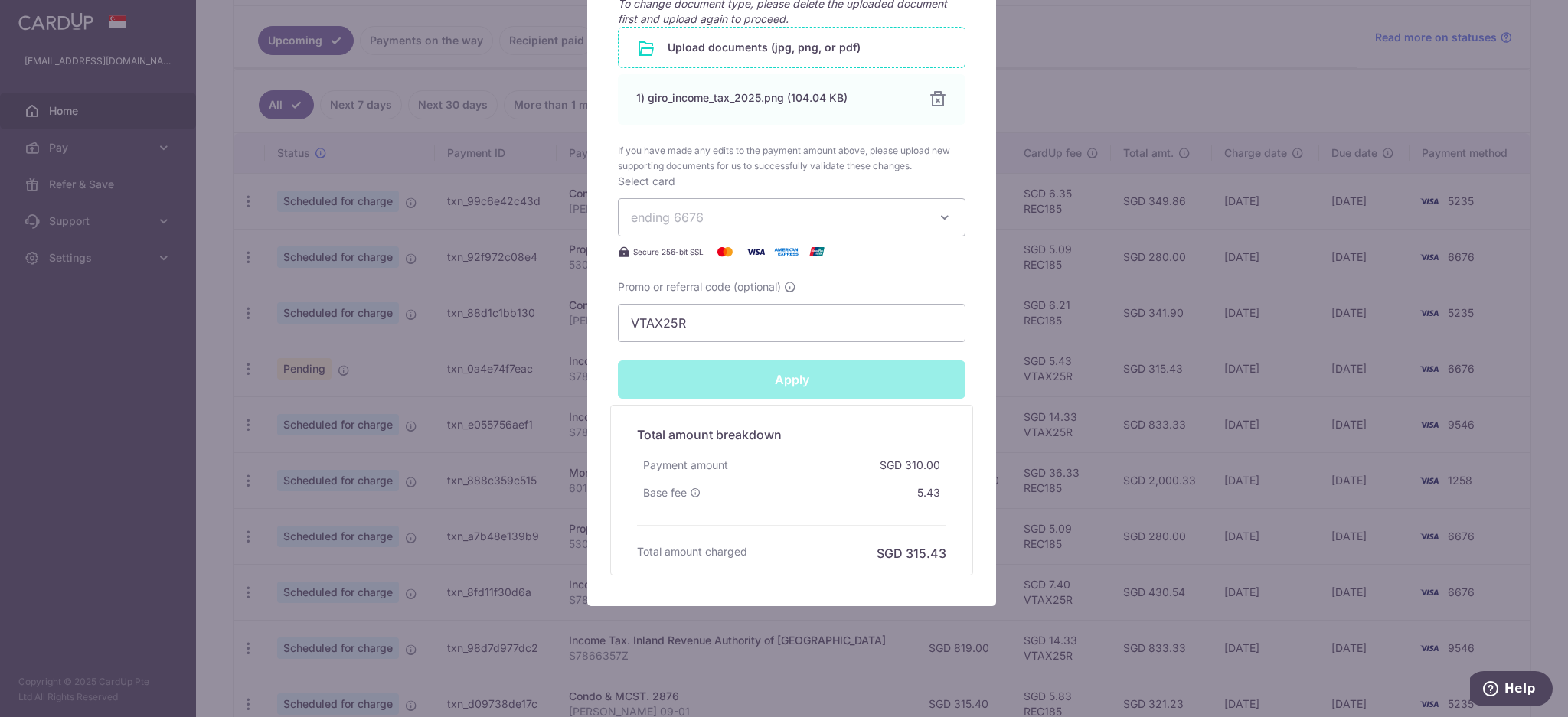
type input "Successfully Applied"
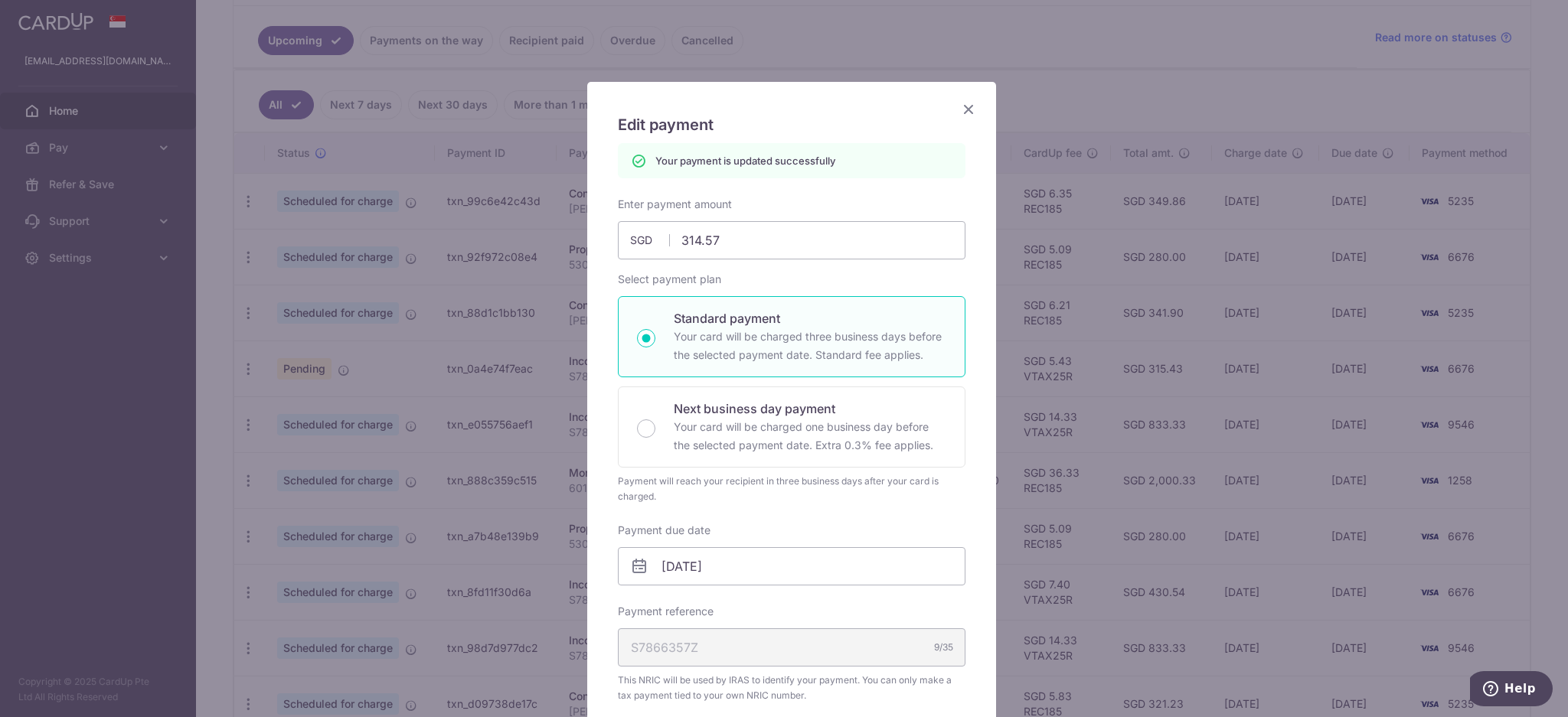
scroll to position [0, 0]
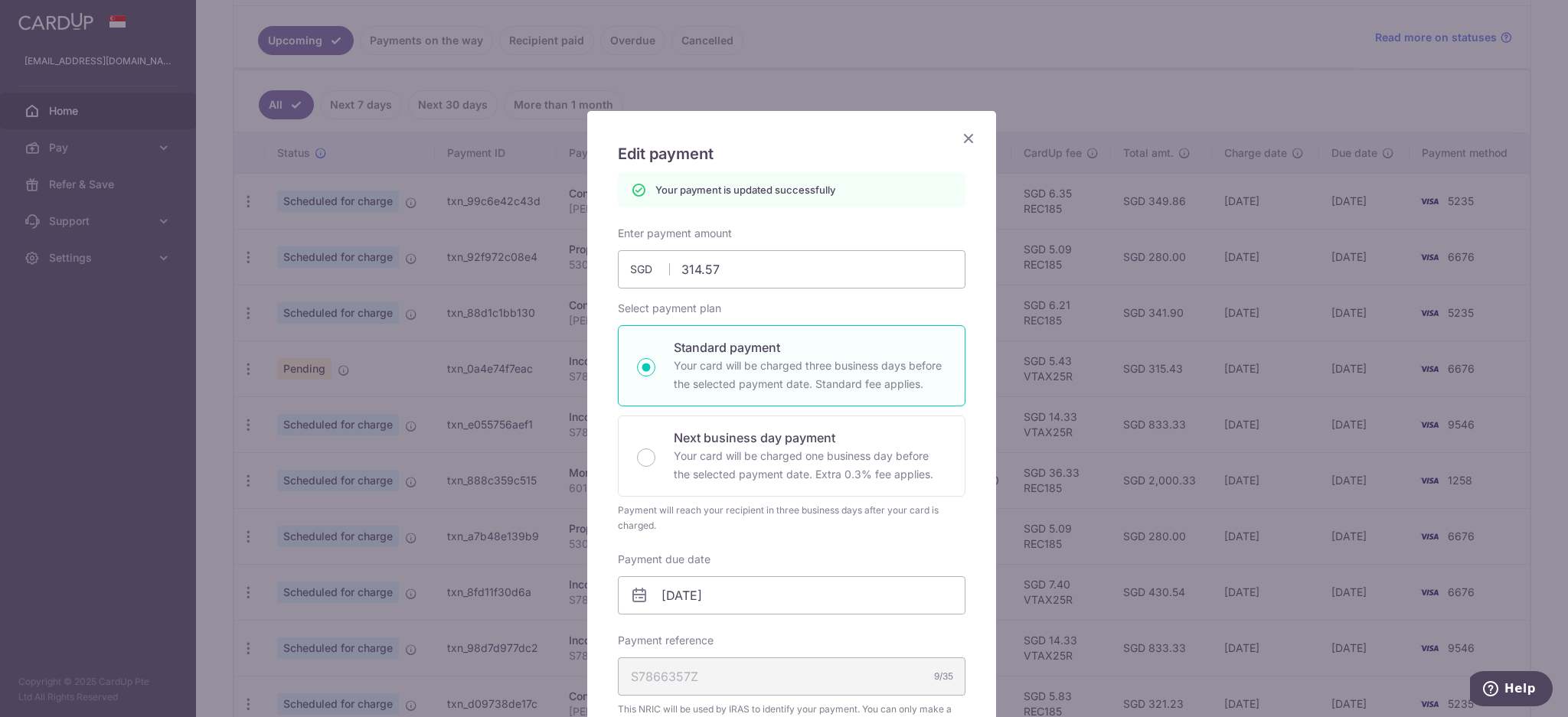
click at [963, 143] on icon "Close" at bounding box center [968, 138] width 18 height 19
